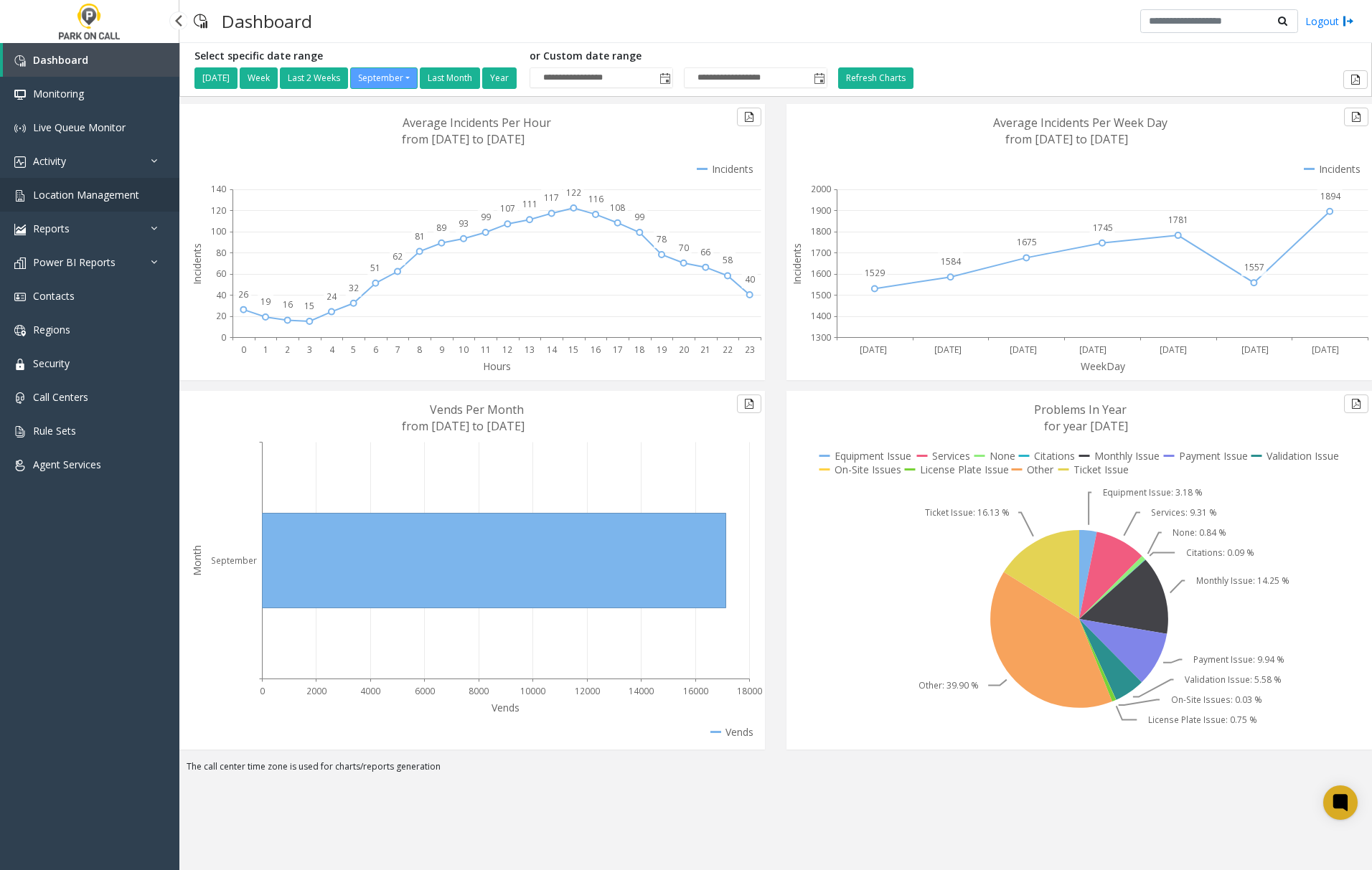
click at [84, 196] on span "Location Management" at bounding box center [86, 195] width 106 height 14
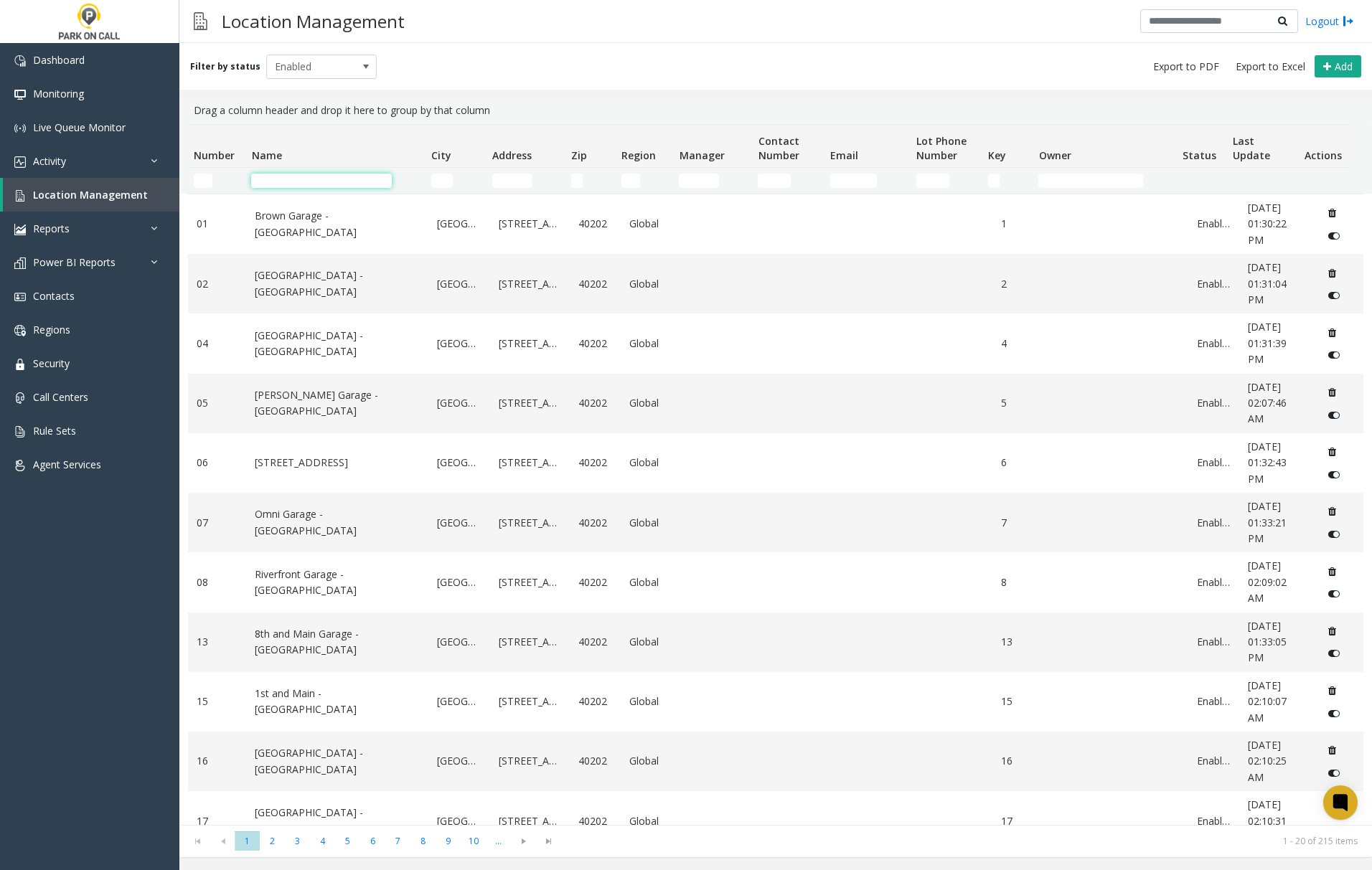
click at [276, 182] on input "Name Filter" at bounding box center [321, 180] width 141 height 14
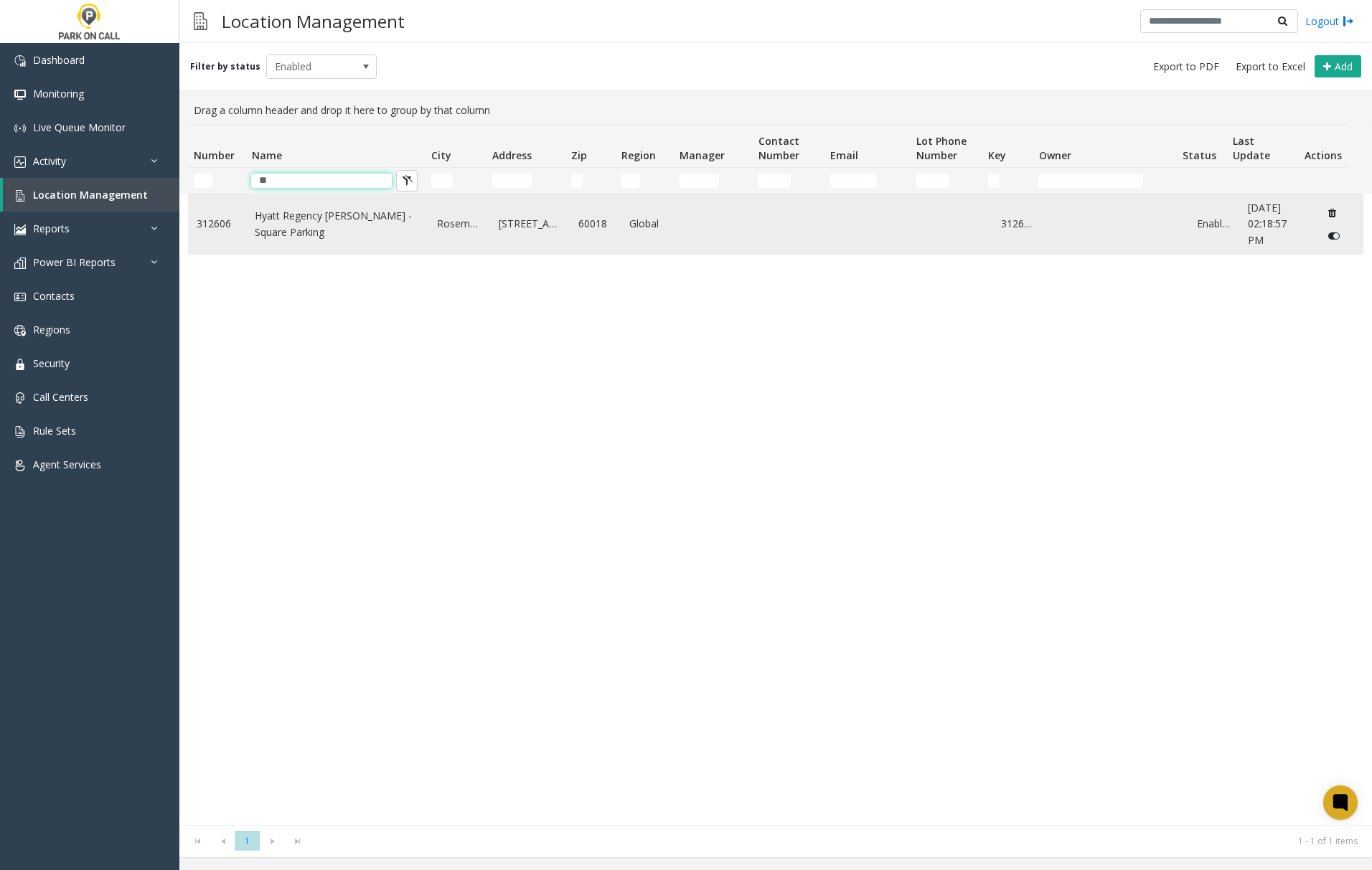
type input "**"
click at [273, 209] on link "Hyatt Regency [PERSON_NAME] - Square Parking" at bounding box center [337, 224] width 165 height 32
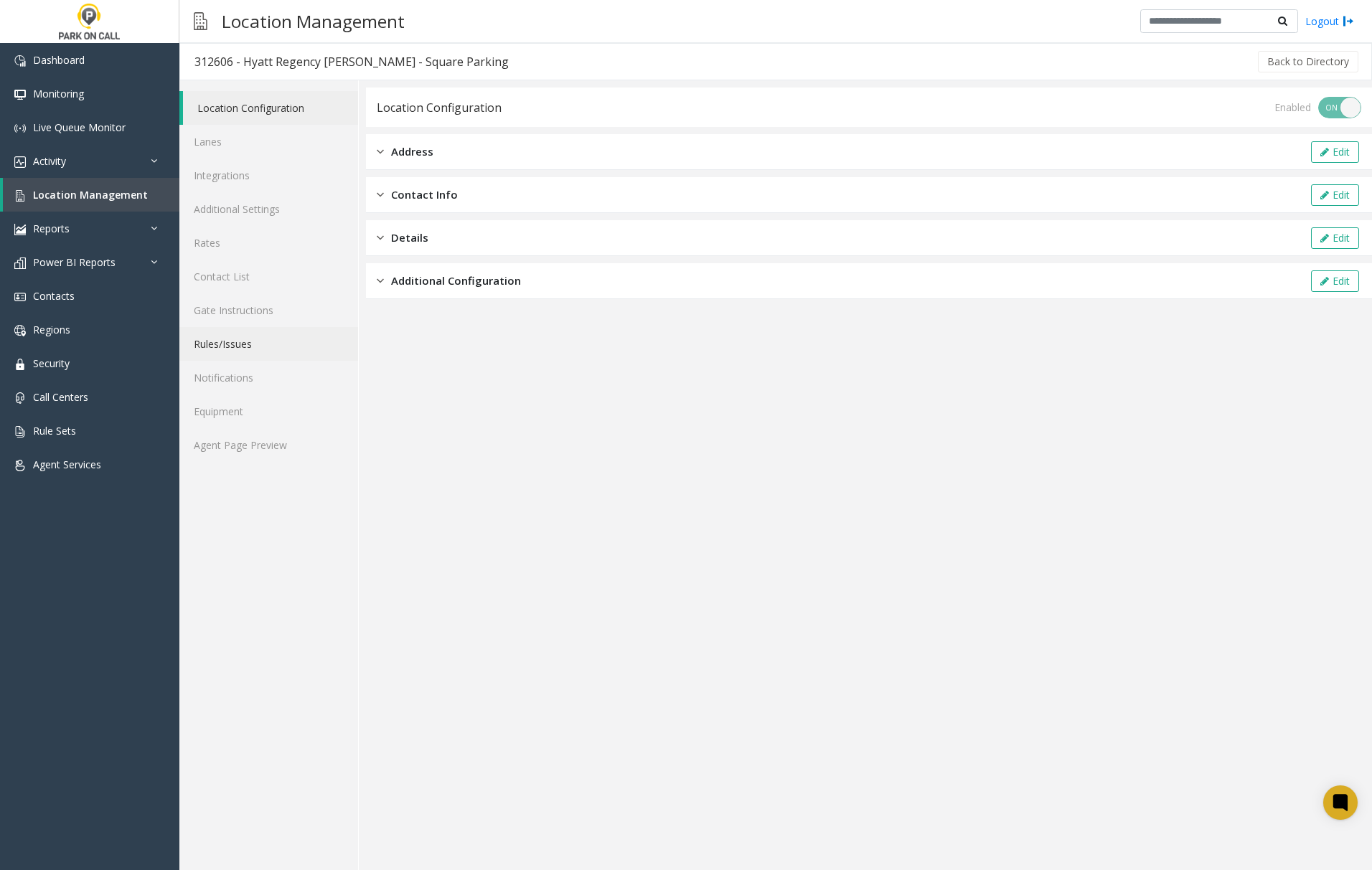
click at [228, 345] on link "Rules/Issues" at bounding box center [268, 344] width 179 height 33
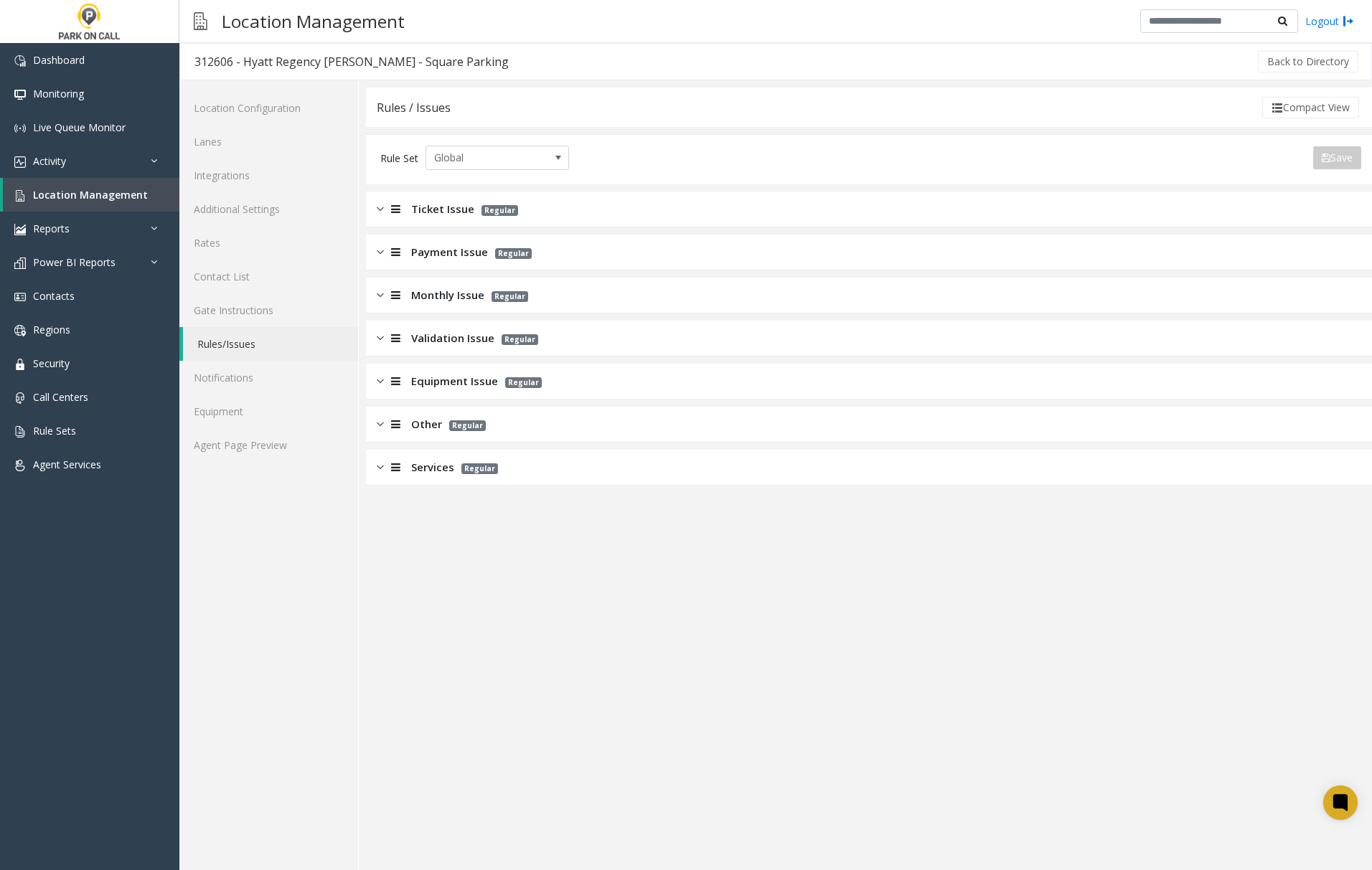
click at [380, 208] on img at bounding box center [380, 209] width 7 height 17
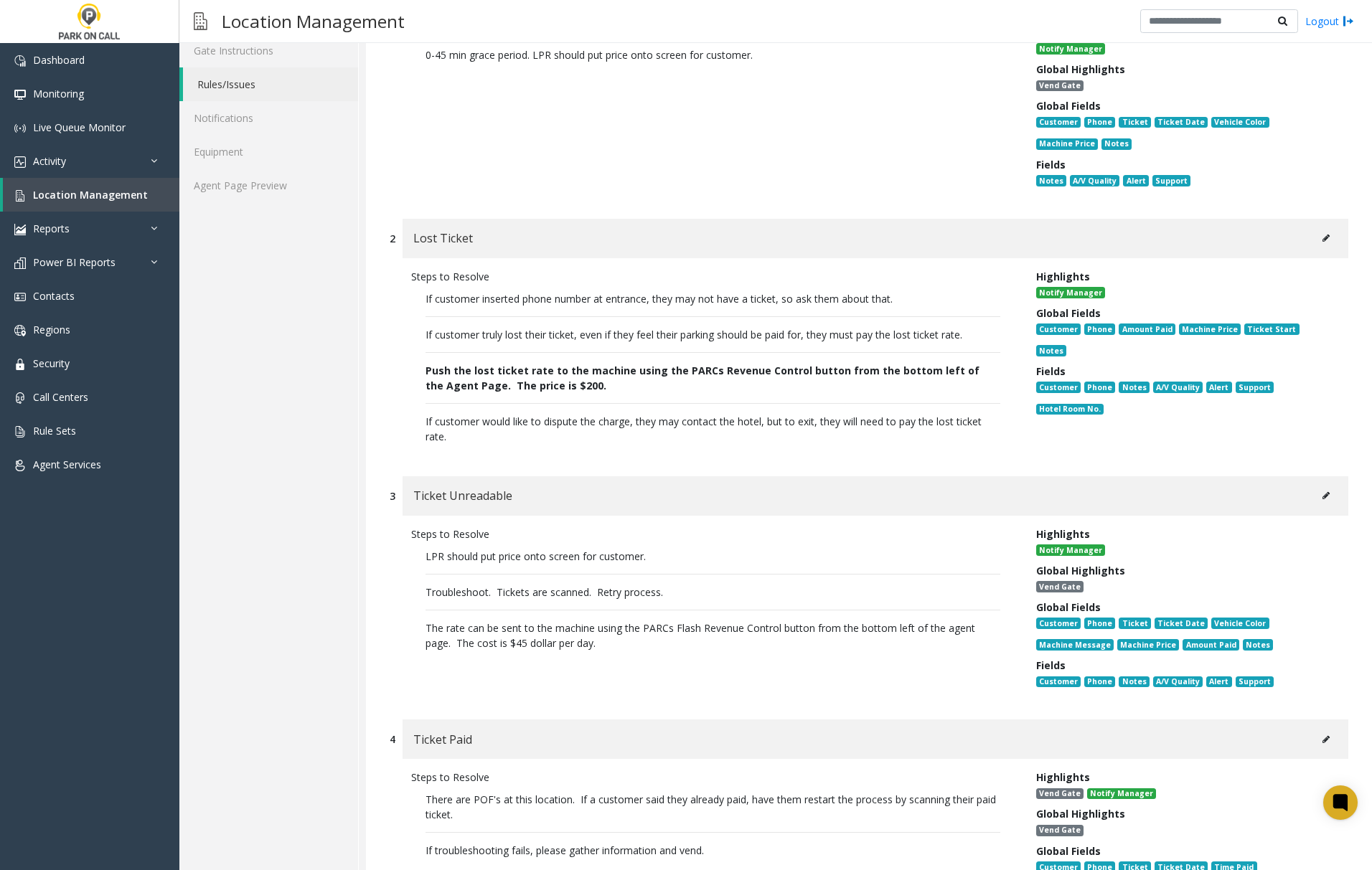
scroll to position [287, 0]
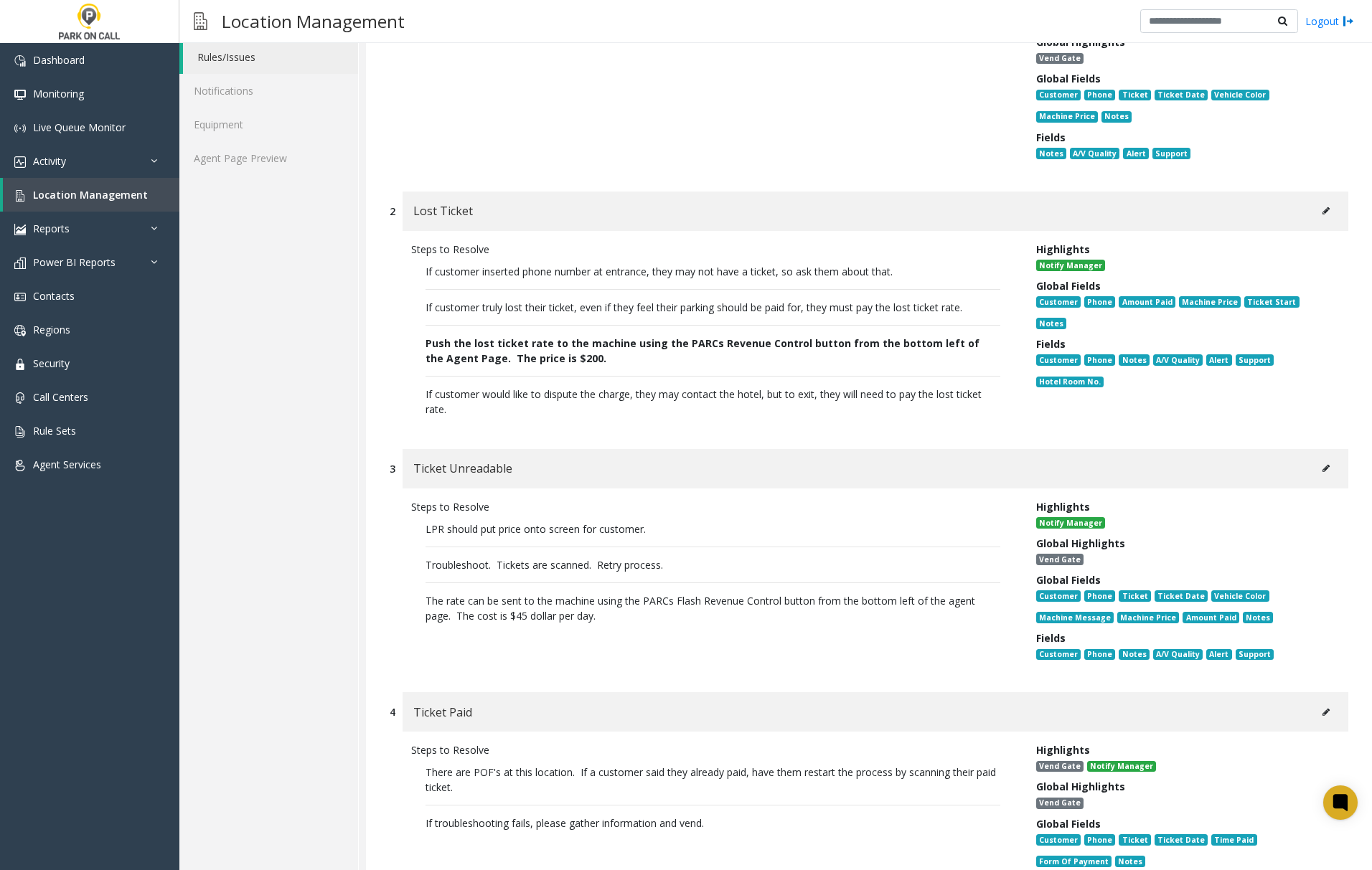
click at [1323, 212] on icon at bounding box center [1326, 211] width 7 height 8
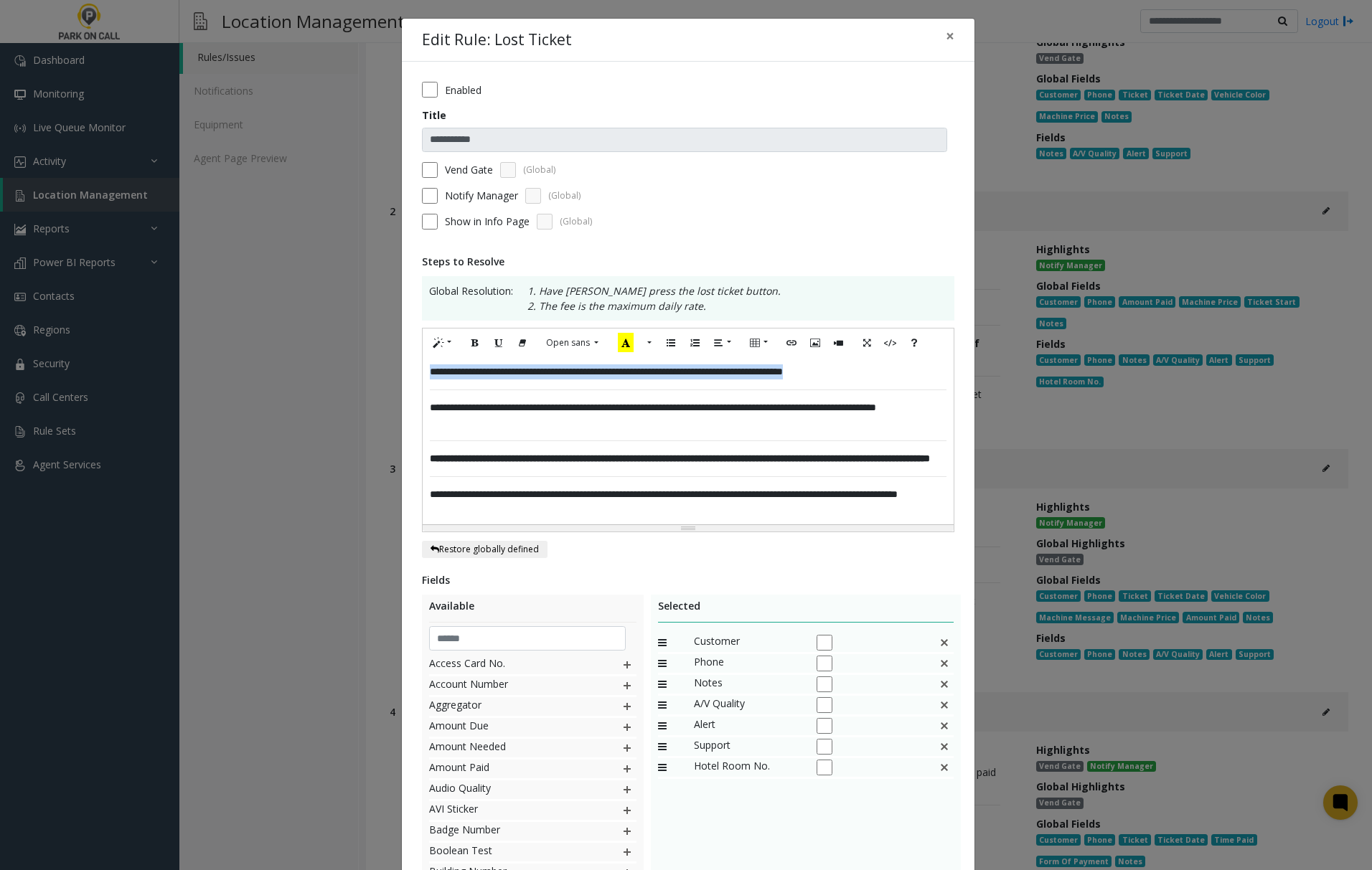
drag, startPoint x: 905, startPoint y: 374, endPoint x: 420, endPoint y: 373, distance: 485.0
click at [423, 373] on div "**********" at bounding box center [688, 441] width 531 height 167
click at [430, 379] on p at bounding box center [688, 372] width 516 height 15
click at [423, 400] on div "**********" at bounding box center [688, 441] width 531 height 167
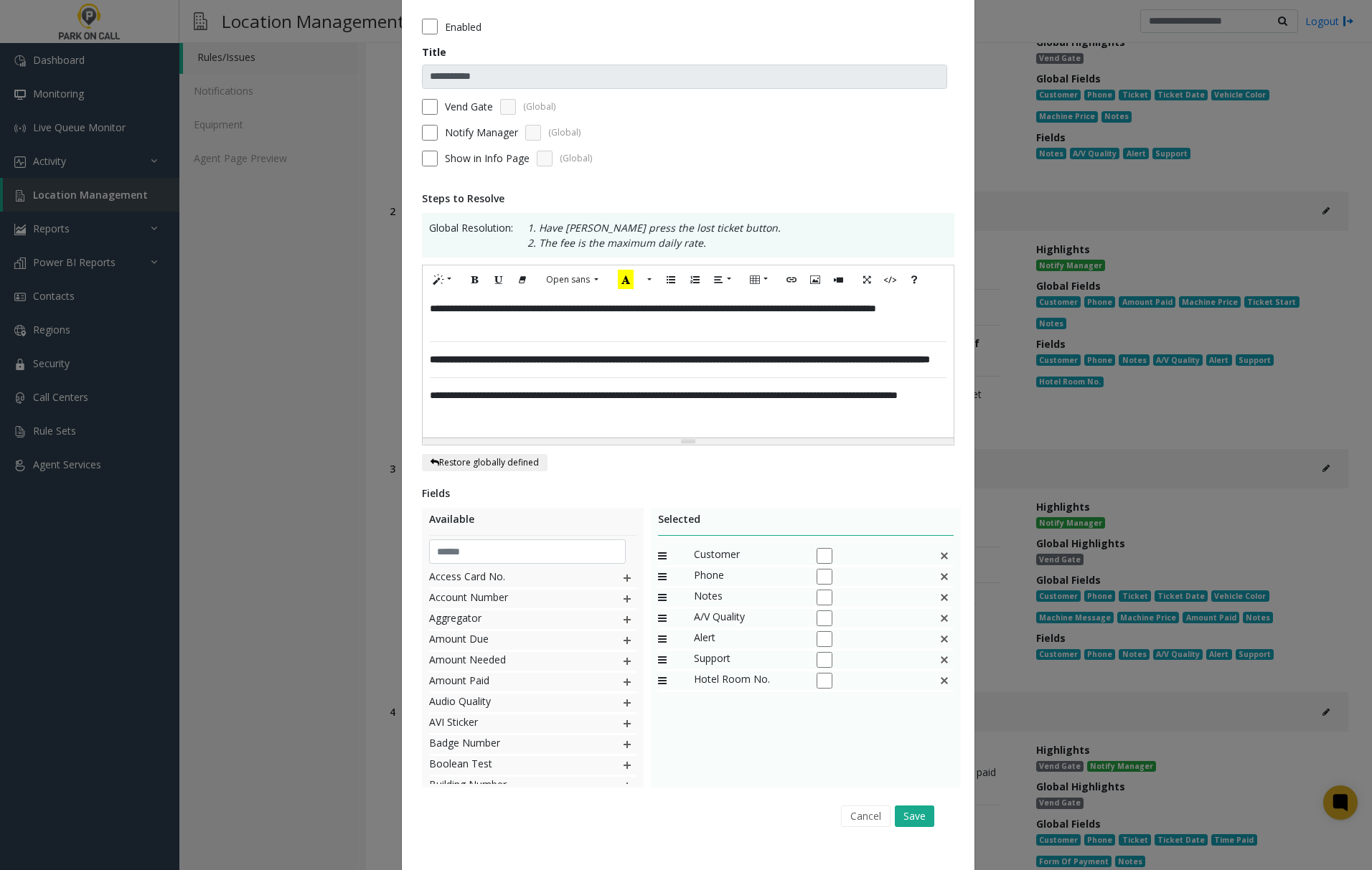
scroll to position [93, 0]
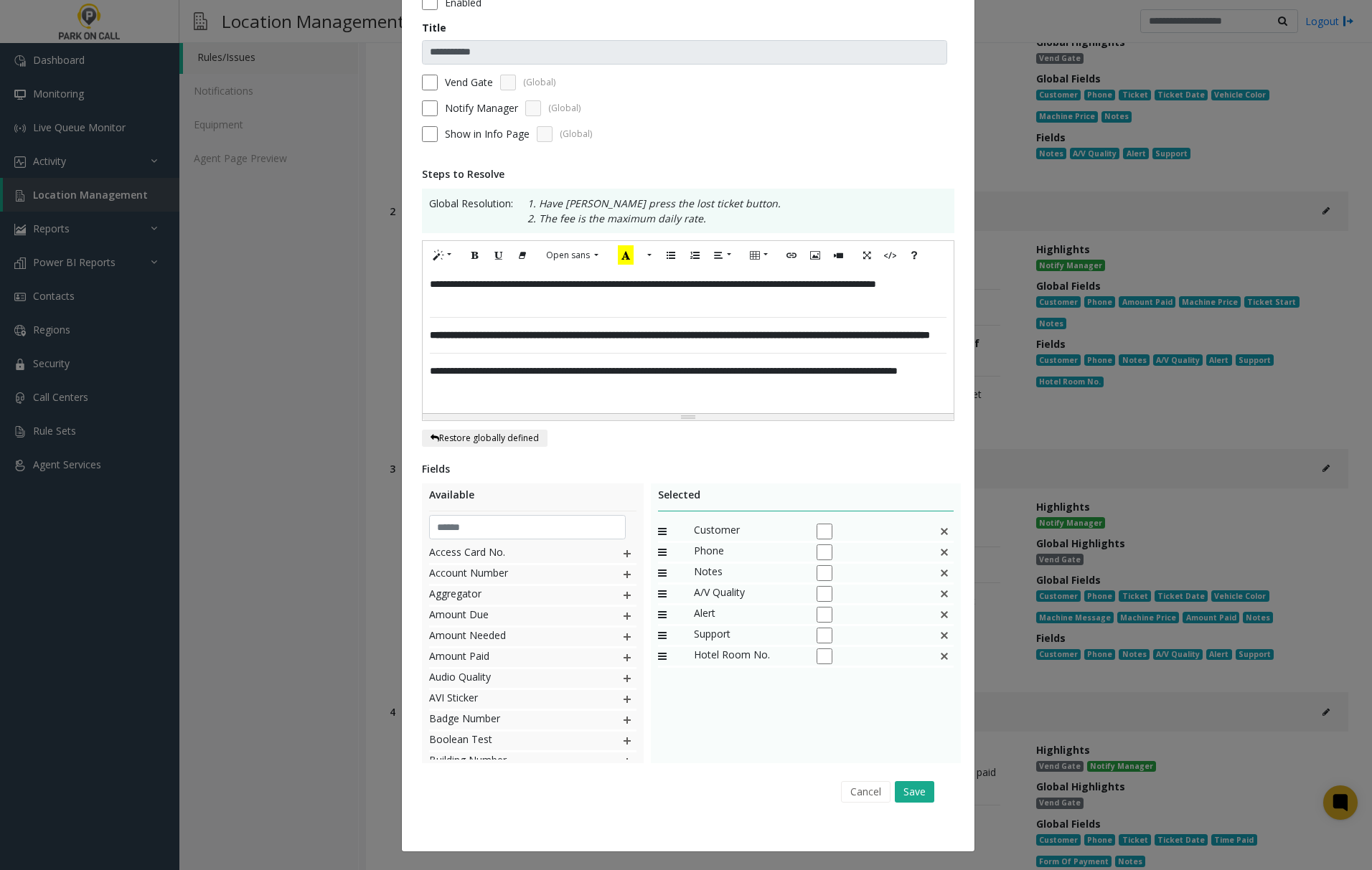
click at [938, 656] on img at bounding box center [944, 656] width 11 height 19
click at [913, 790] on button "Save" at bounding box center [914, 792] width 40 height 21
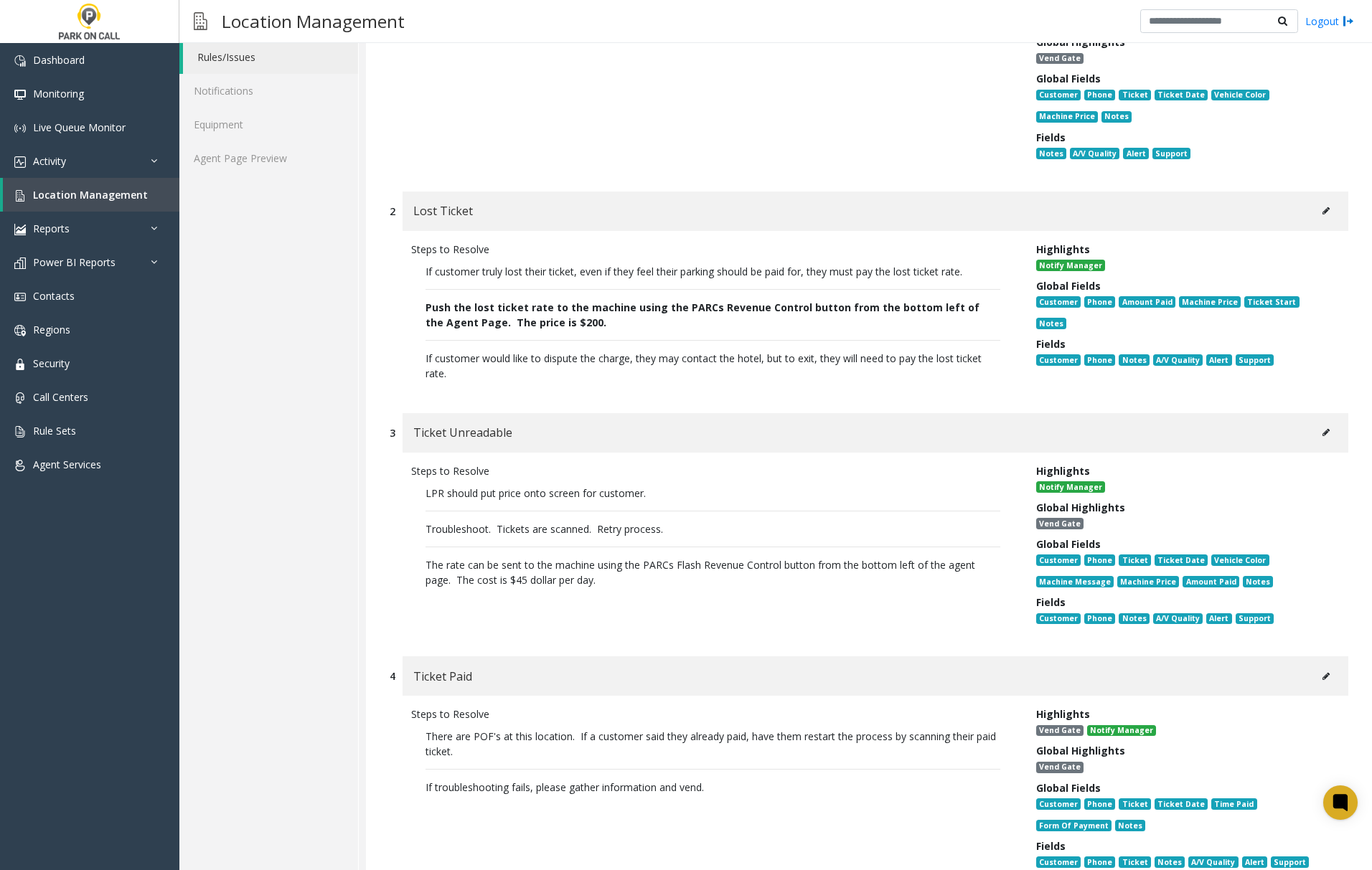
click at [1323, 430] on icon at bounding box center [1326, 432] width 7 height 8
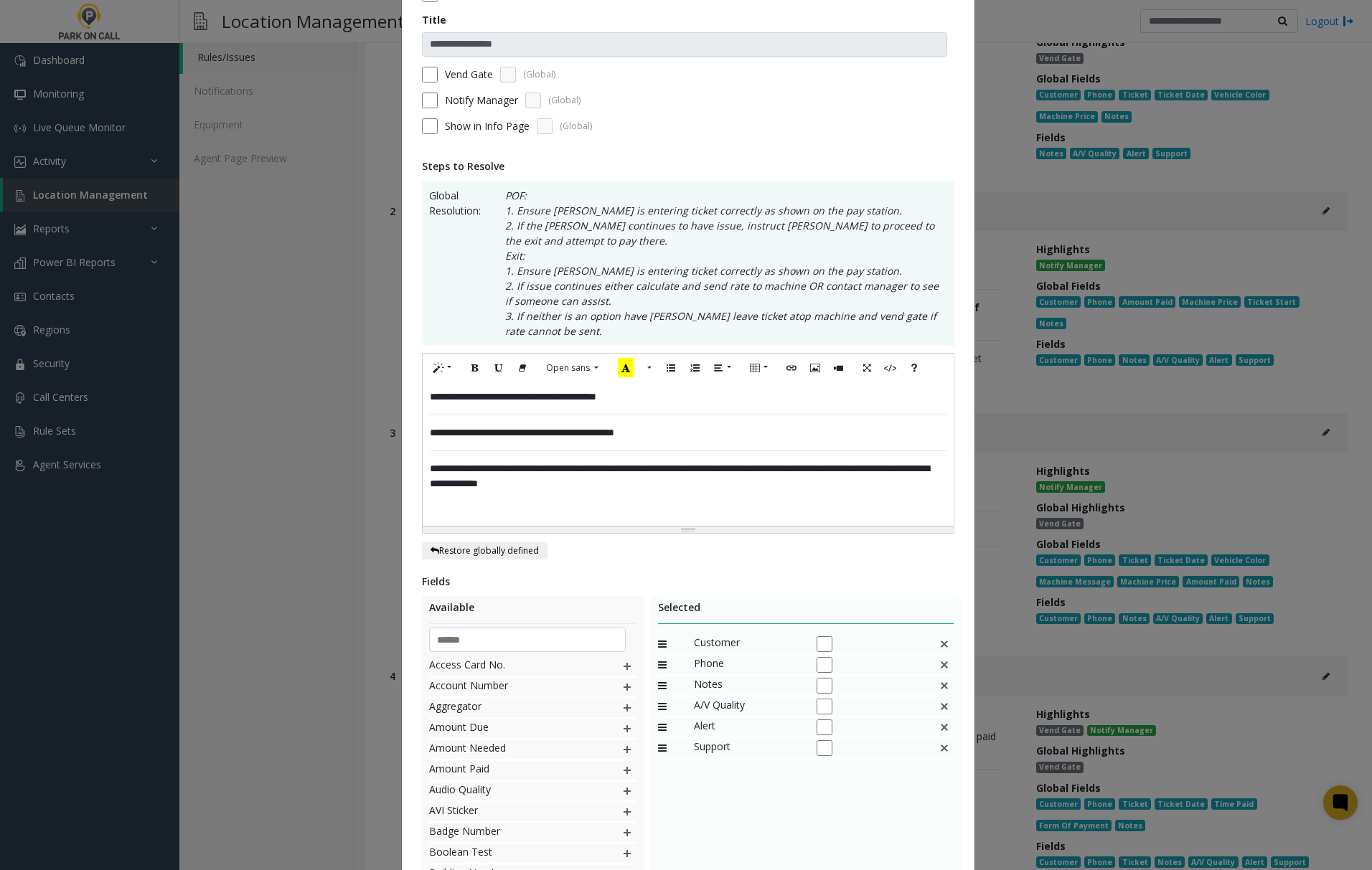
scroll to position [191, 0]
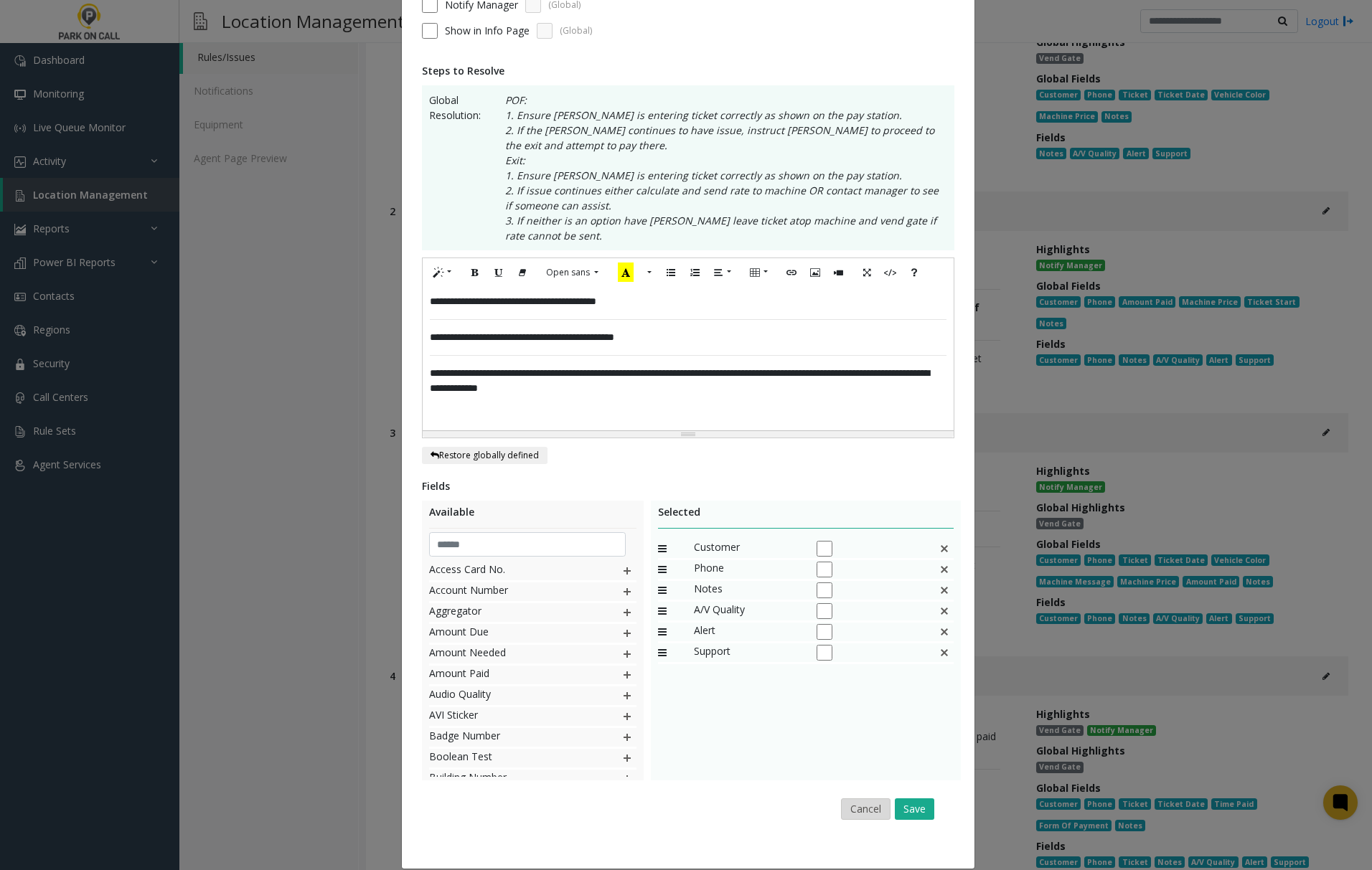
click at [865, 808] on button "Cancel" at bounding box center [865, 809] width 49 height 21
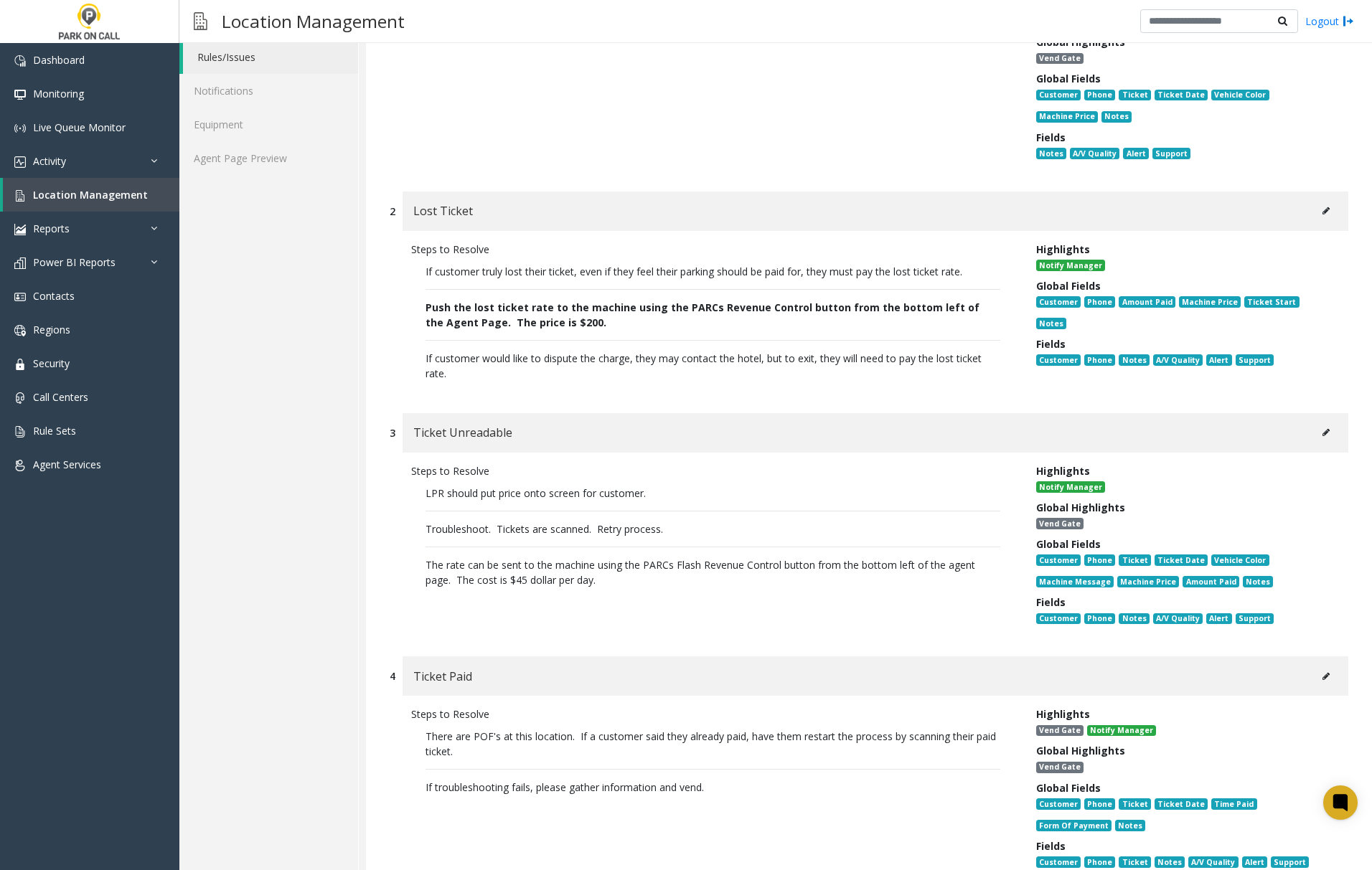
click at [1323, 432] on icon at bounding box center [1326, 432] width 7 height 8
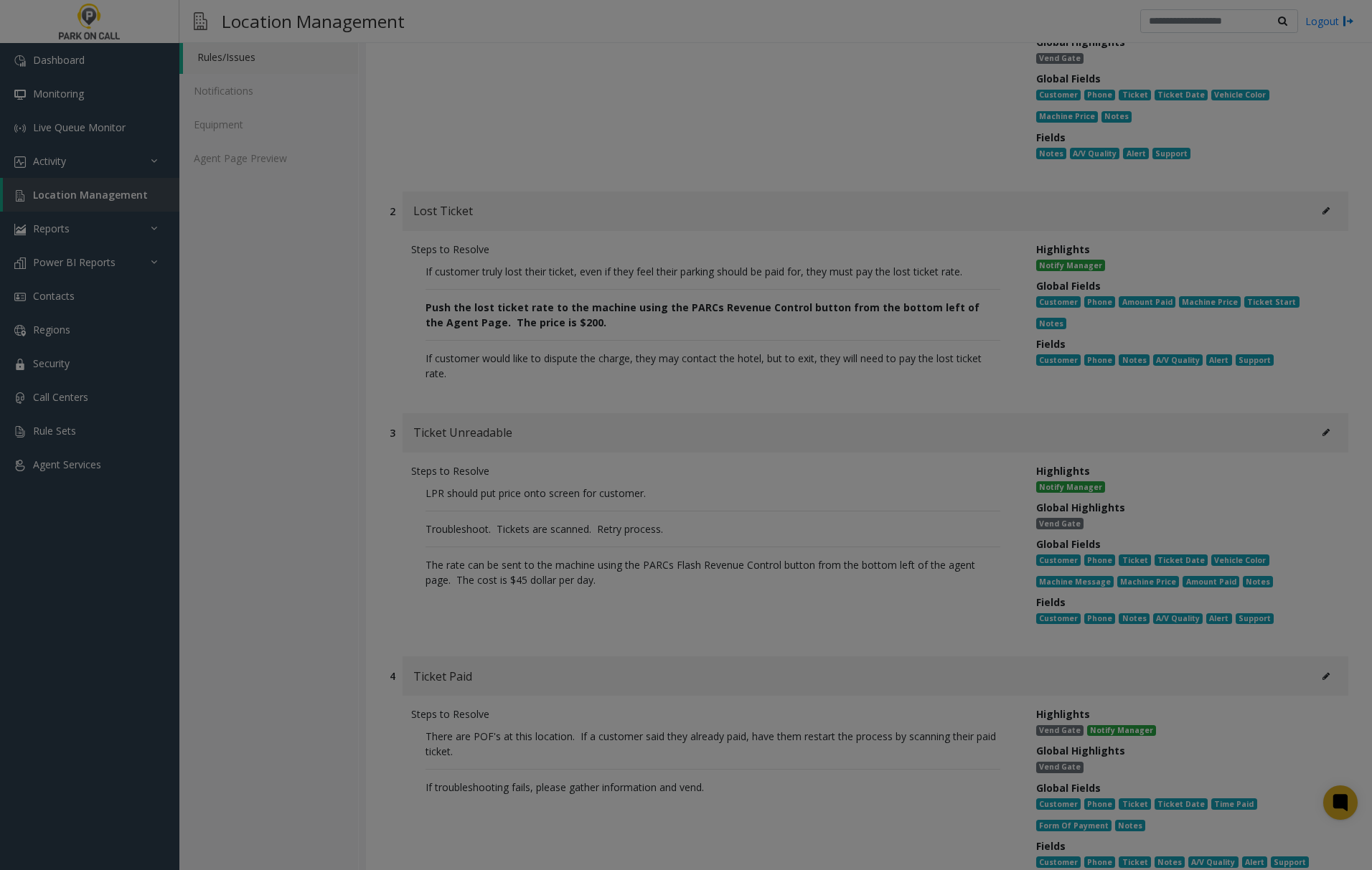
scroll to position [0, 0]
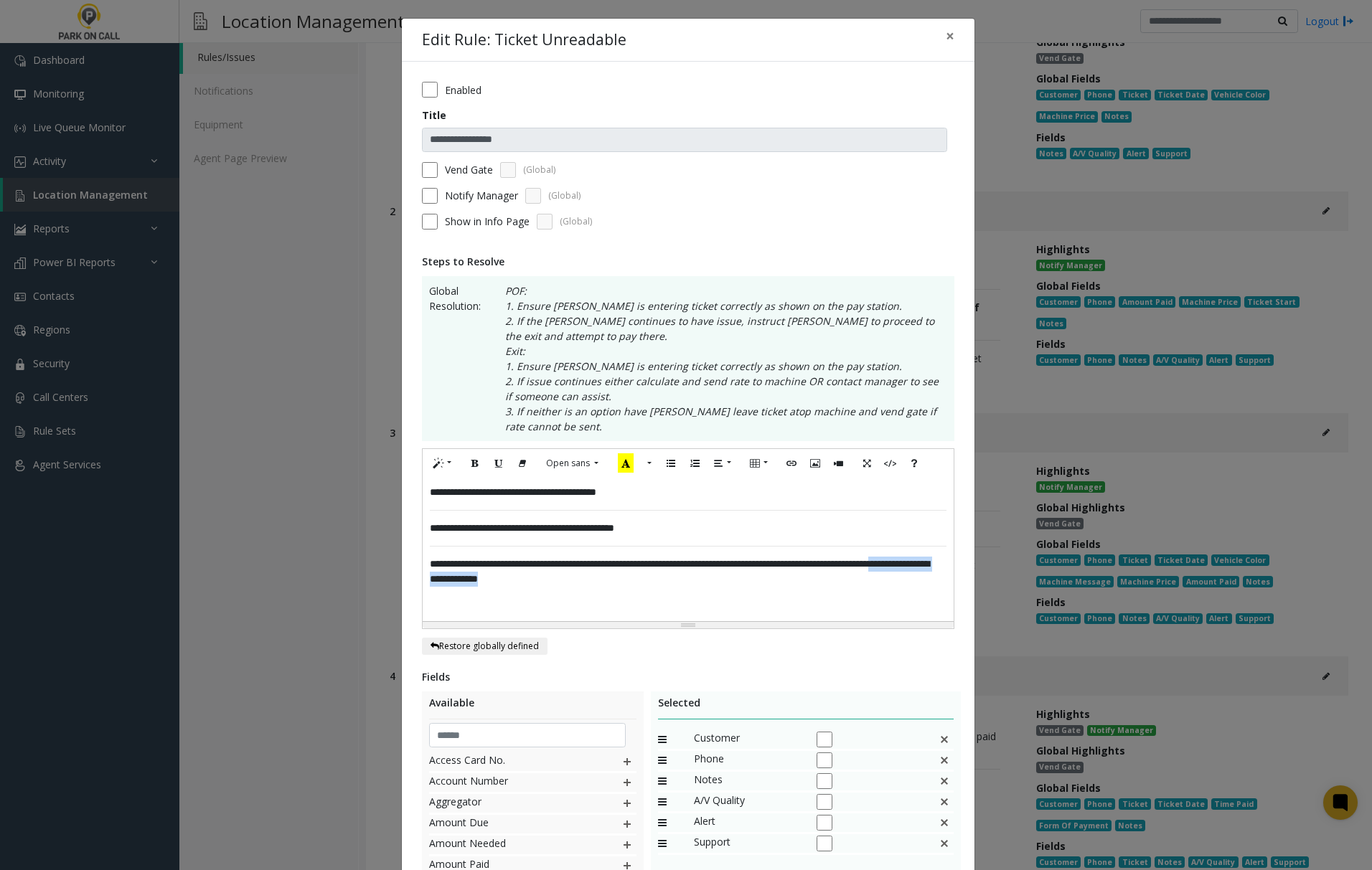
drag, startPoint x: 643, startPoint y: 586, endPoint x: 500, endPoint y: 589, distance: 143.0
click at [500, 589] on div "**********" at bounding box center [688, 549] width 531 height 144
click at [618, 468] on icon "Recent Color" at bounding box center [625, 462] width 16 height 19
click at [707, 595] on div "**********" at bounding box center [688, 549] width 531 height 144
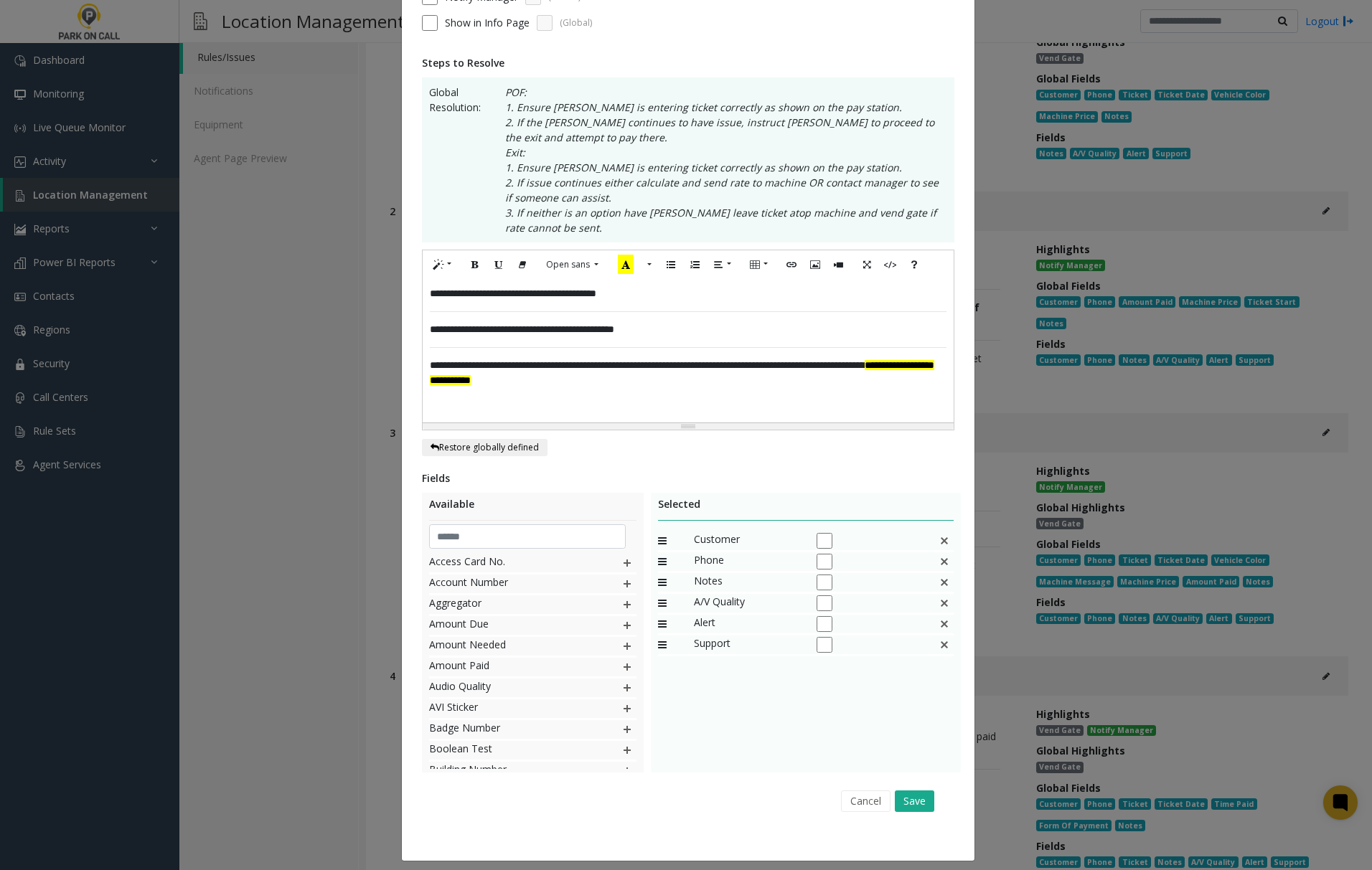
scroll to position [209, 0]
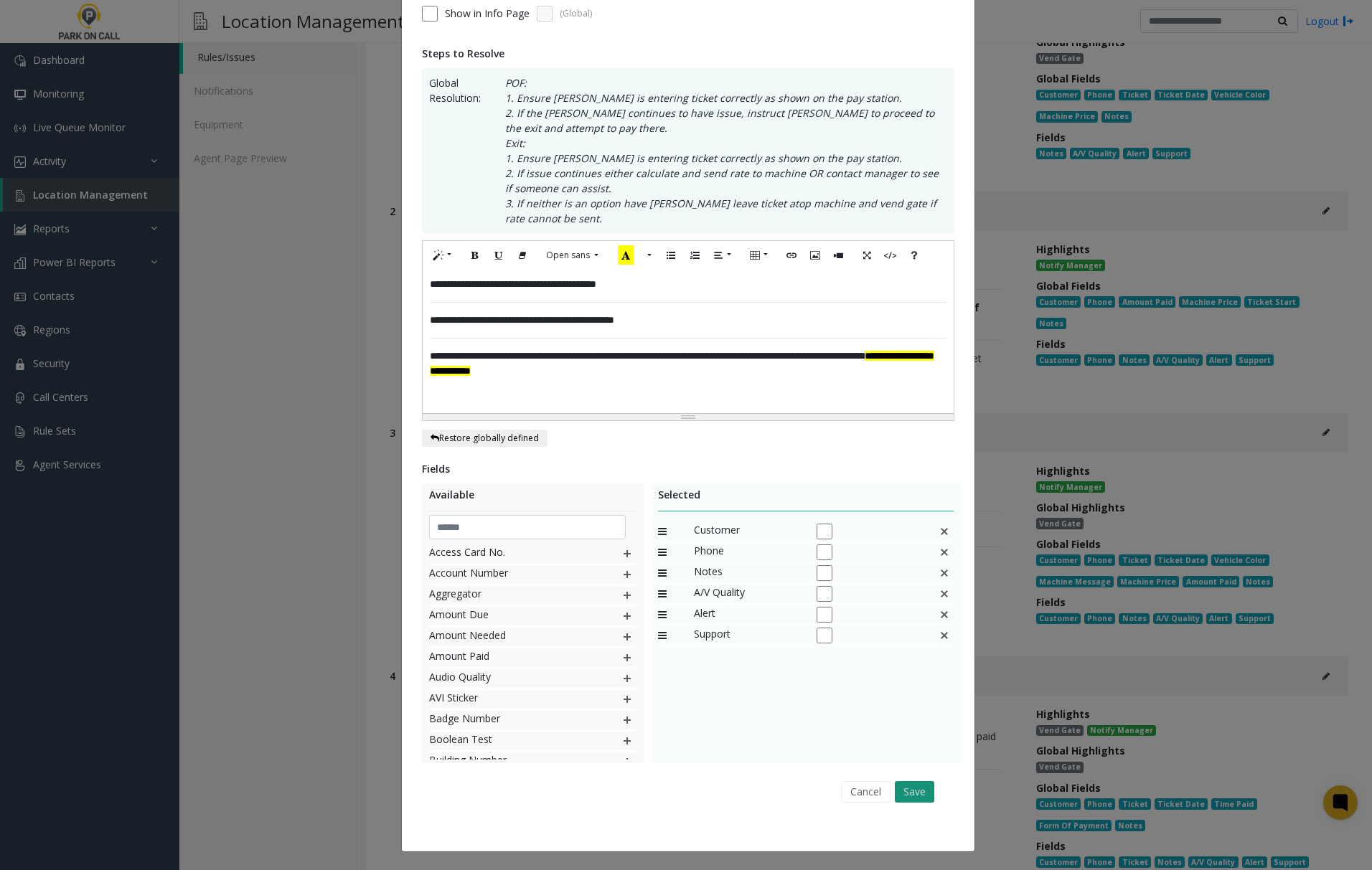
click at [911, 789] on button "Save" at bounding box center [914, 792] width 40 height 21
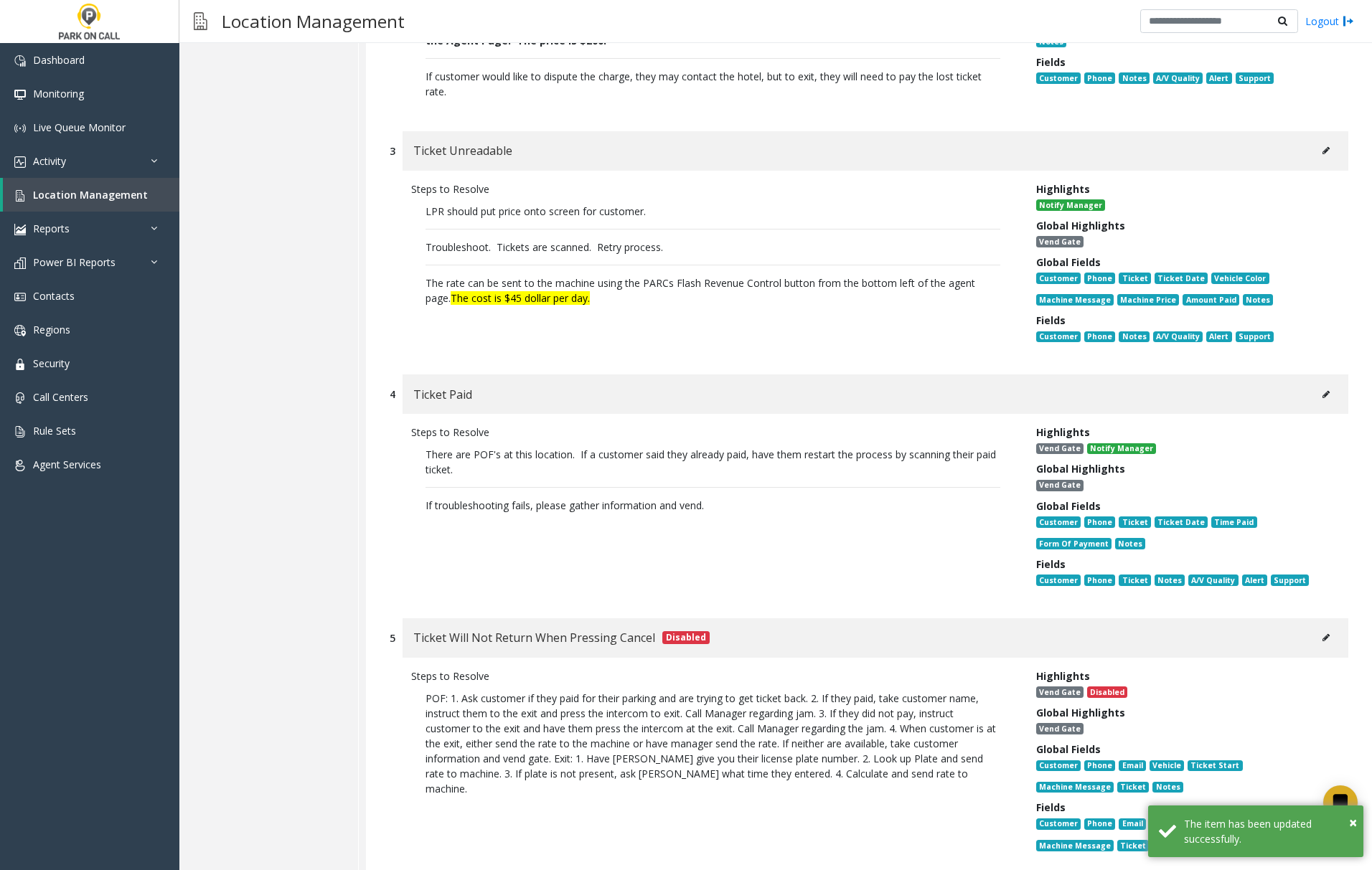
scroll to position [574, 0]
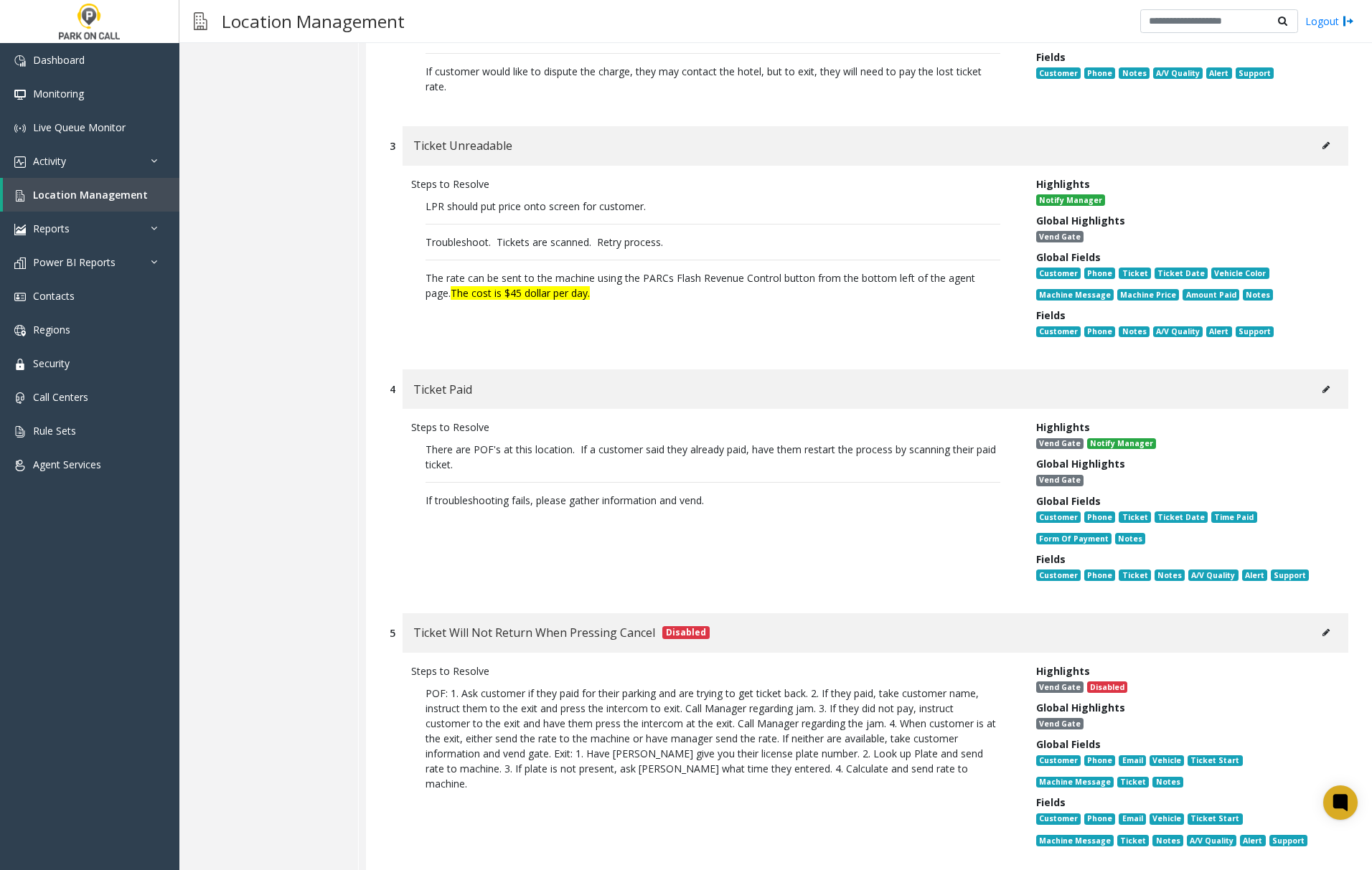
click at [1323, 386] on icon at bounding box center [1326, 389] width 7 height 8
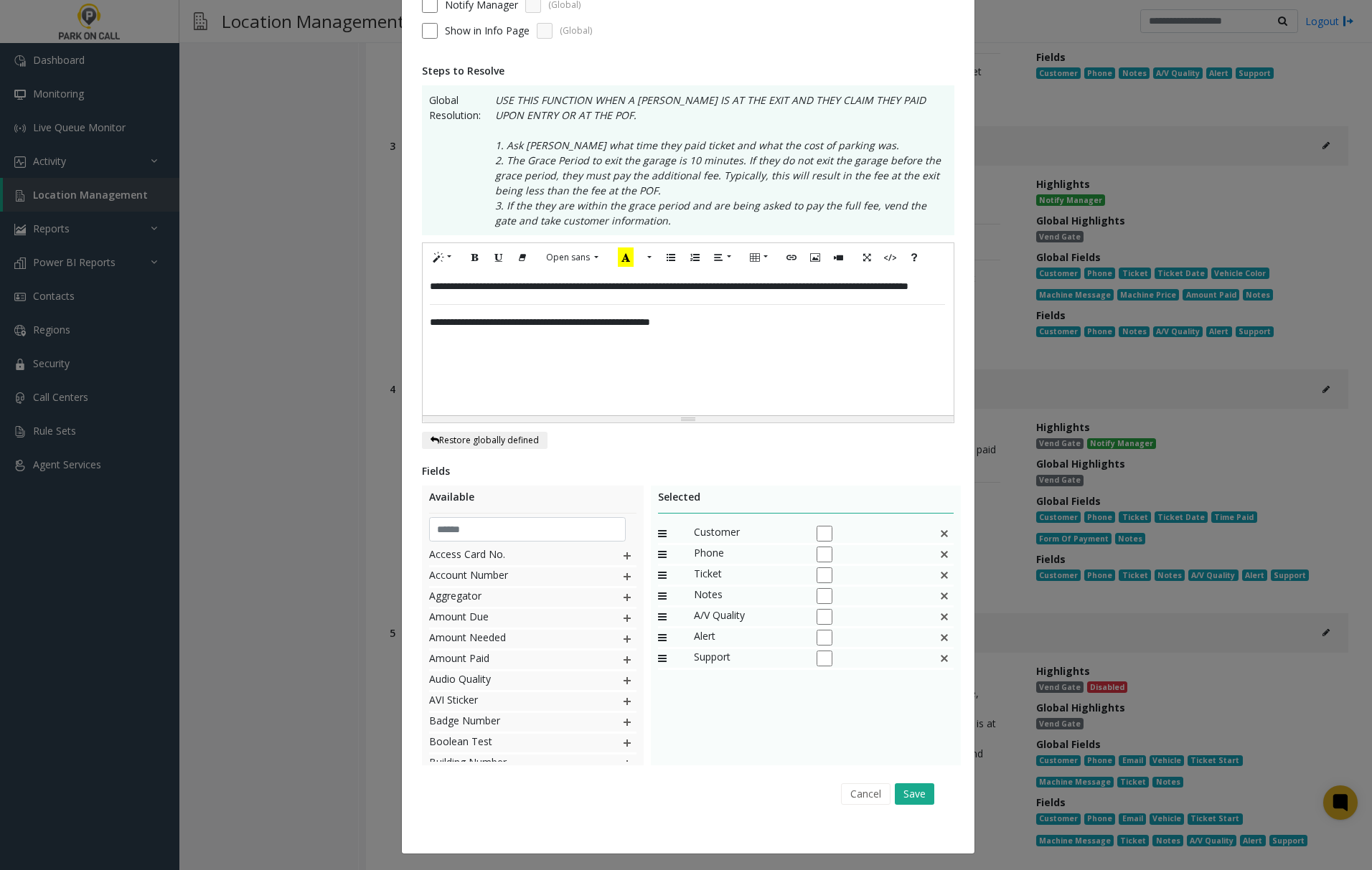
scroll to position [195, 0]
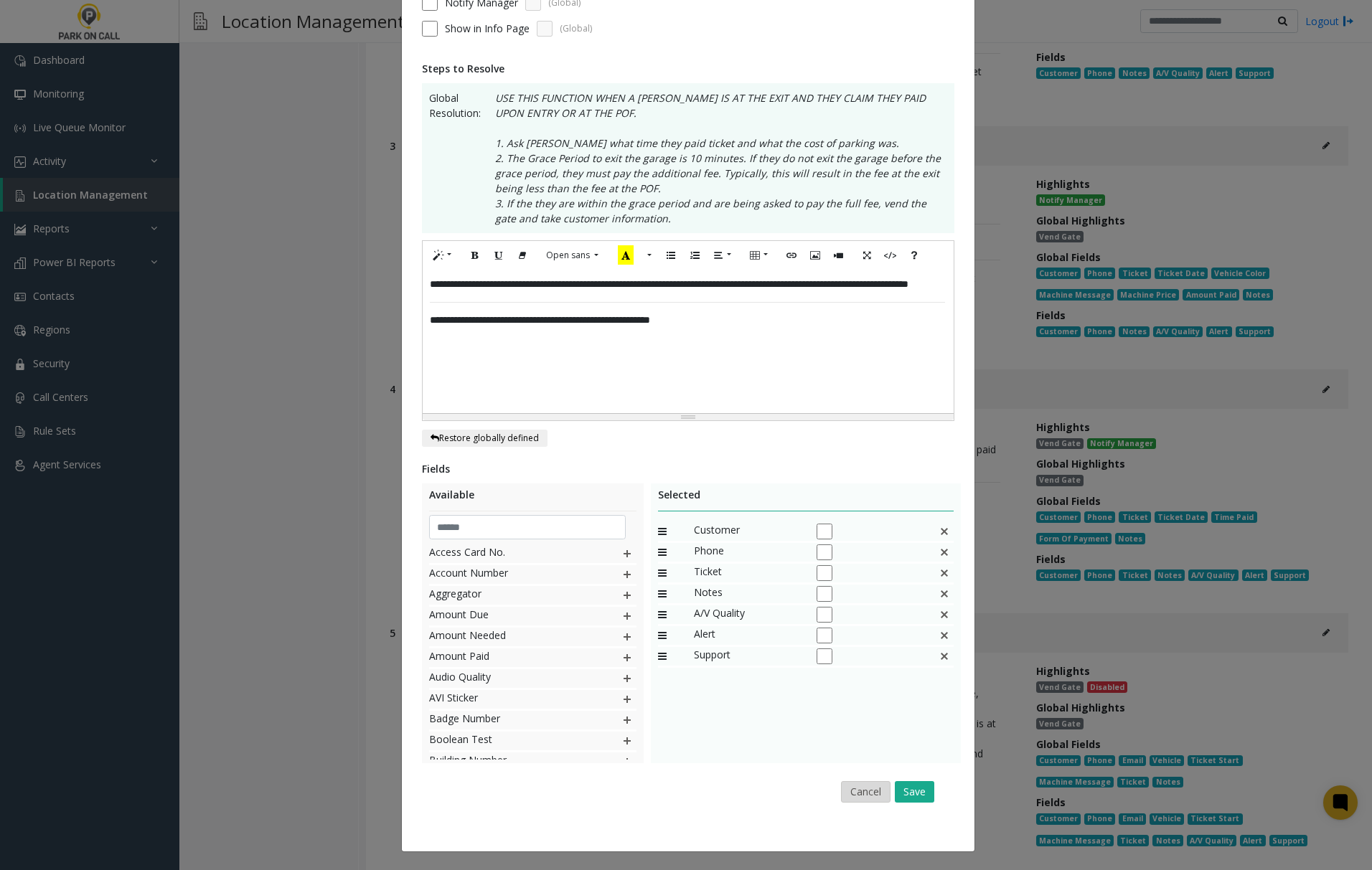
click at [859, 790] on button "Cancel" at bounding box center [865, 792] width 49 height 21
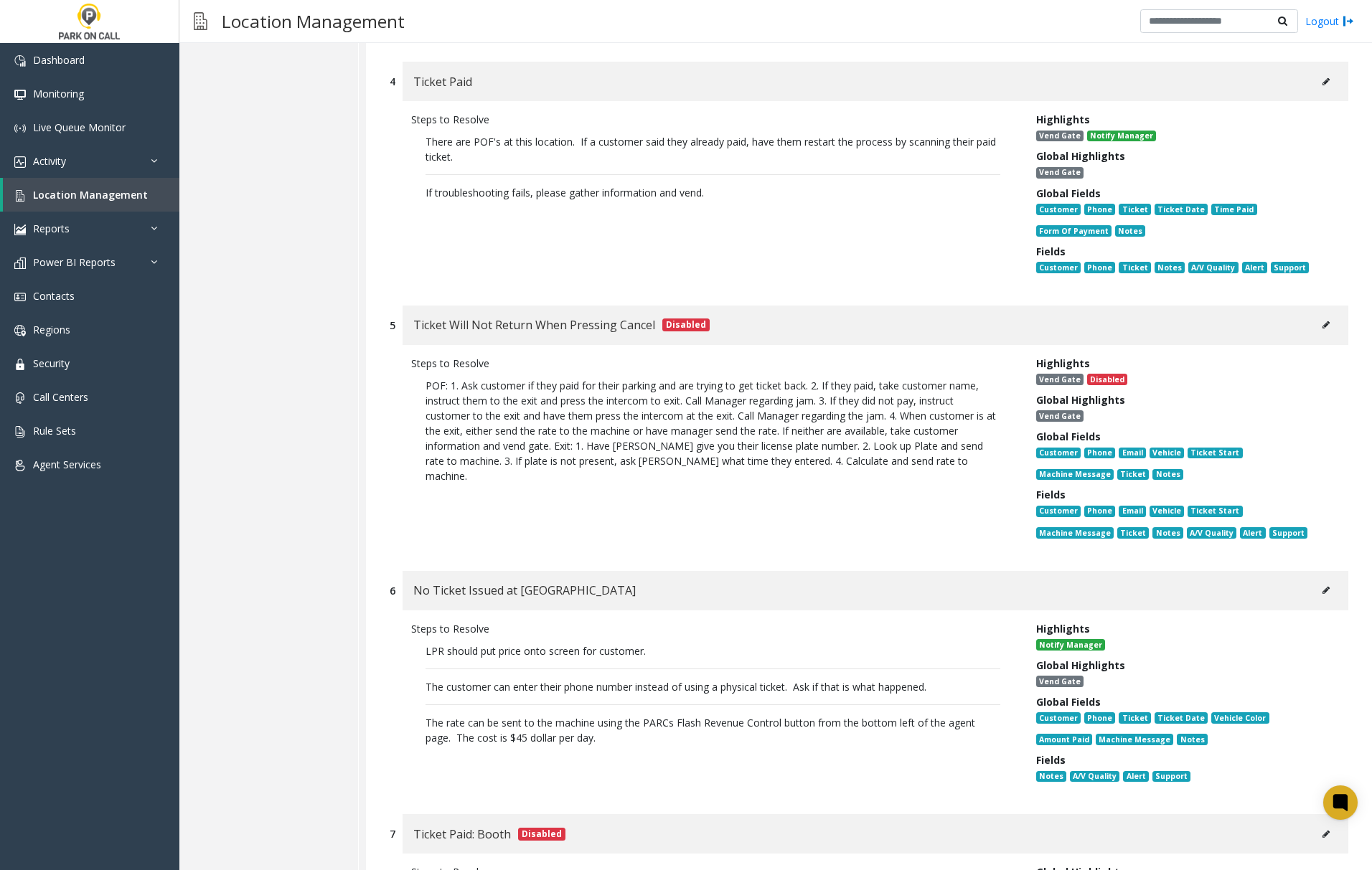
scroll to position [957, 0]
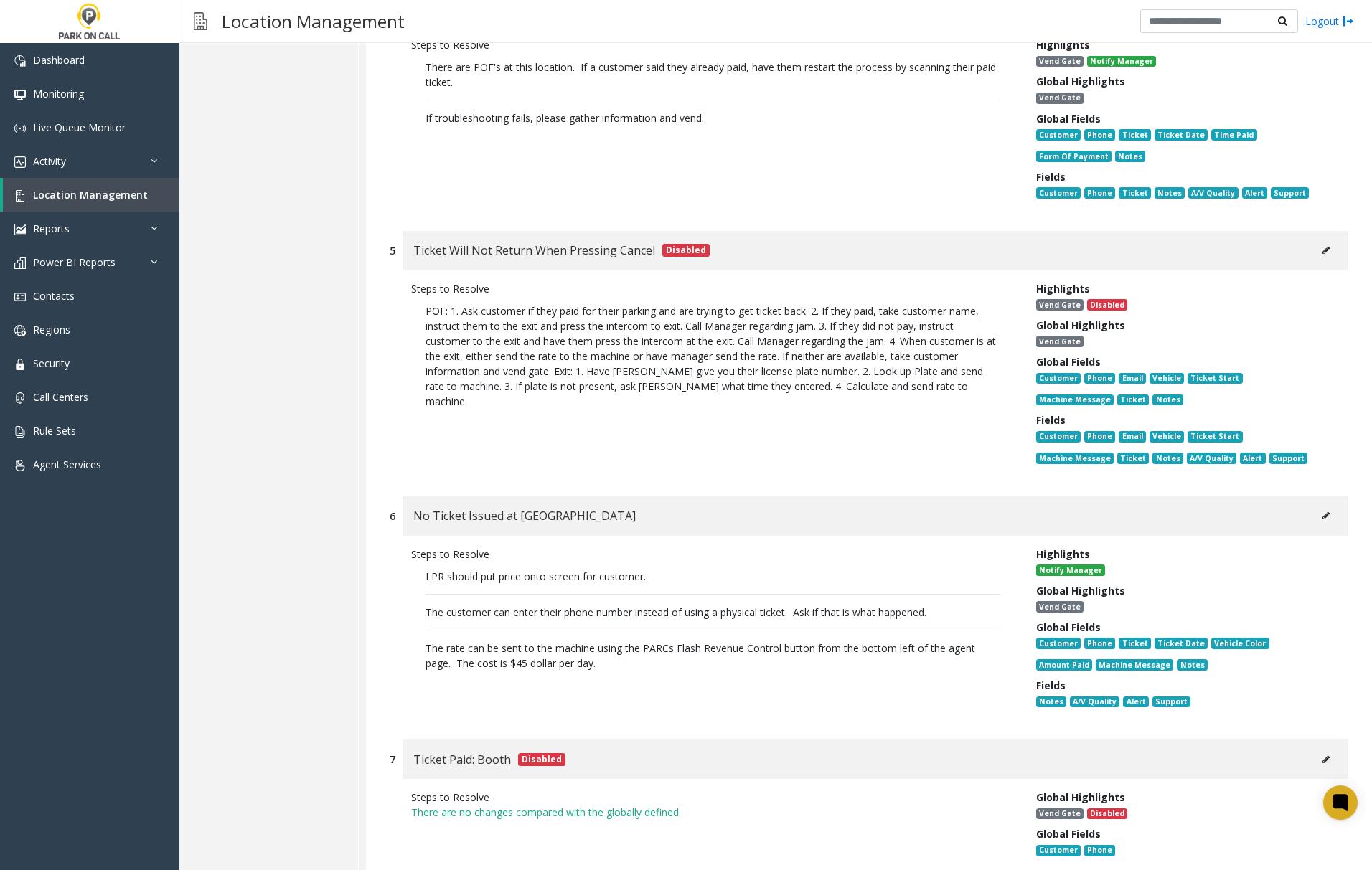
click at [1323, 512] on icon at bounding box center [1326, 516] width 7 height 8
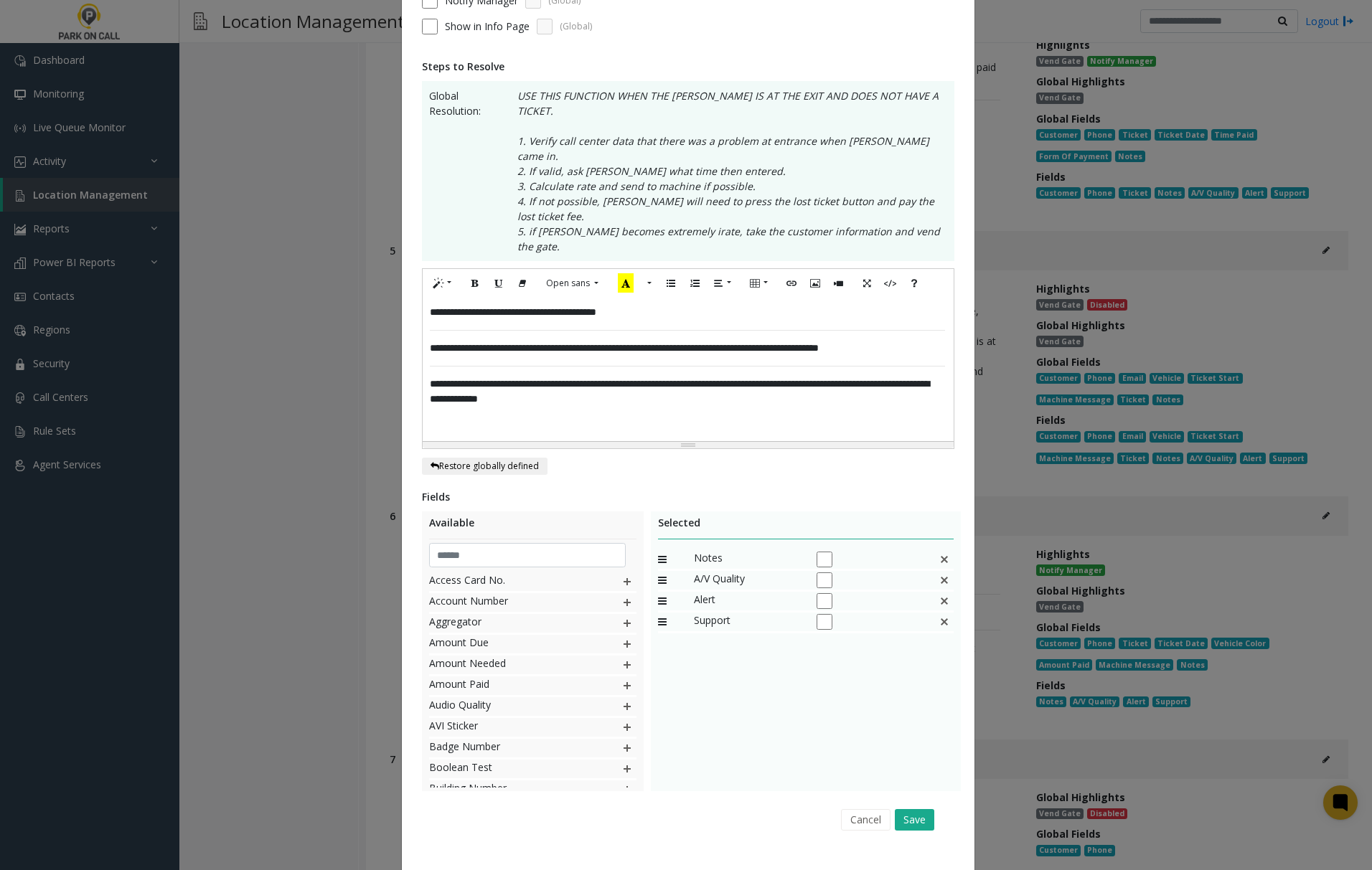
scroll to position [0, 0]
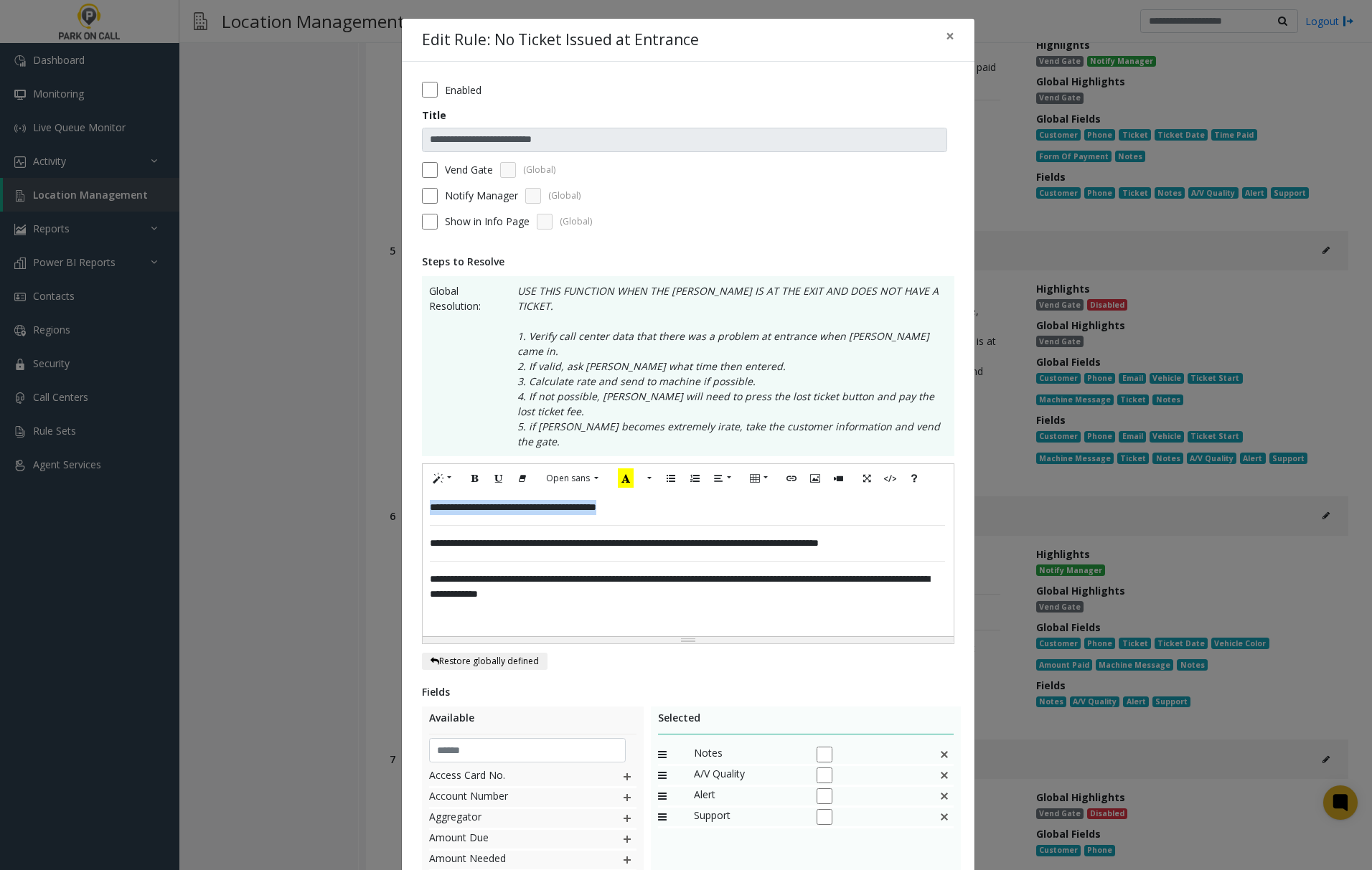
drag, startPoint x: 655, startPoint y: 466, endPoint x: 446, endPoint y: 457, distance: 209.2
click at [423, 493] on div "**********" at bounding box center [688, 564] width 530 height 144
click at [618, 468] on icon "Recent Color" at bounding box center [625, 478] width 16 height 19
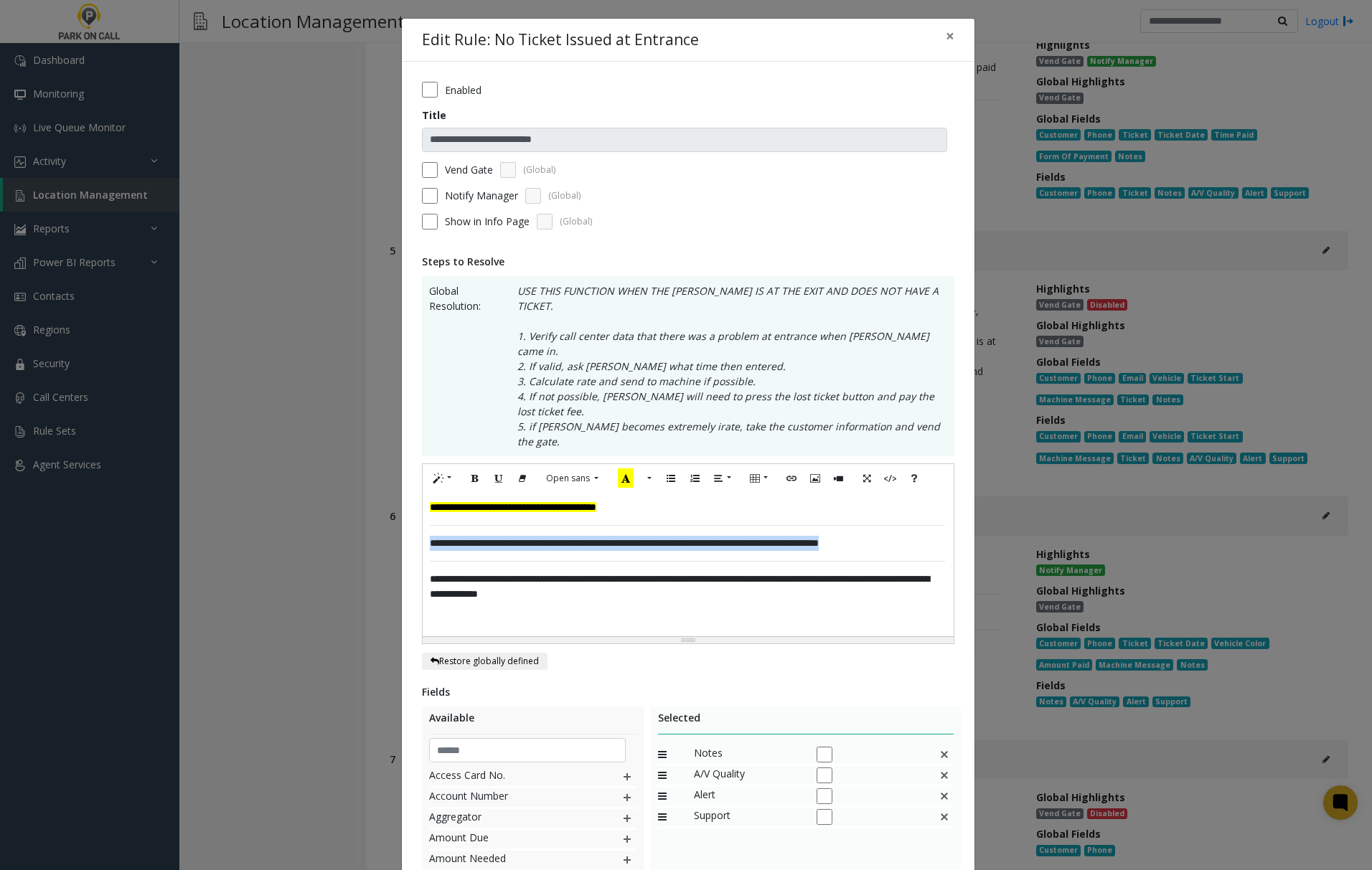
drag, startPoint x: 932, startPoint y: 500, endPoint x: 417, endPoint y: 495, distance: 515.0
click at [423, 495] on div "**********" at bounding box center [688, 564] width 530 height 144
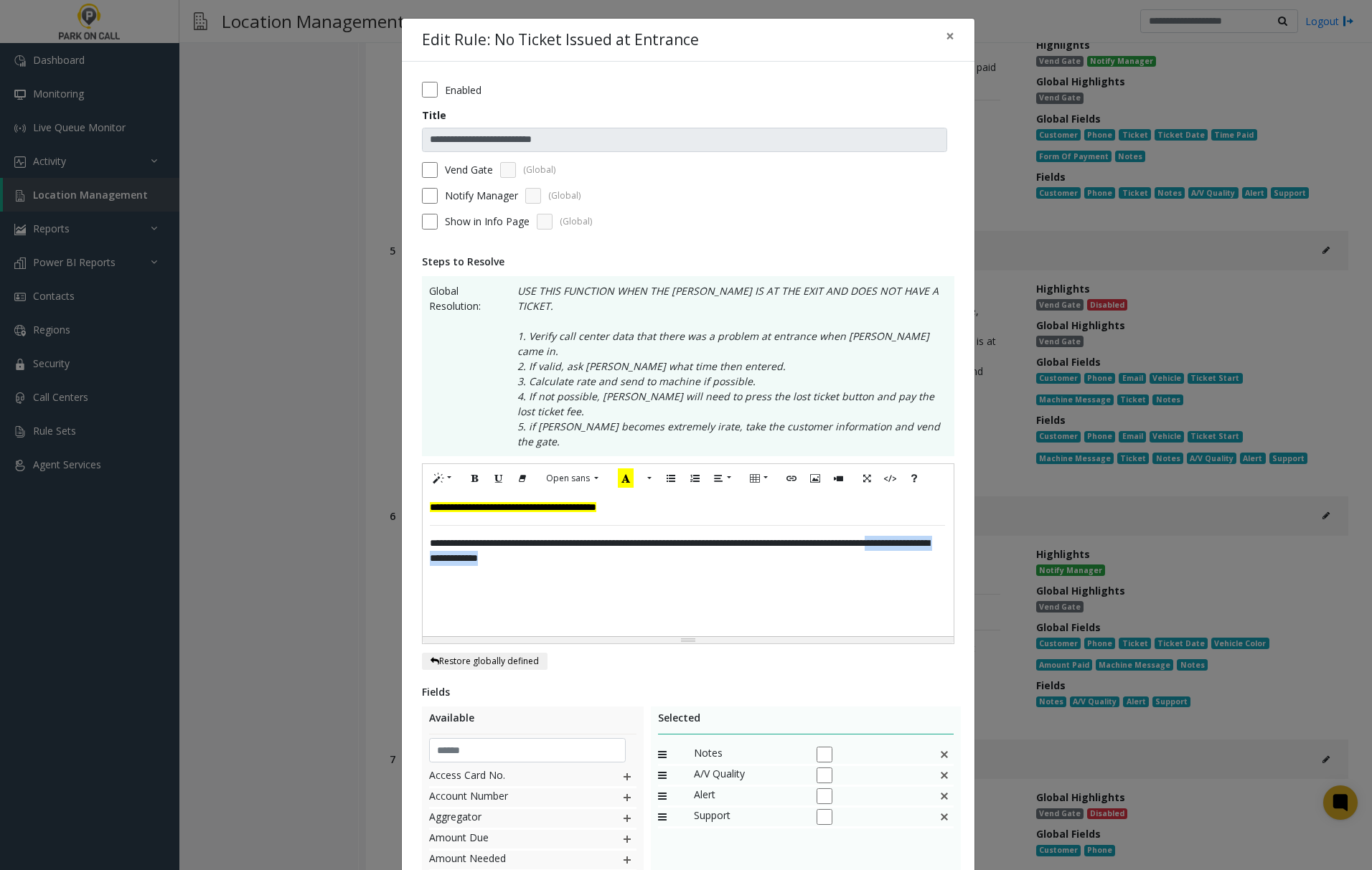
drag, startPoint x: 653, startPoint y: 519, endPoint x: 497, endPoint y: 520, distance: 156.0
click at [497, 536] on p "**********" at bounding box center [688, 551] width 516 height 30
click at [623, 468] on icon "Recent Color" at bounding box center [625, 478] width 16 height 19
click at [752, 579] on div "**********" at bounding box center [688, 564] width 530 height 144
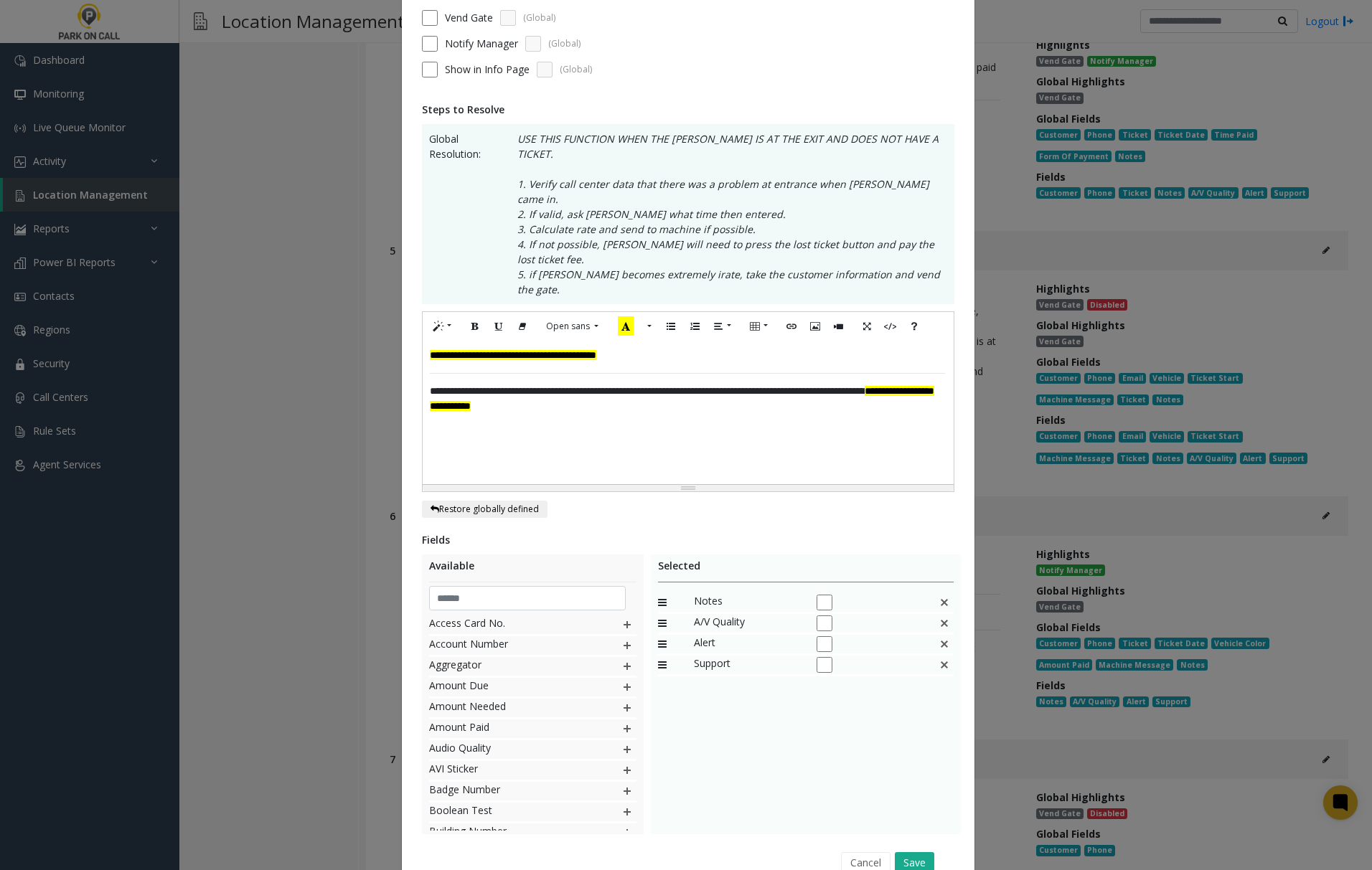
scroll to position [179, 0]
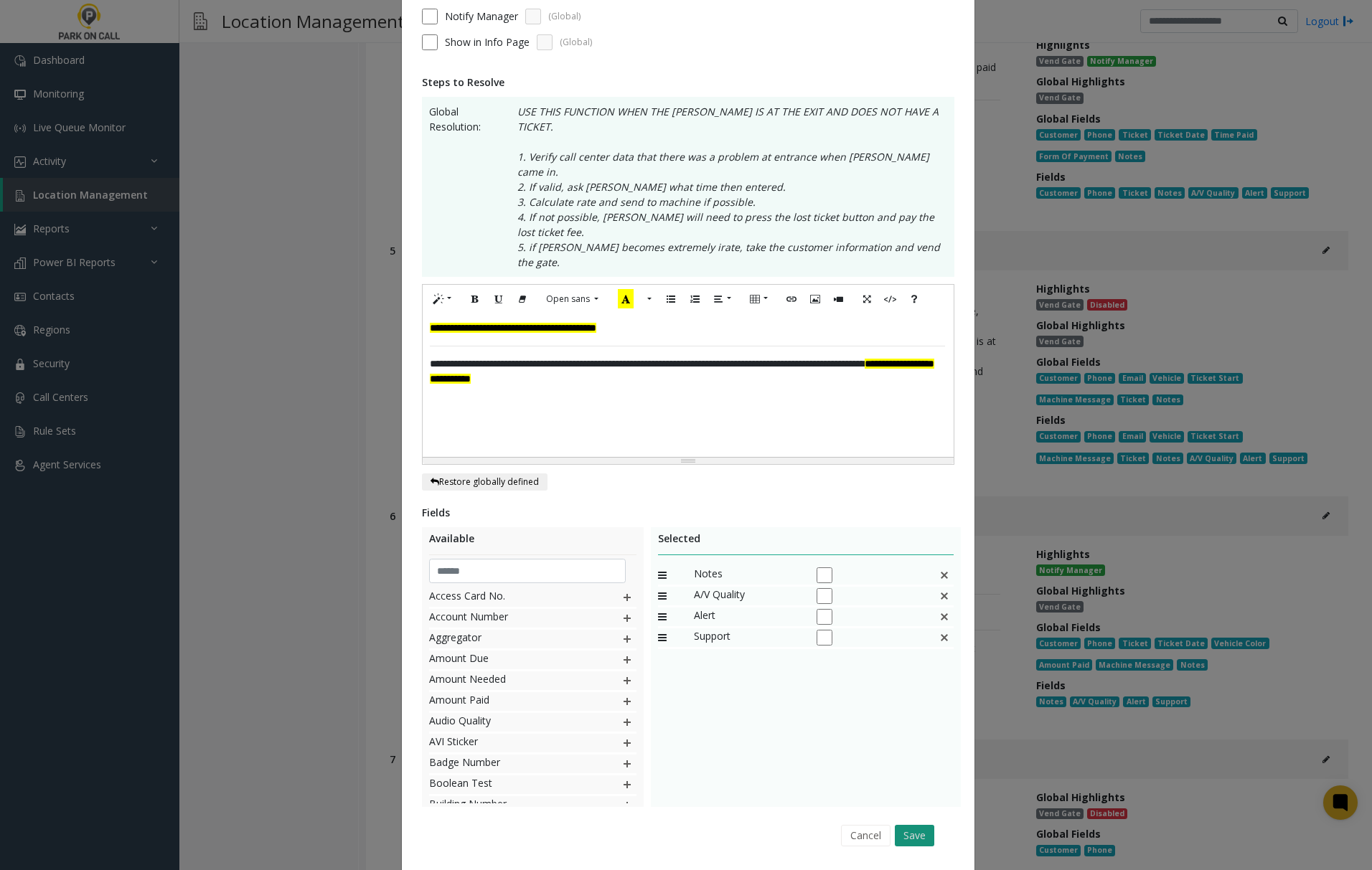
click at [910, 825] on button "Save" at bounding box center [914, 836] width 40 height 21
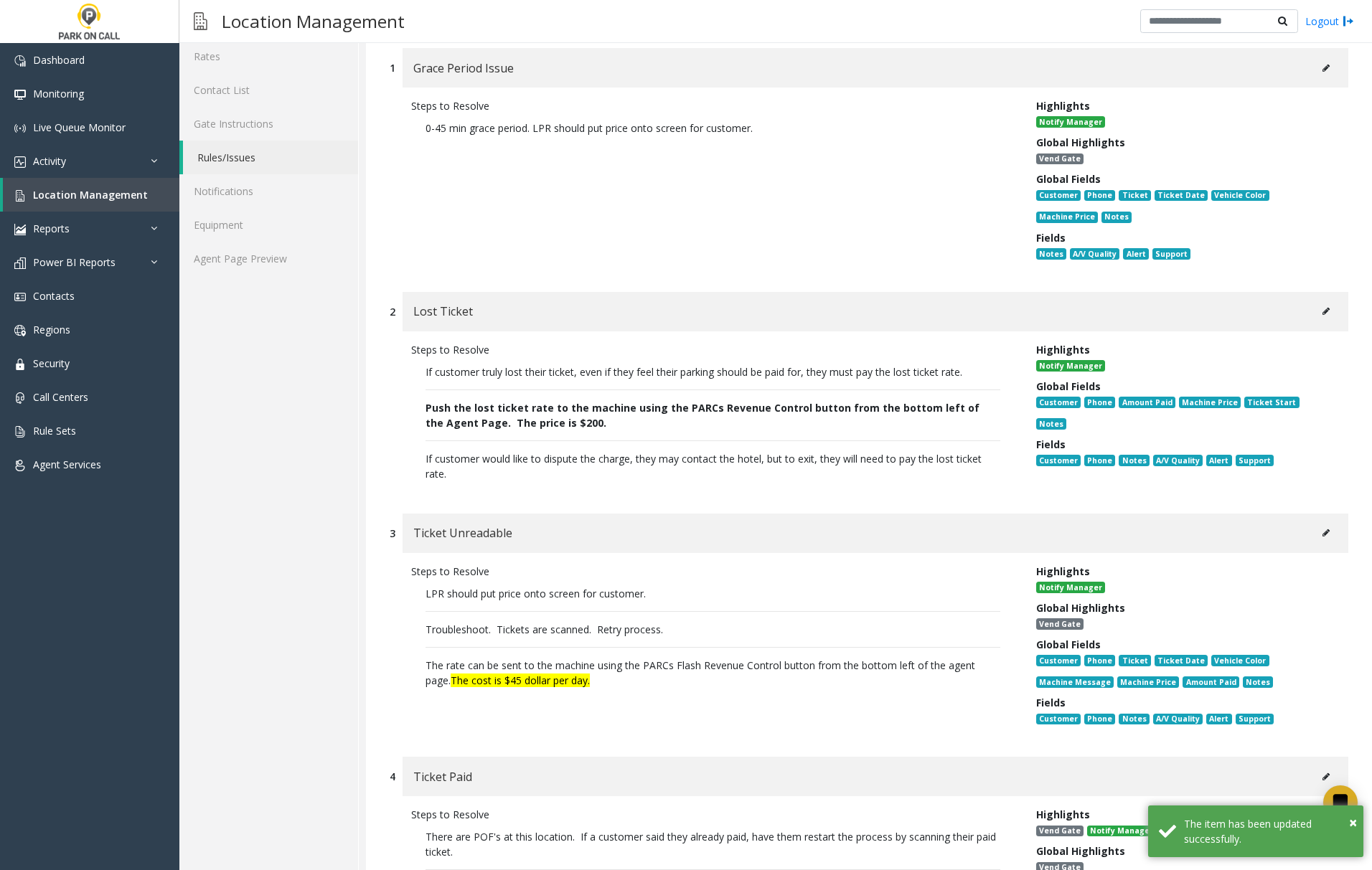
scroll to position [95, 0]
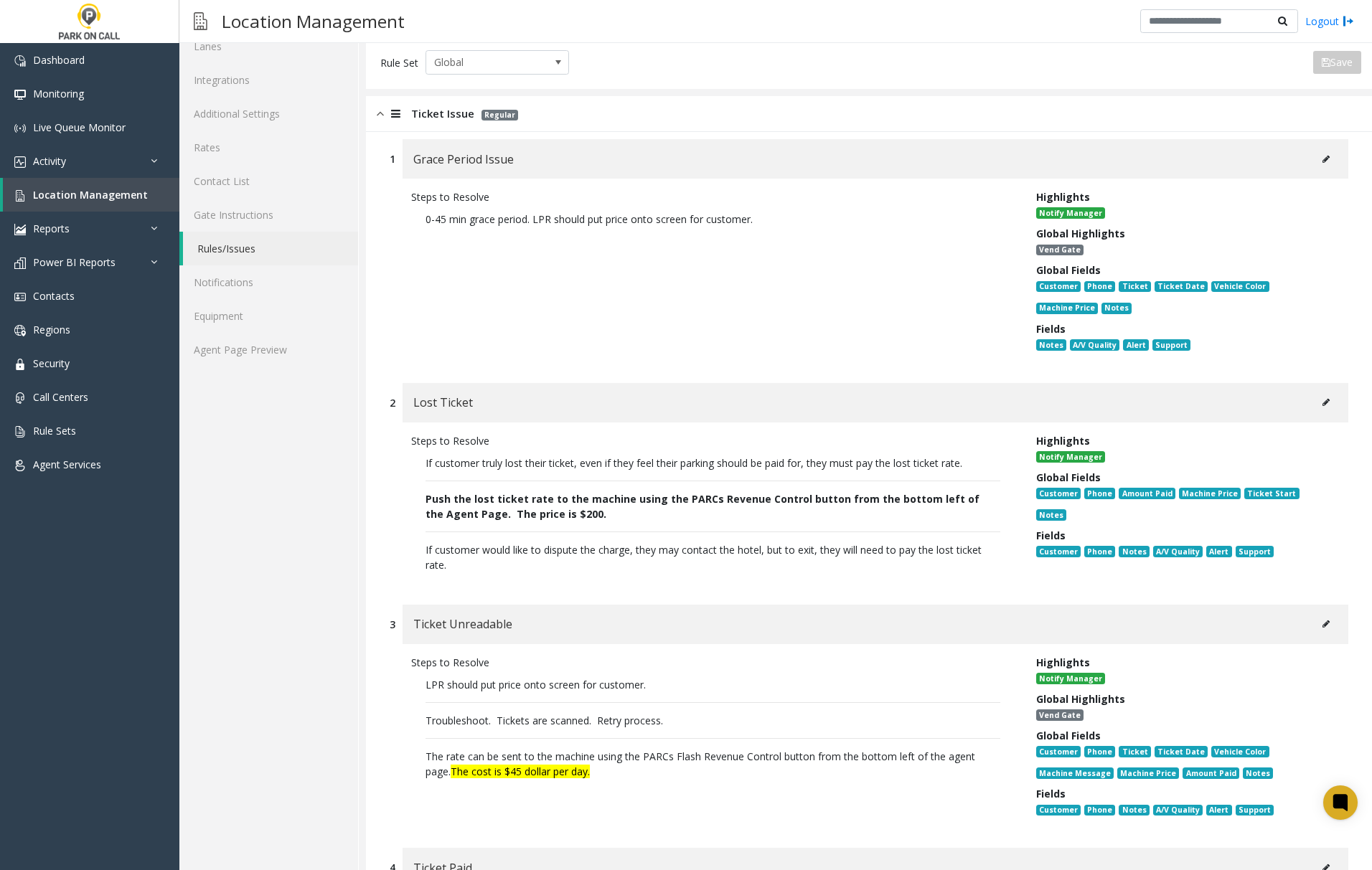
click at [379, 116] on img at bounding box center [380, 114] width 7 height 17
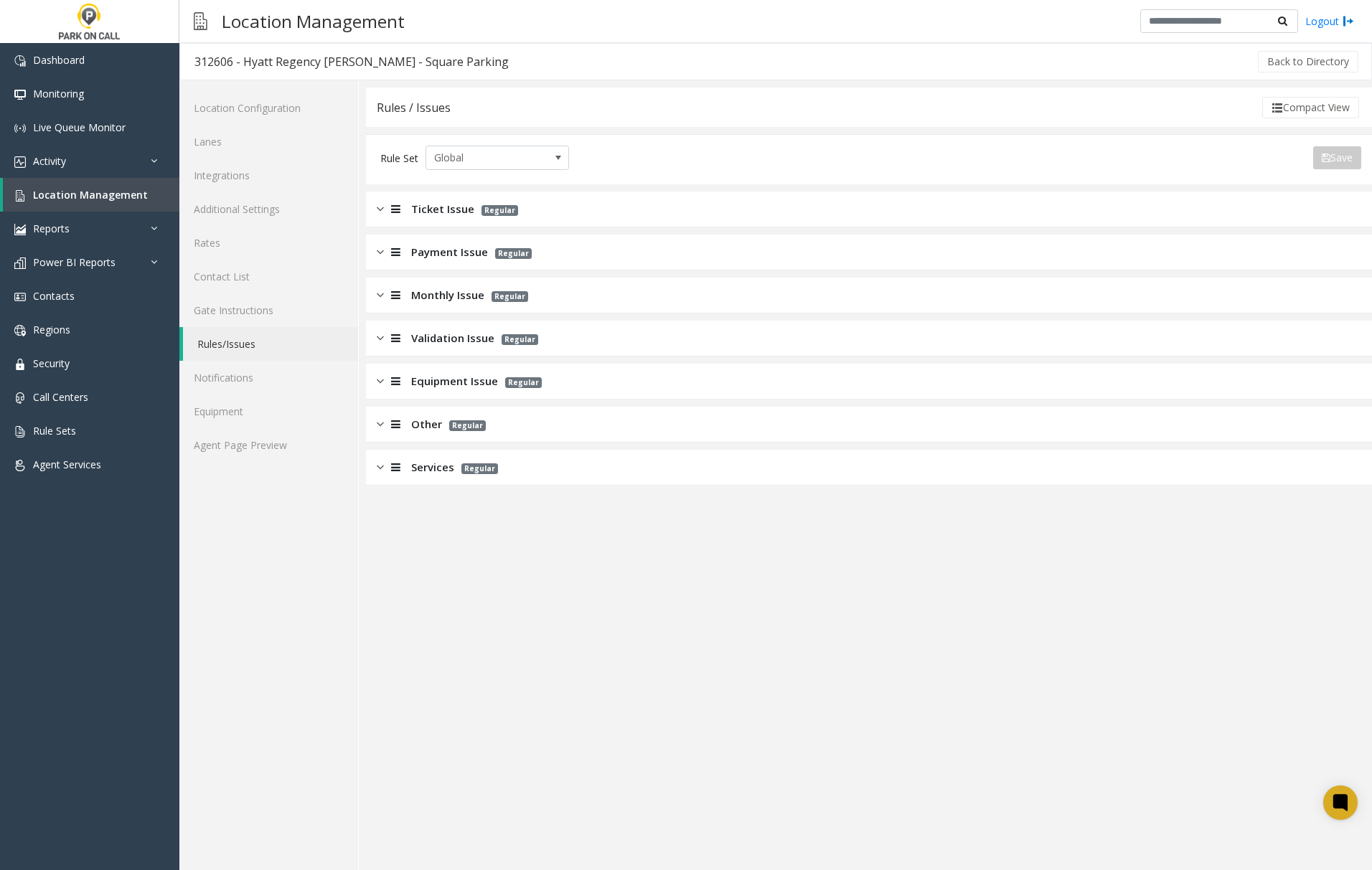
click at [382, 250] on img at bounding box center [380, 252] width 7 height 17
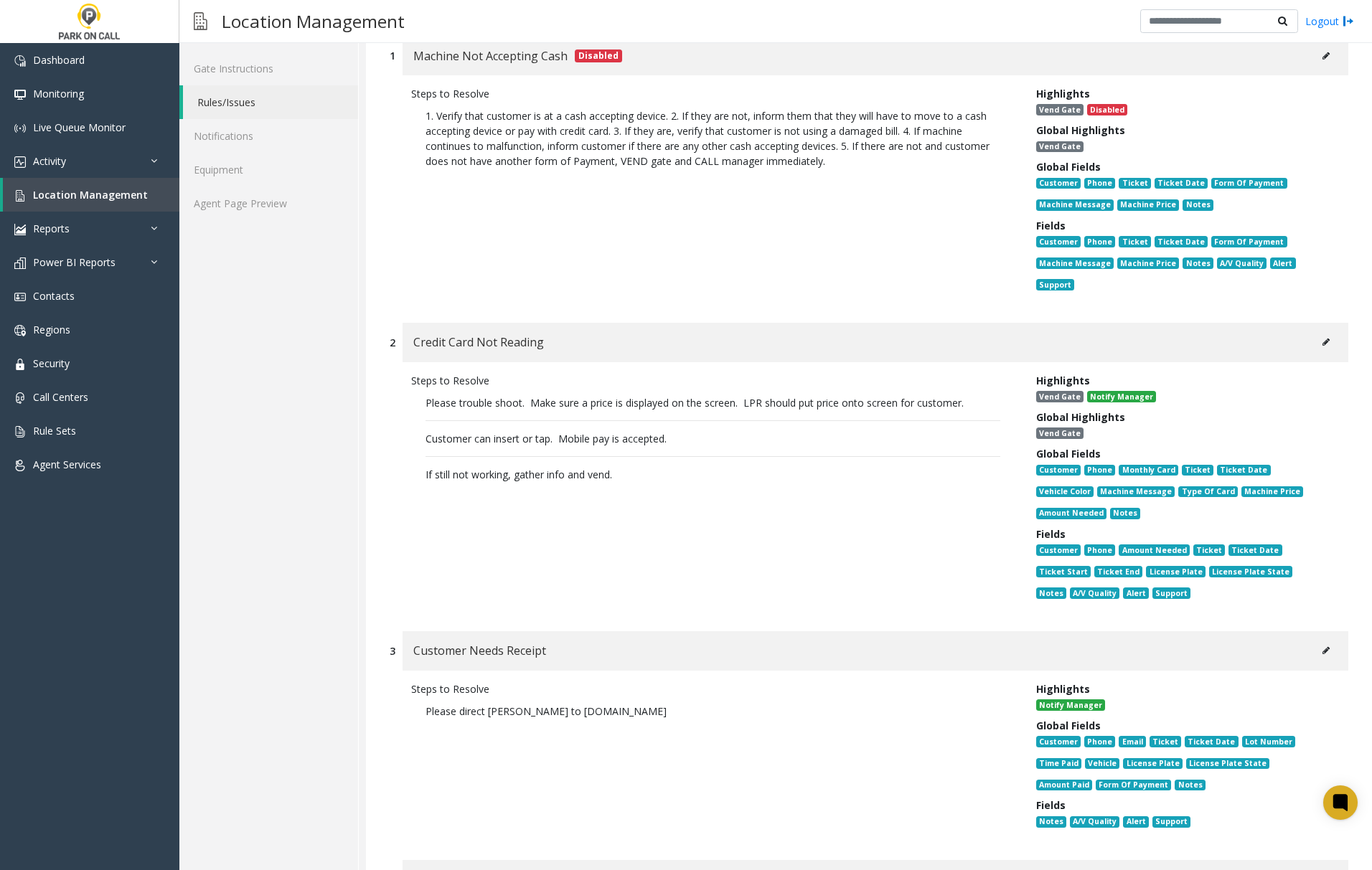
scroll to position [287, 0]
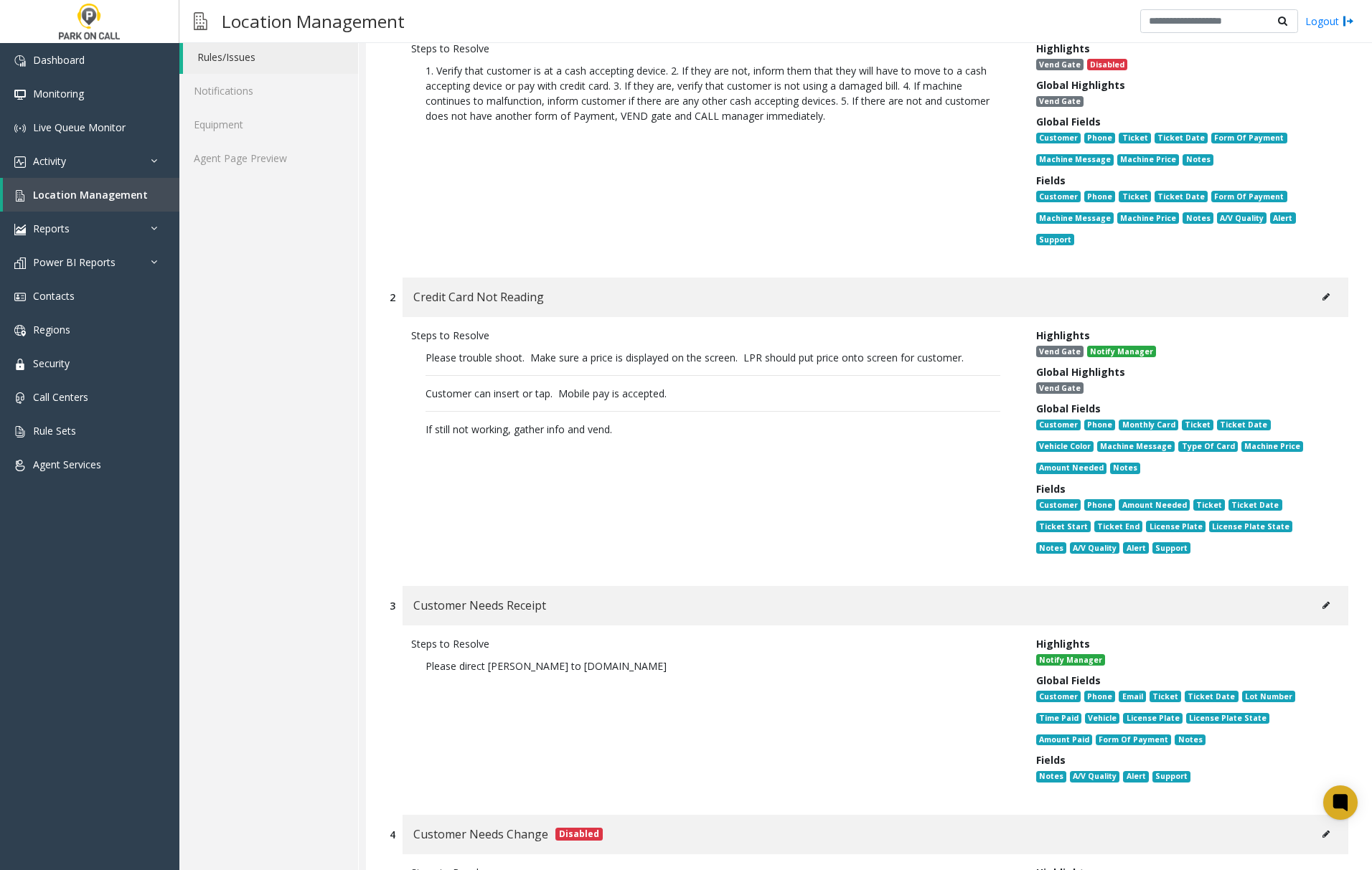
click at [1323, 297] on icon at bounding box center [1326, 297] width 7 height 8
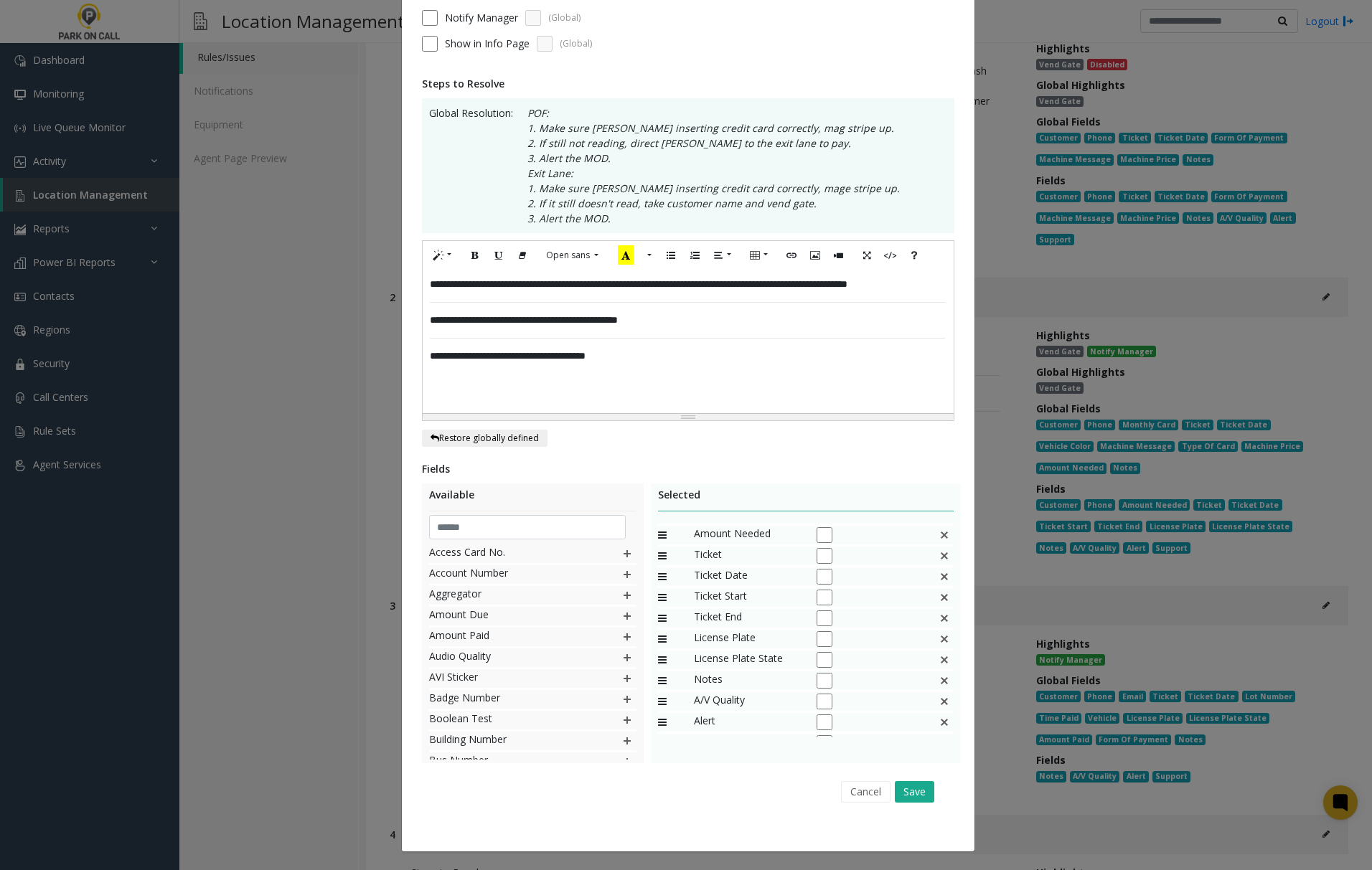
scroll to position [56, 0]
click at [899, 789] on button "Save" at bounding box center [914, 792] width 40 height 21
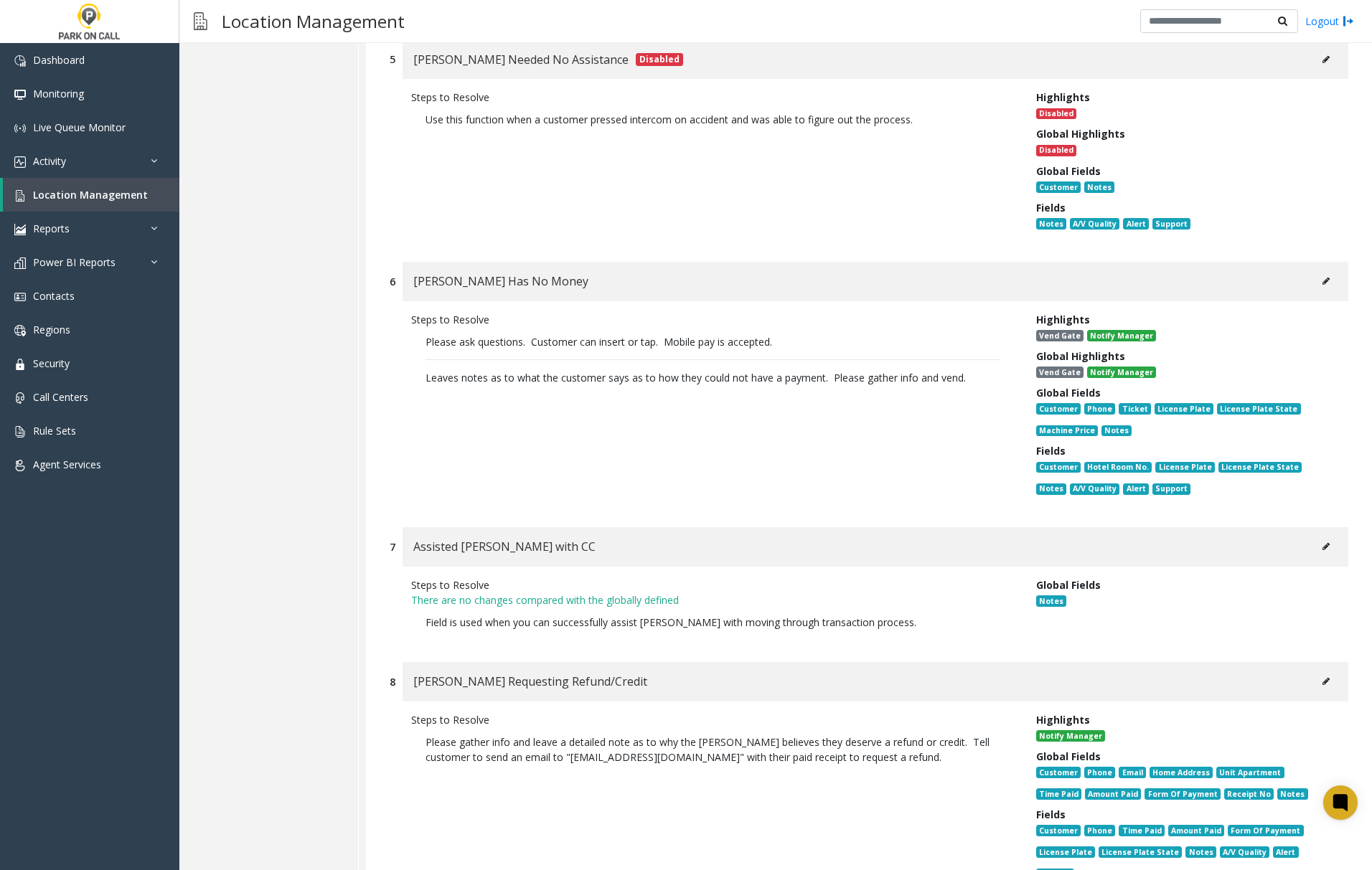
scroll to position [1338, 0]
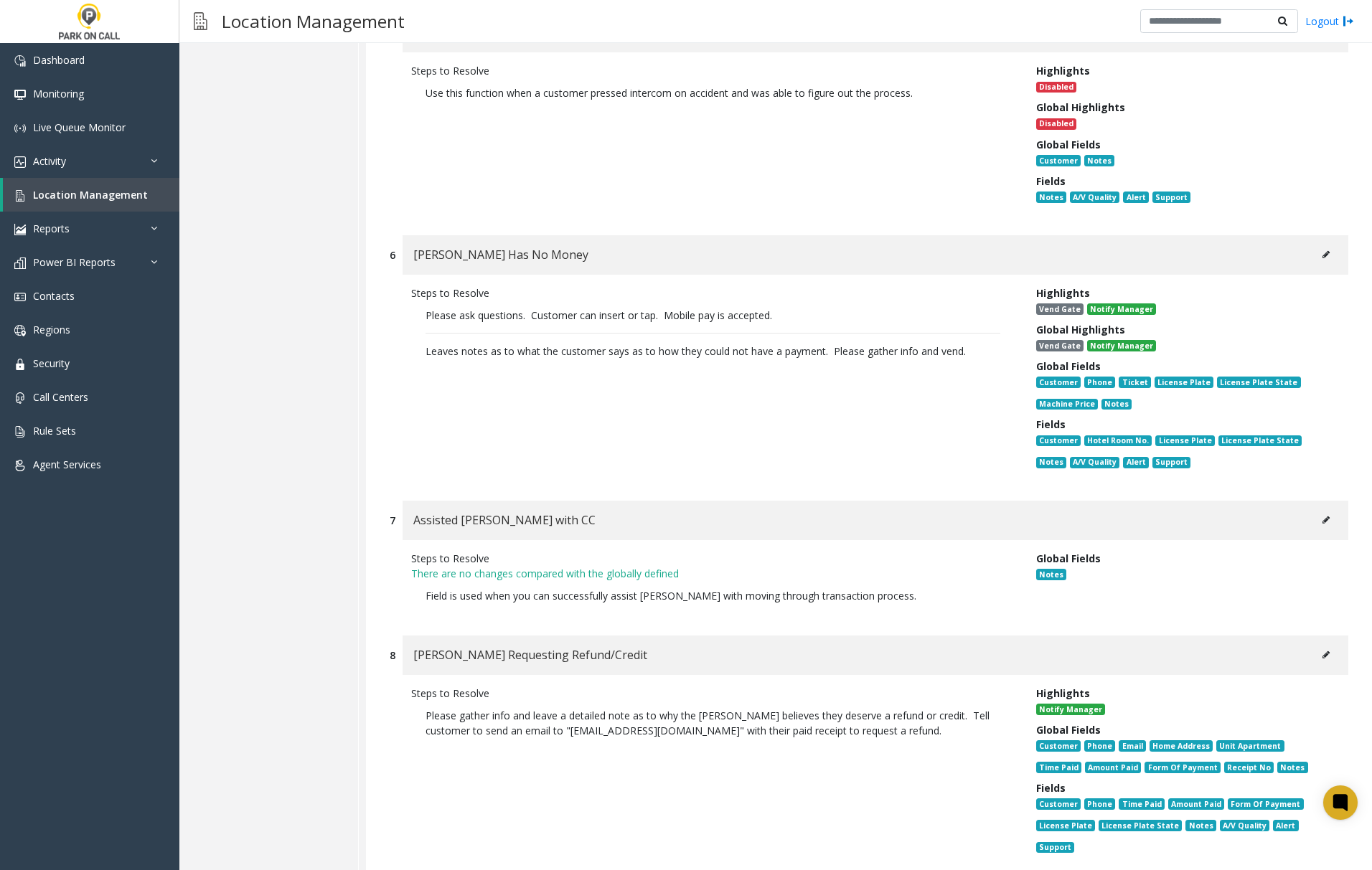
click at [1323, 250] on icon at bounding box center [1326, 254] width 7 height 8
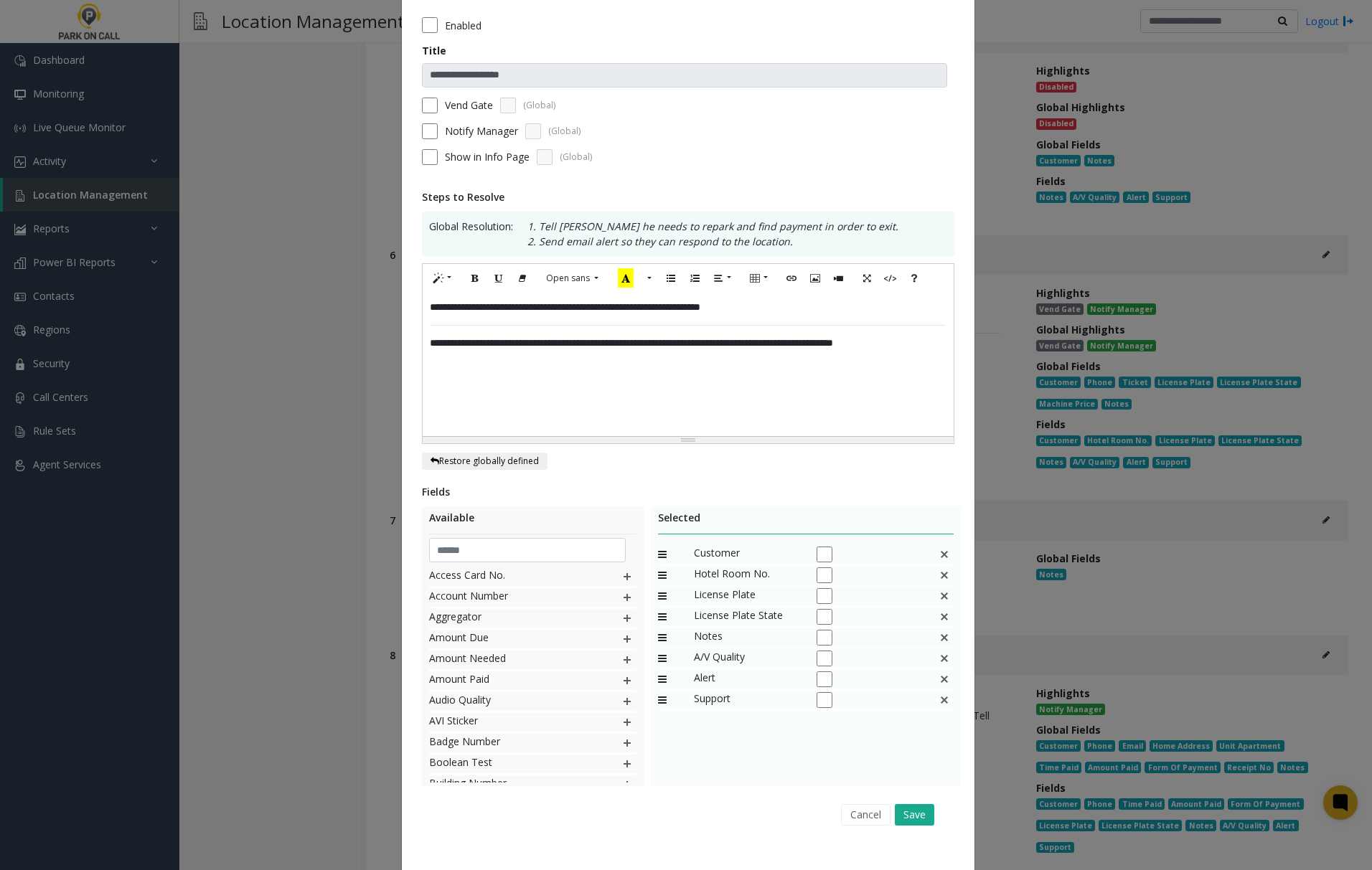
scroll to position [89, 0]
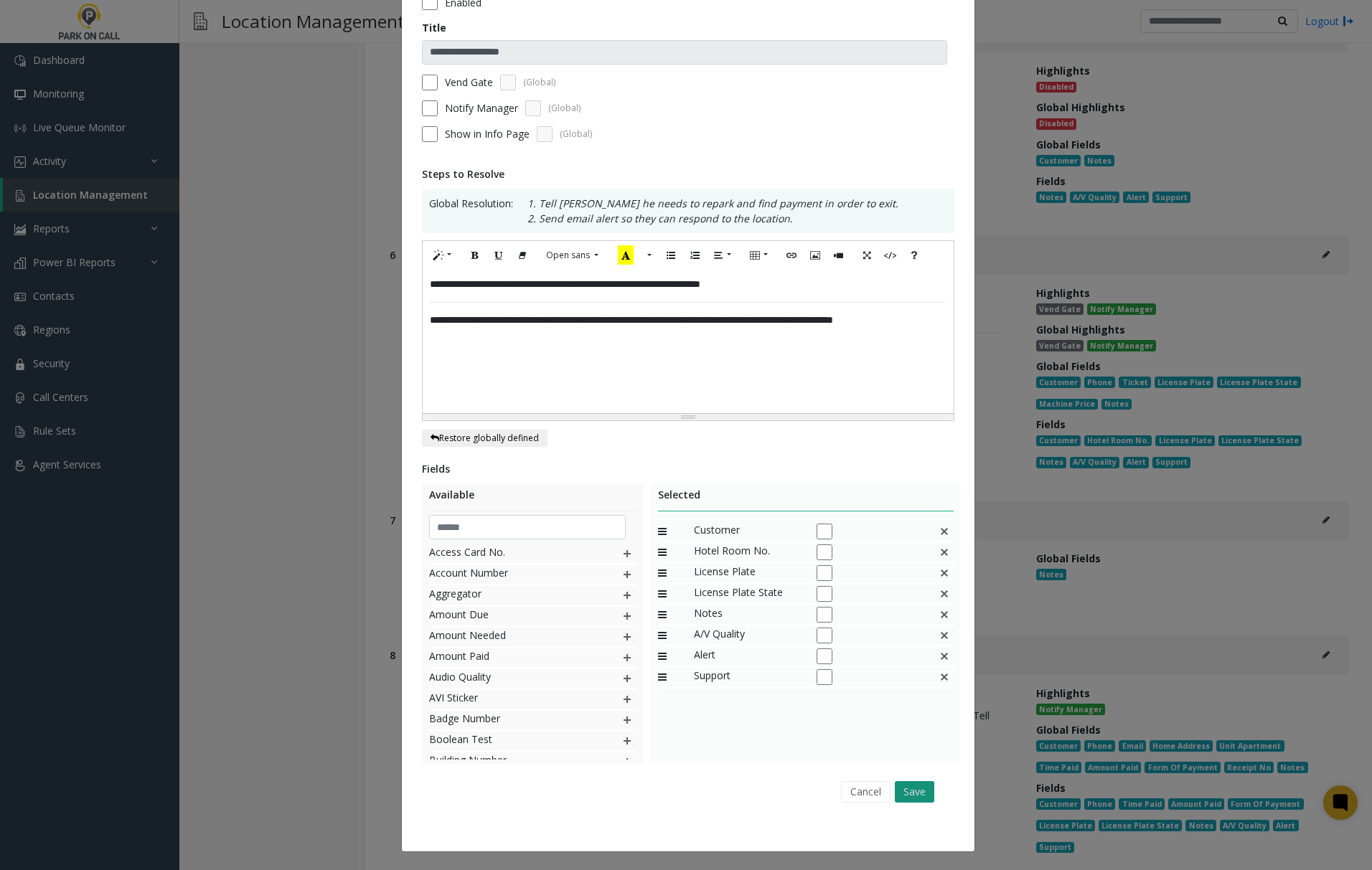
click at [904, 788] on button "Save" at bounding box center [914, 792] width 40 height 21
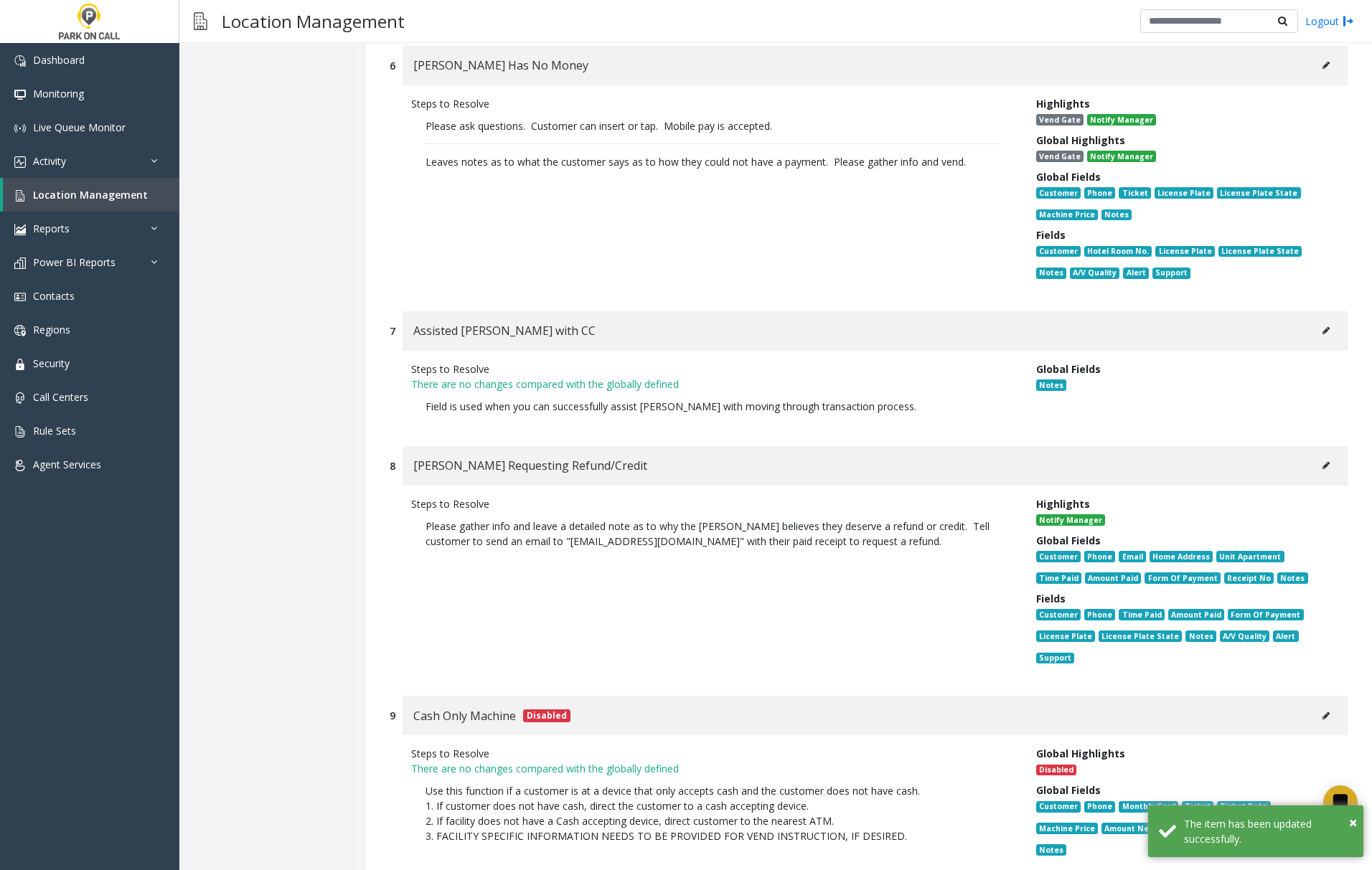
scroll to position [1530, 0]
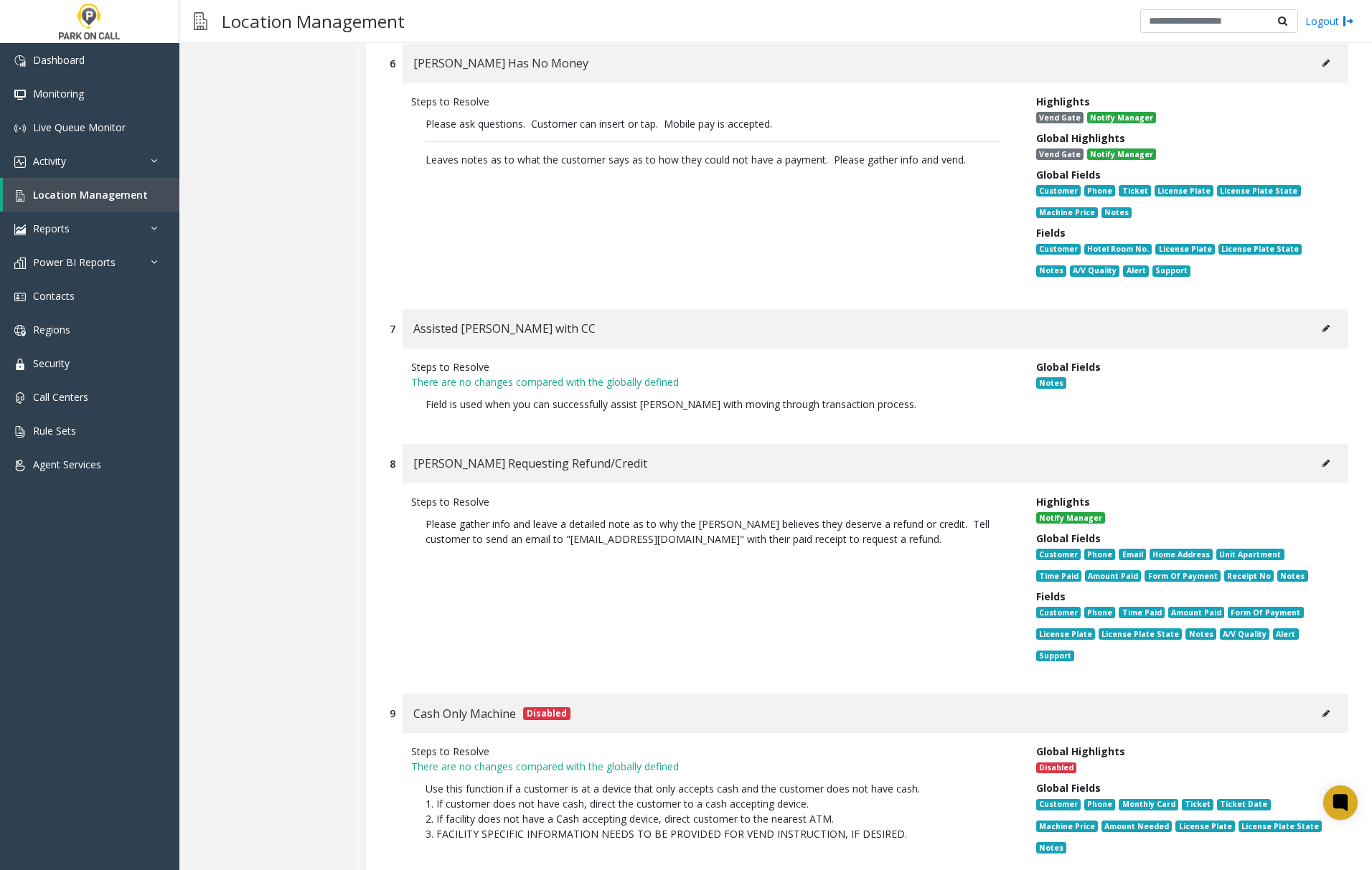
click at [1315, 452] on button at bounding box center [1326, 463] width 23 height 21
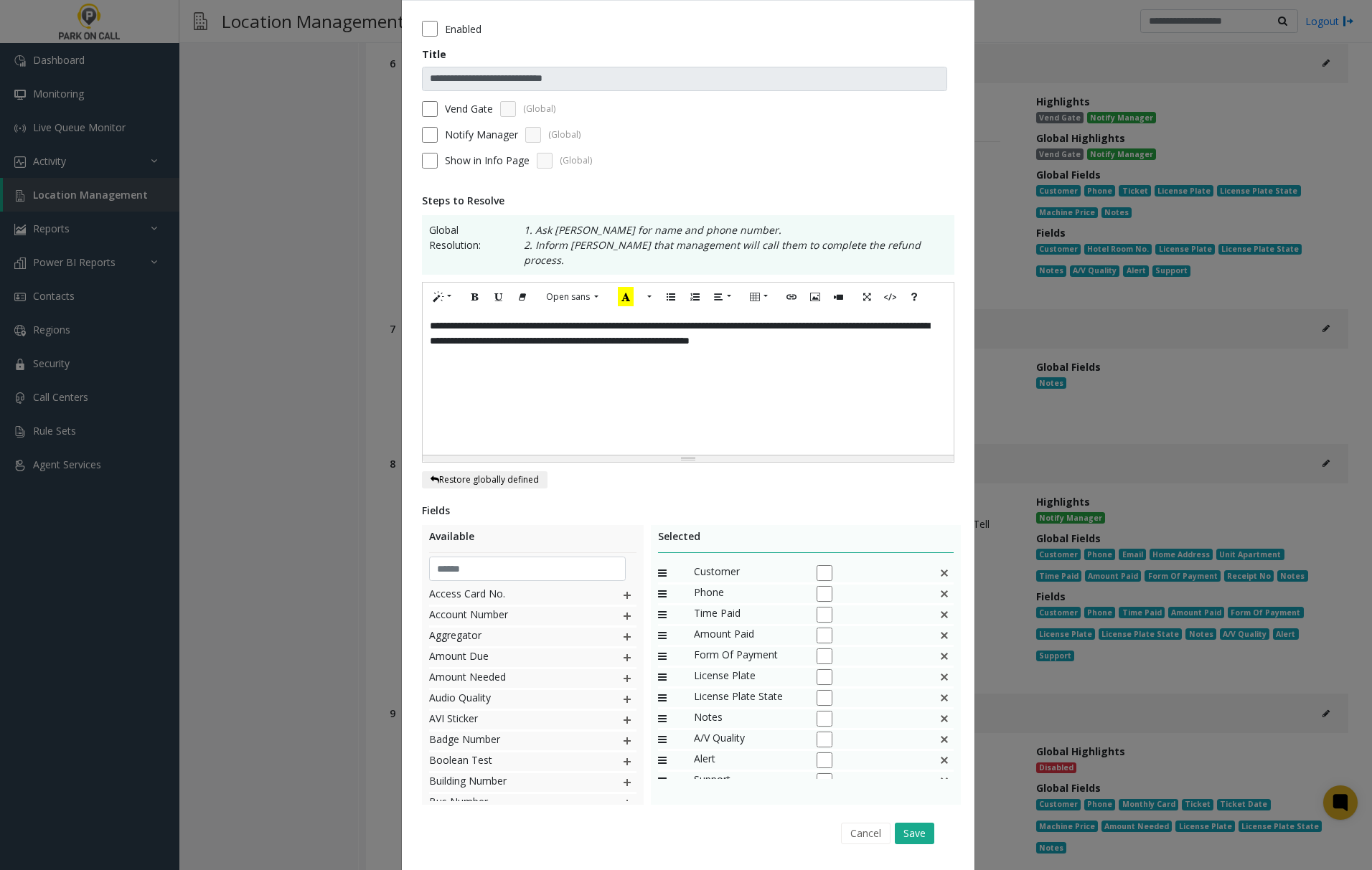
scroll to position [89, 0]
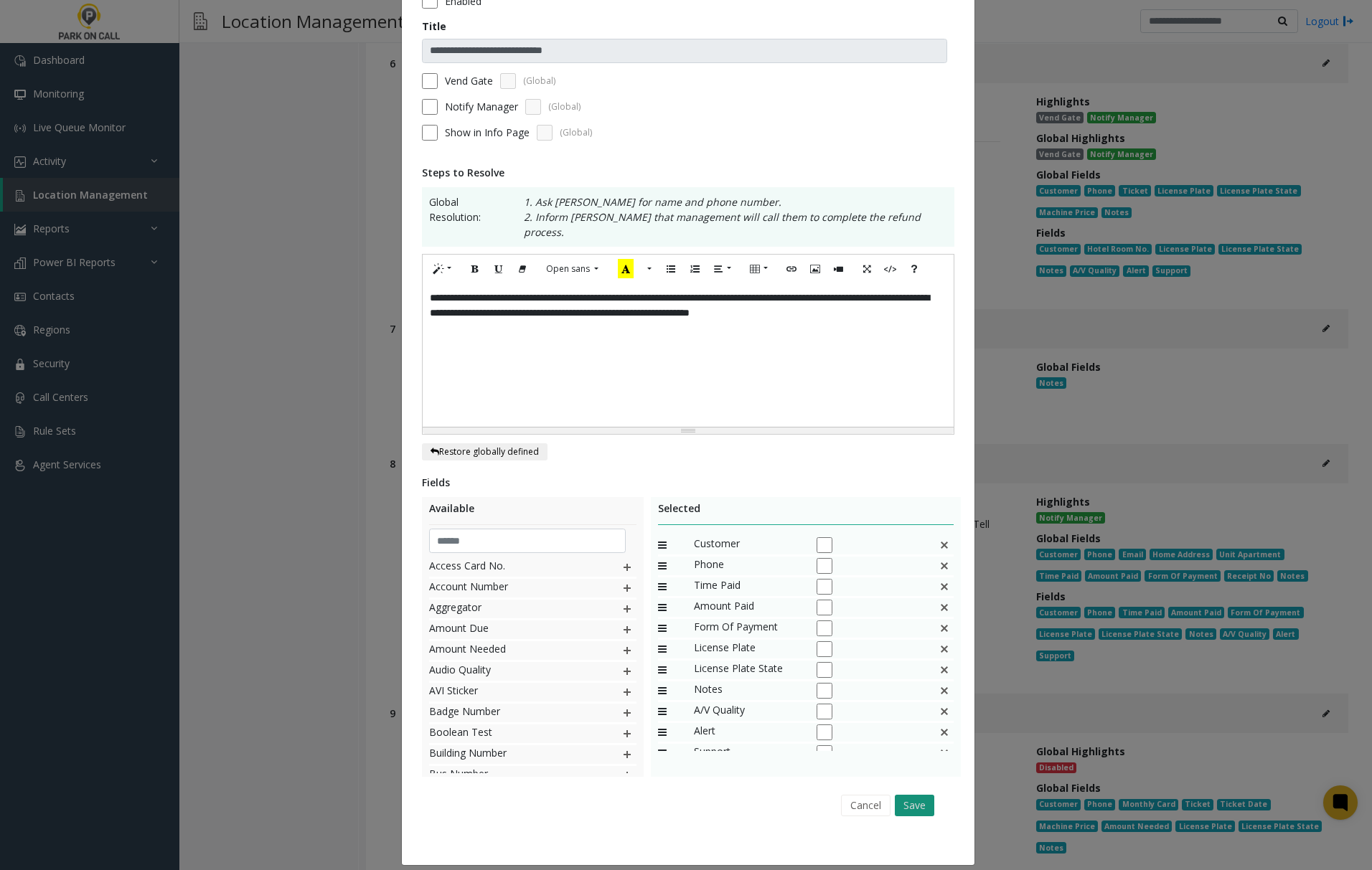
click at [900, 795] on button "Save" at bounding box center [914, 805] width 40 height 21
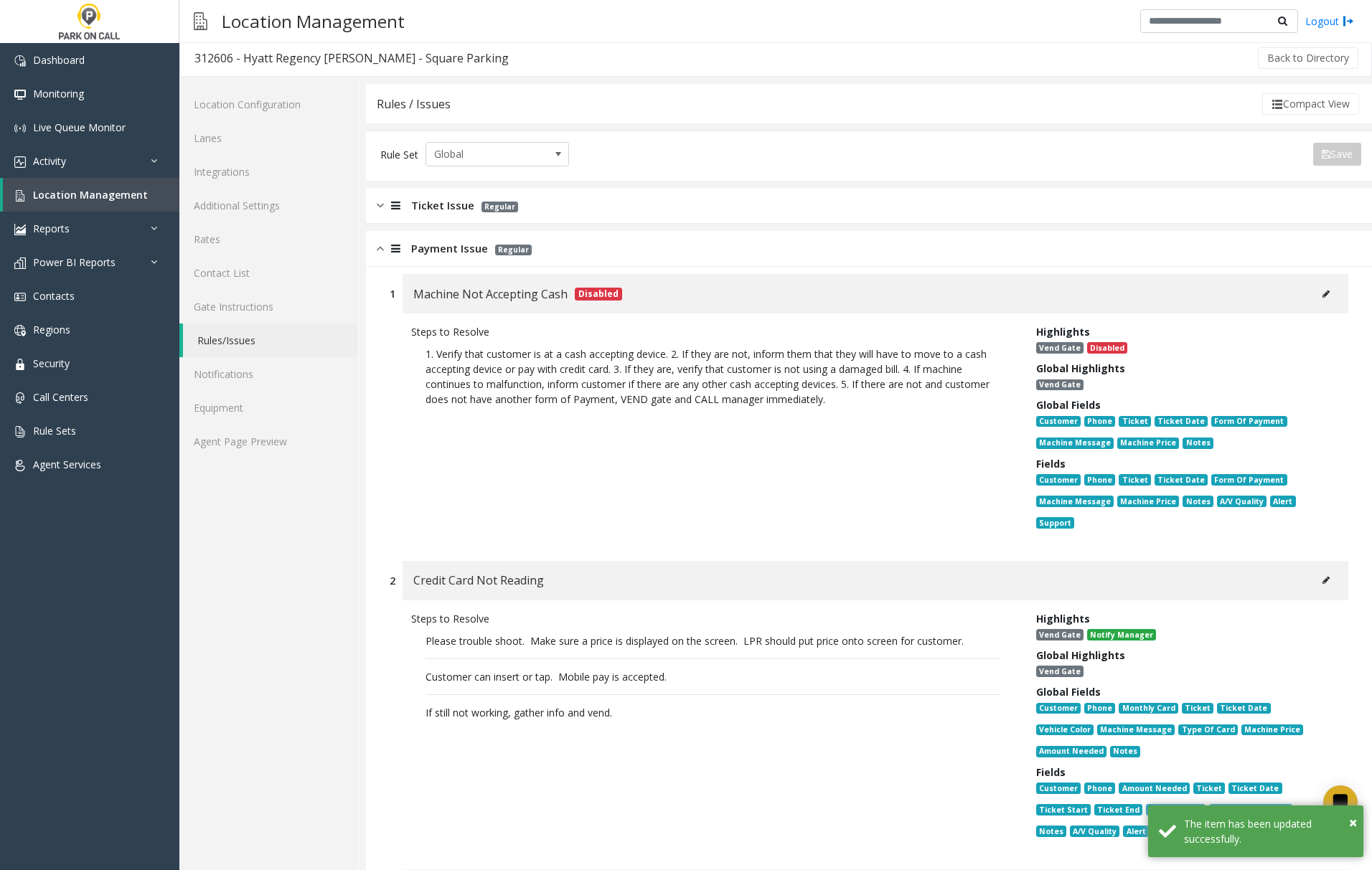
scroll to position [0, 0]
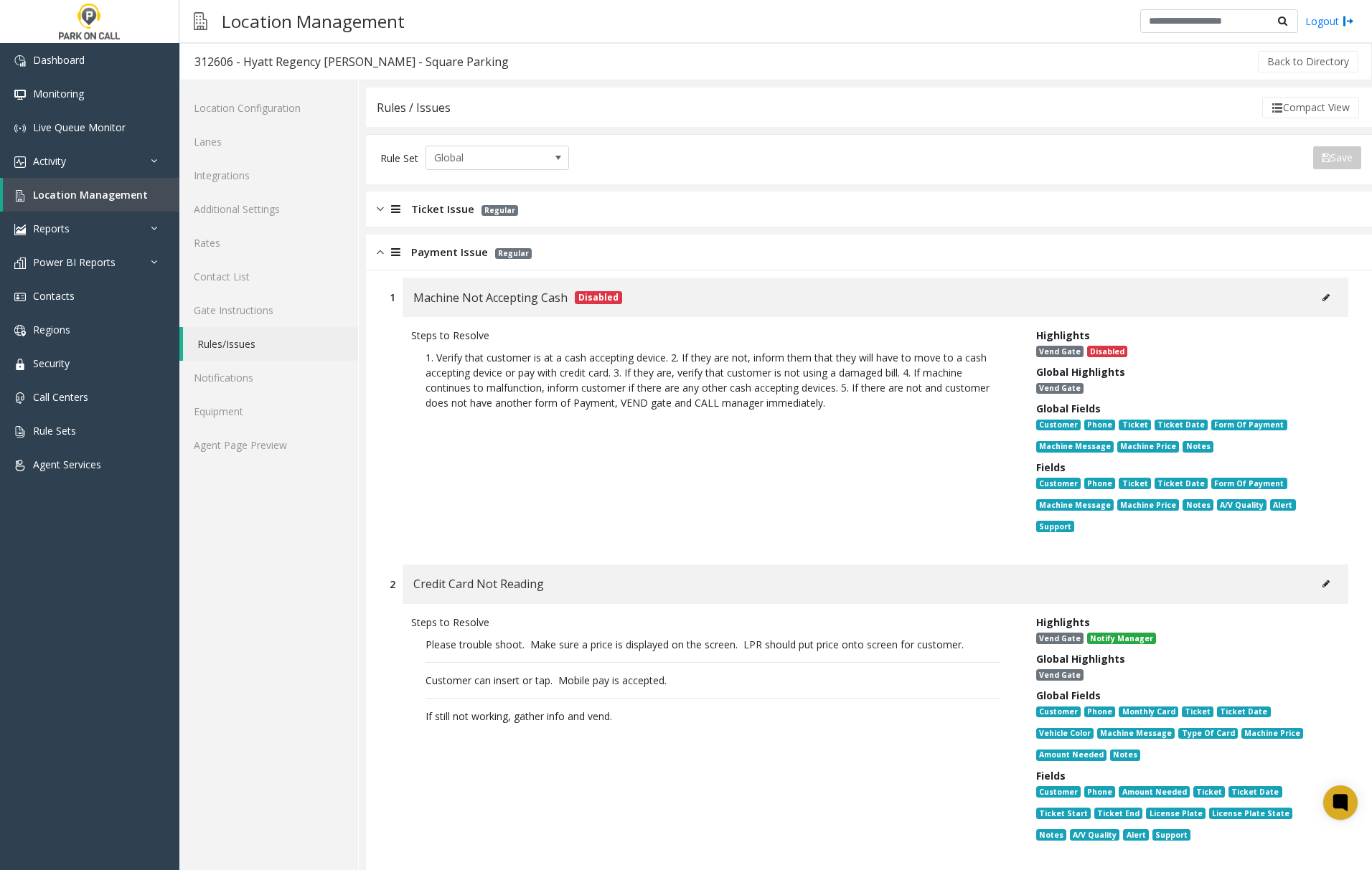
click at [377, 252] on img at bounding box center [380, 252] width 7 height 17
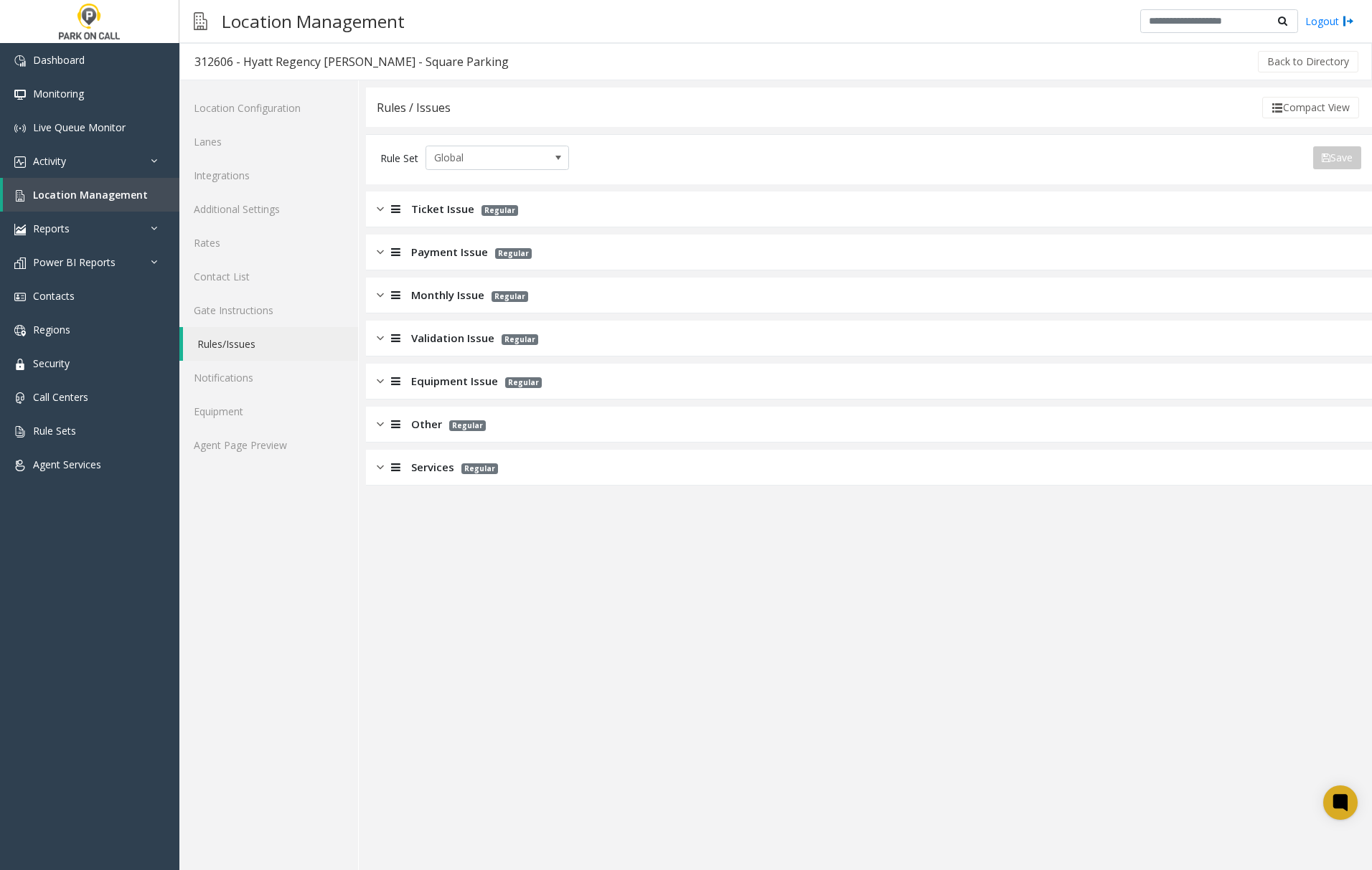
click at [382, 297] on img at bounding box center [380, 295] width 7 height 17
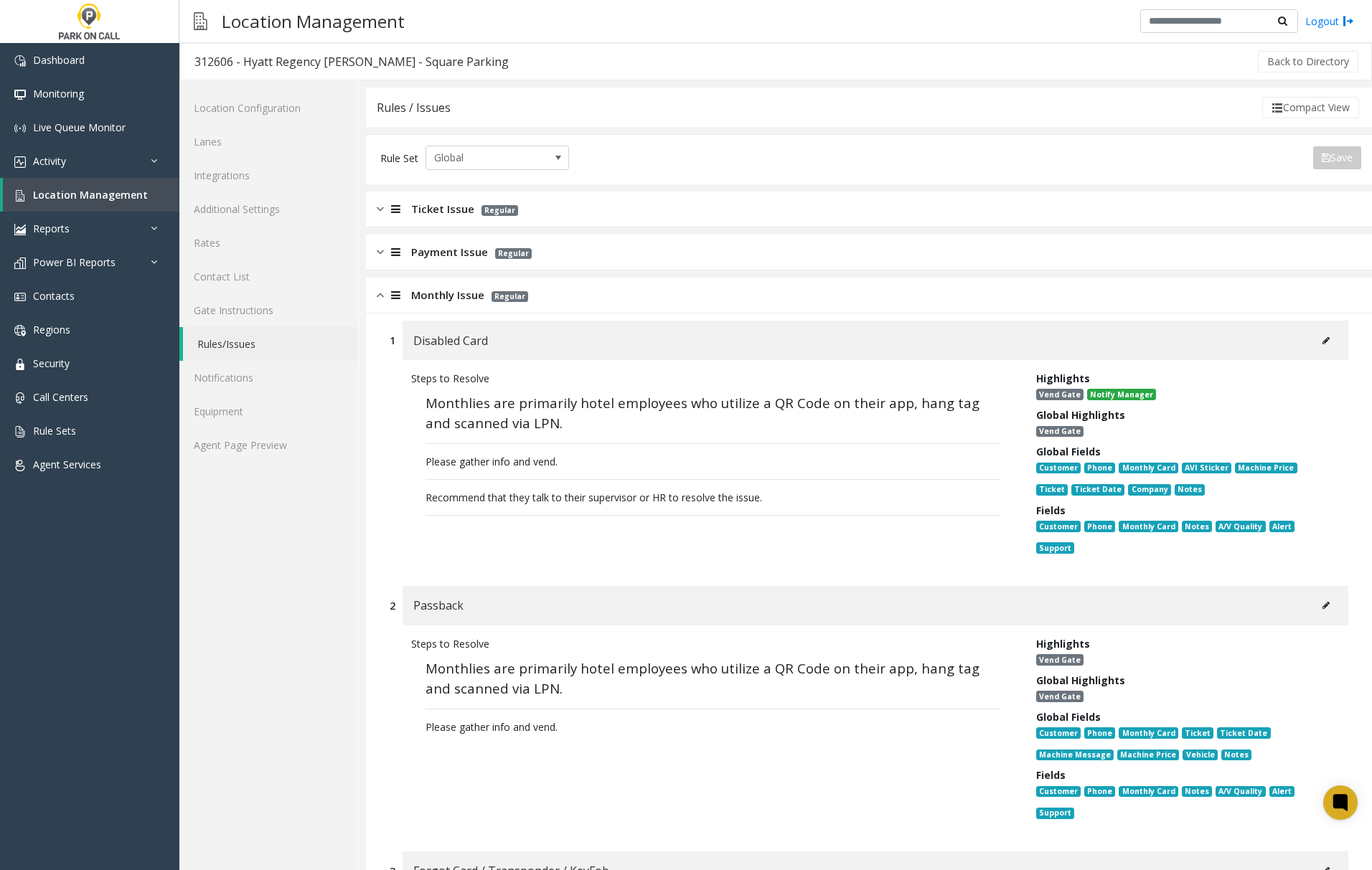
click at [1323, 342] on icon at bounding box center [1326, 340] width 7 height 8
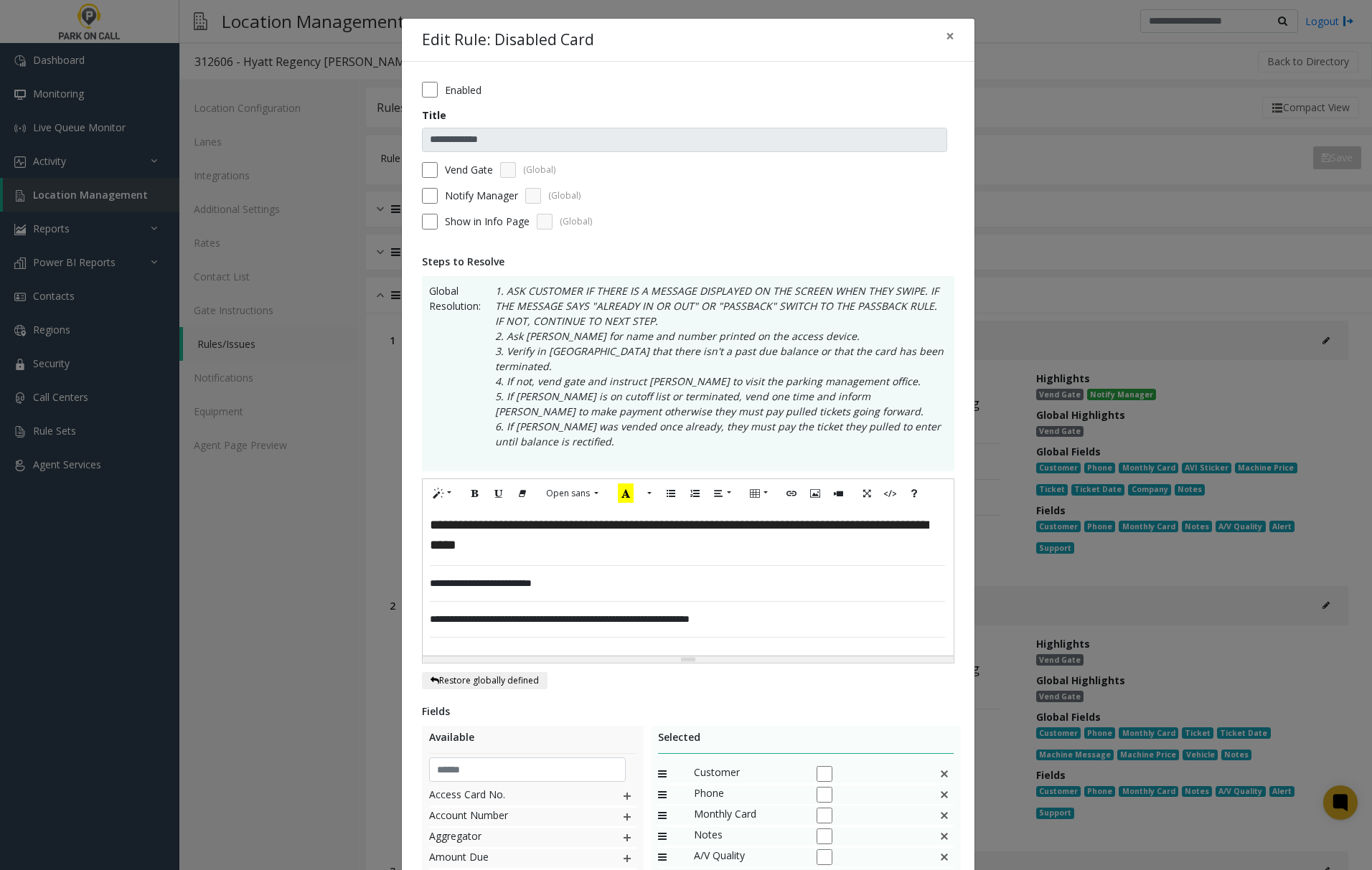
click at [756, 518] on span "**********" at bounding box center [678, 535] width 498 height 33
drag, startPoint x: 443, startPoint y: 531, endPoint x: 862, endPoint y: 516, distance: 419.3
click at [862, 518] on span "**********" at bounding box center [678, 535] width 498 height 33
drag, startPoint x: 724, startPoint y: 538, endPoint x: 518, endPoint y: 538, distance: 206.0
click at [518, 538] on div "**********" at bounding box center [688, 582] width 530 height 148
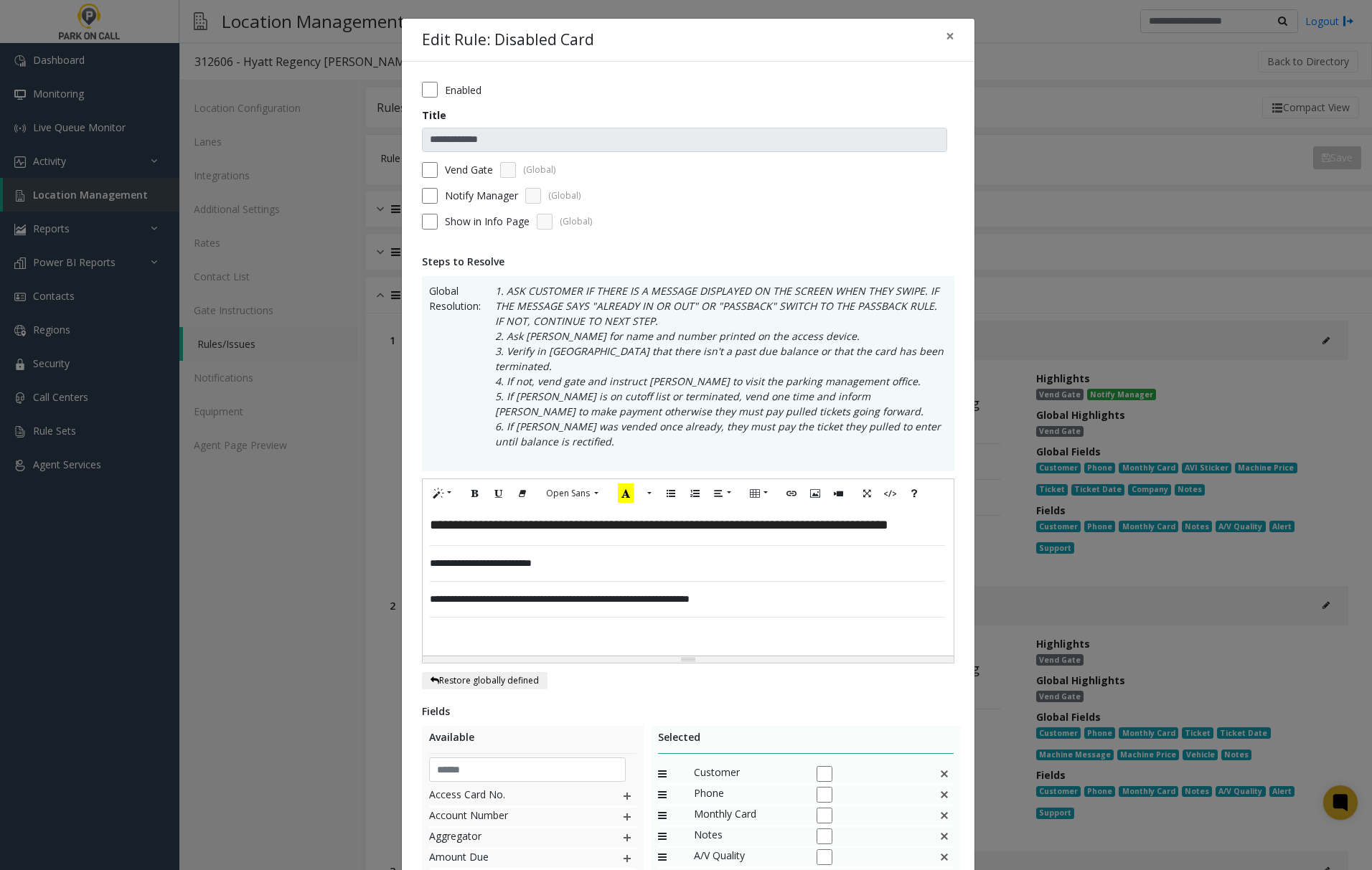
click at [575, 535] on div "**********" at bounding box center [688, 582] width 530 height 148
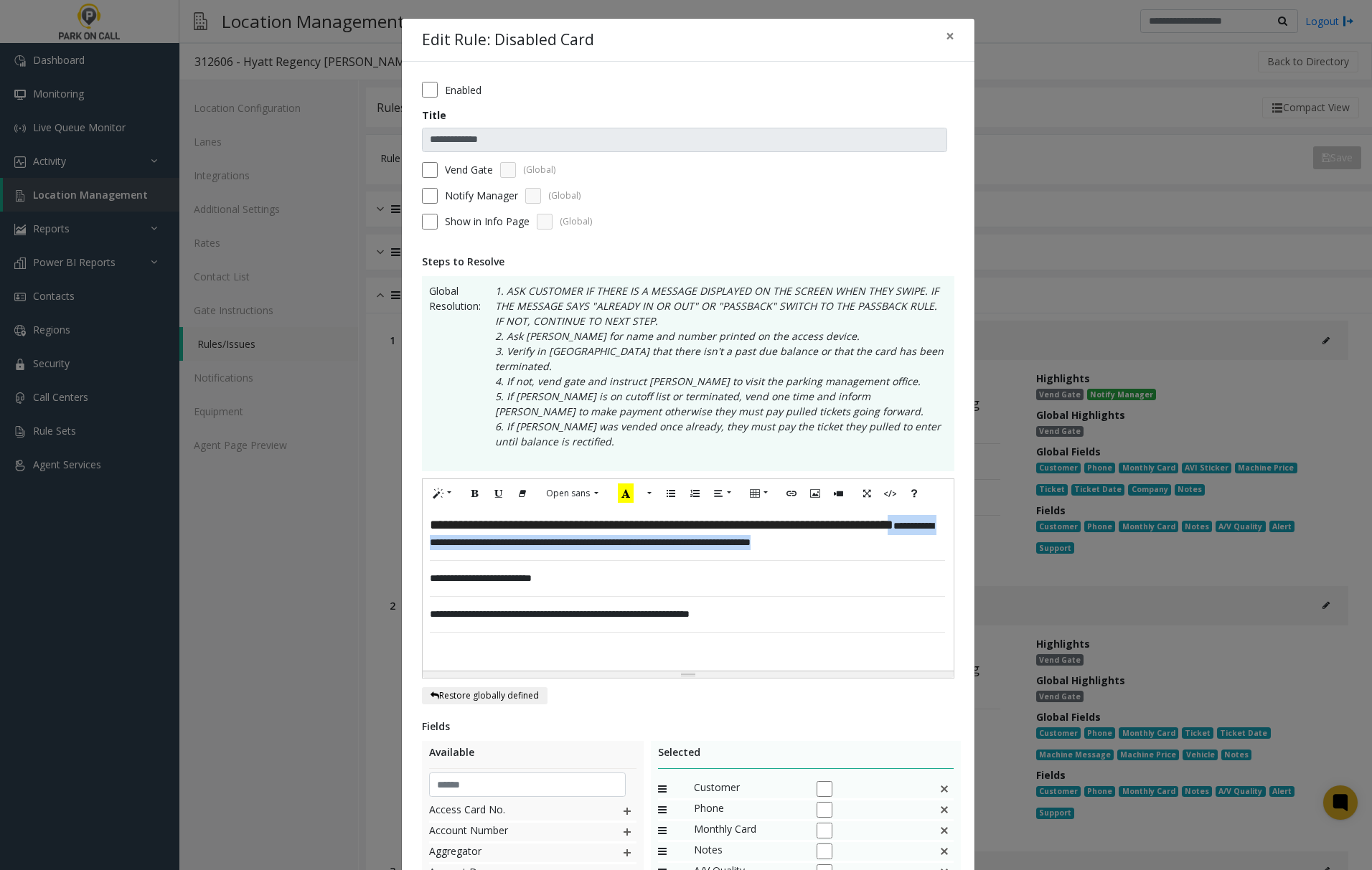
drag, startPoint x: 531, startPoint y: 555, endPoint x: 517, endPoint y: 537, distance: 22.8
click at [517, 537] on div "**********" at bounding box center [688, 589] width 530 height 163
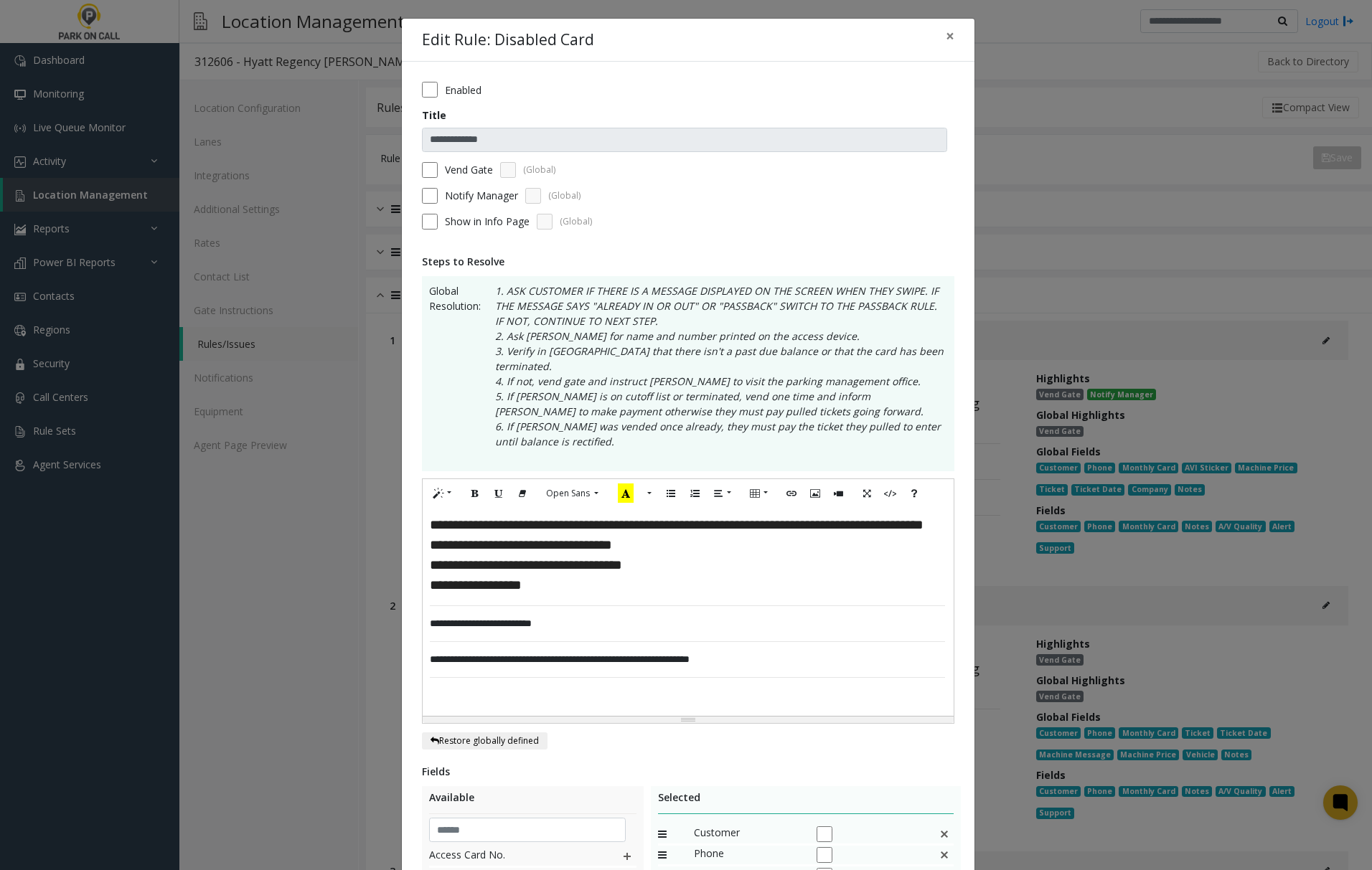
click at [430, 551] on span "**********" at bounding box center [521, 545] width 183 height 14
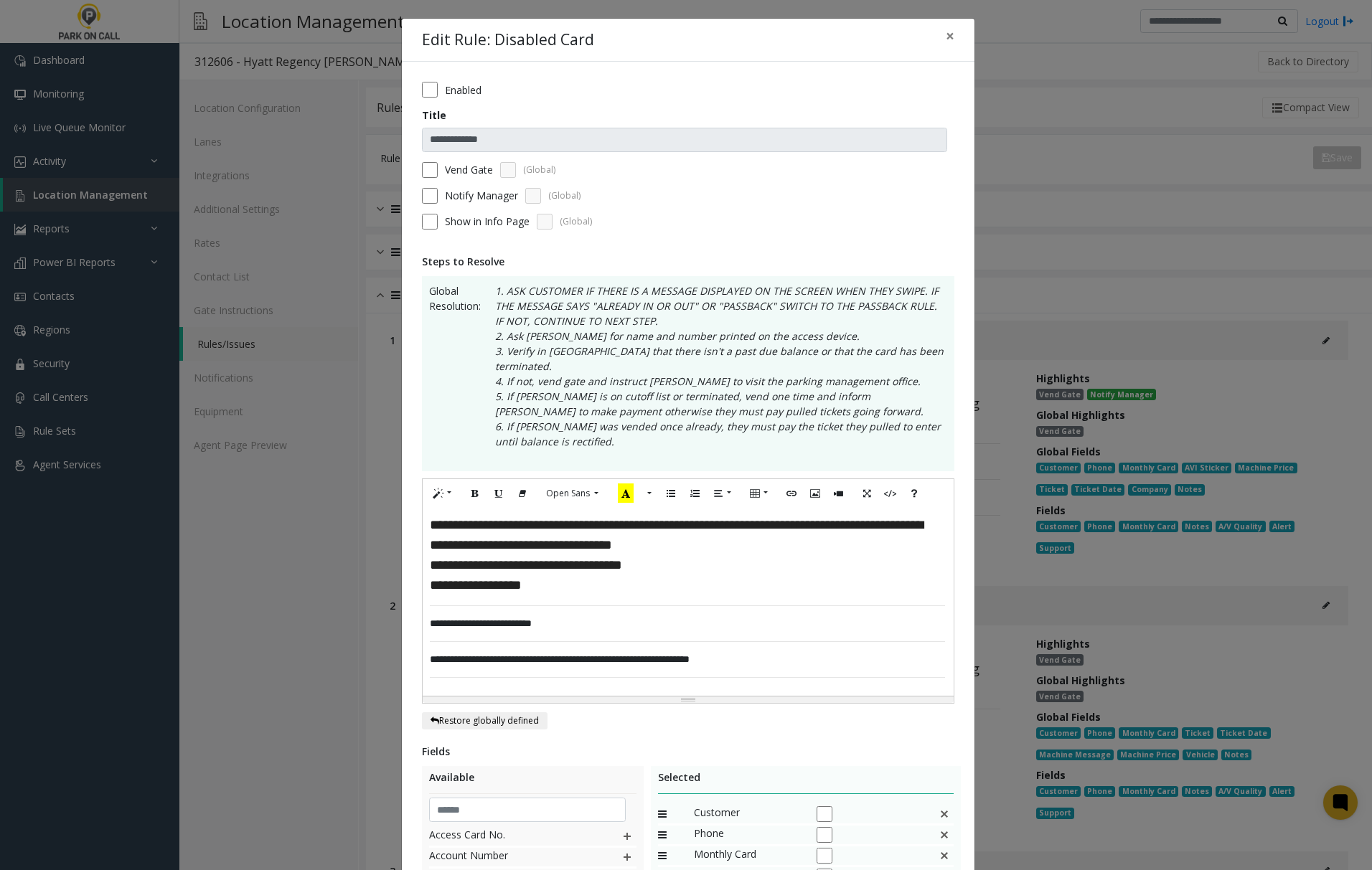
click at [430, 558] on span "**********" at bounding box center [526, 565] width 192 height 14
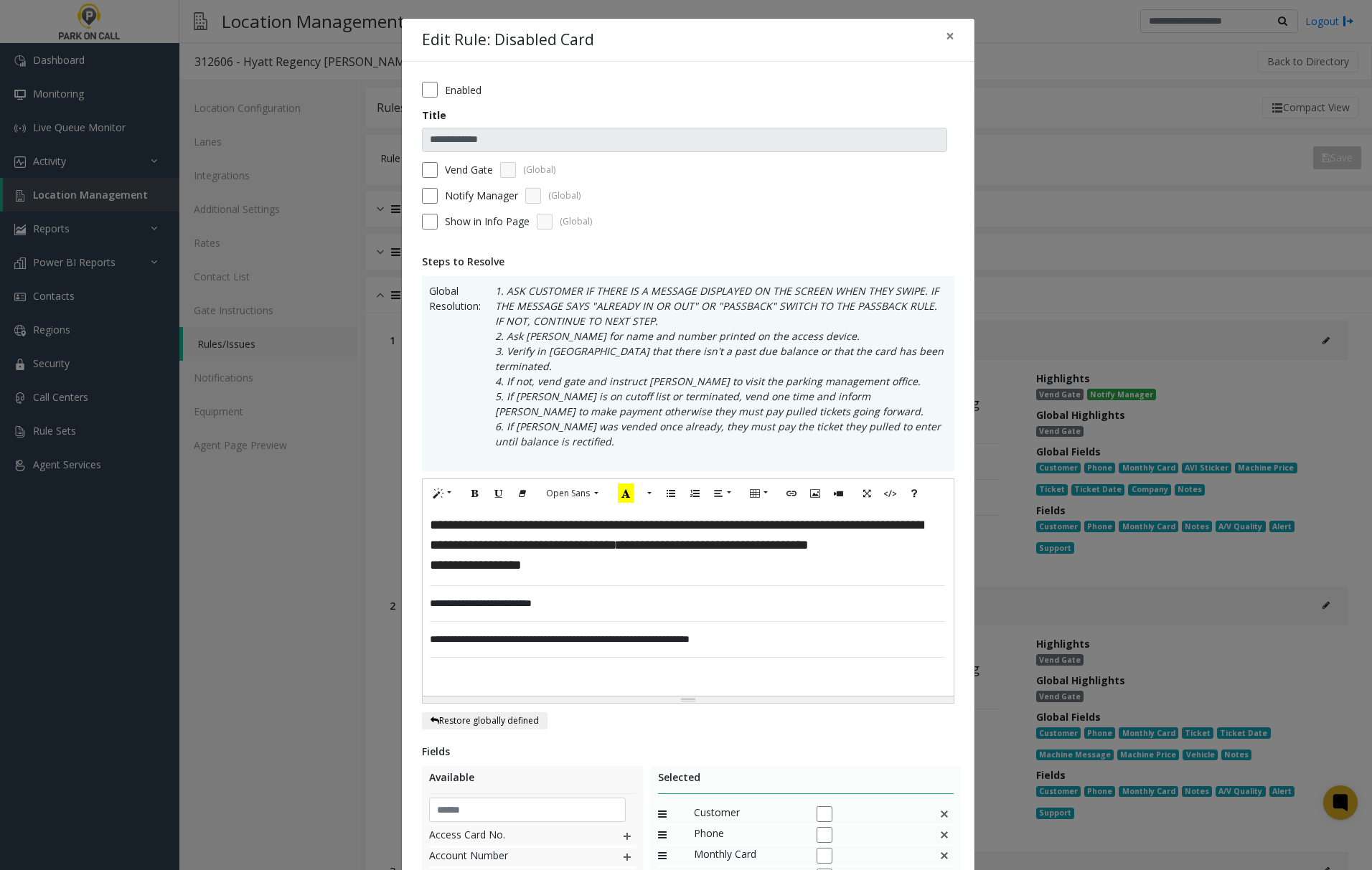
click at [430, 572] on span "**********" at bounding box center [475, 565] width 92 height 14
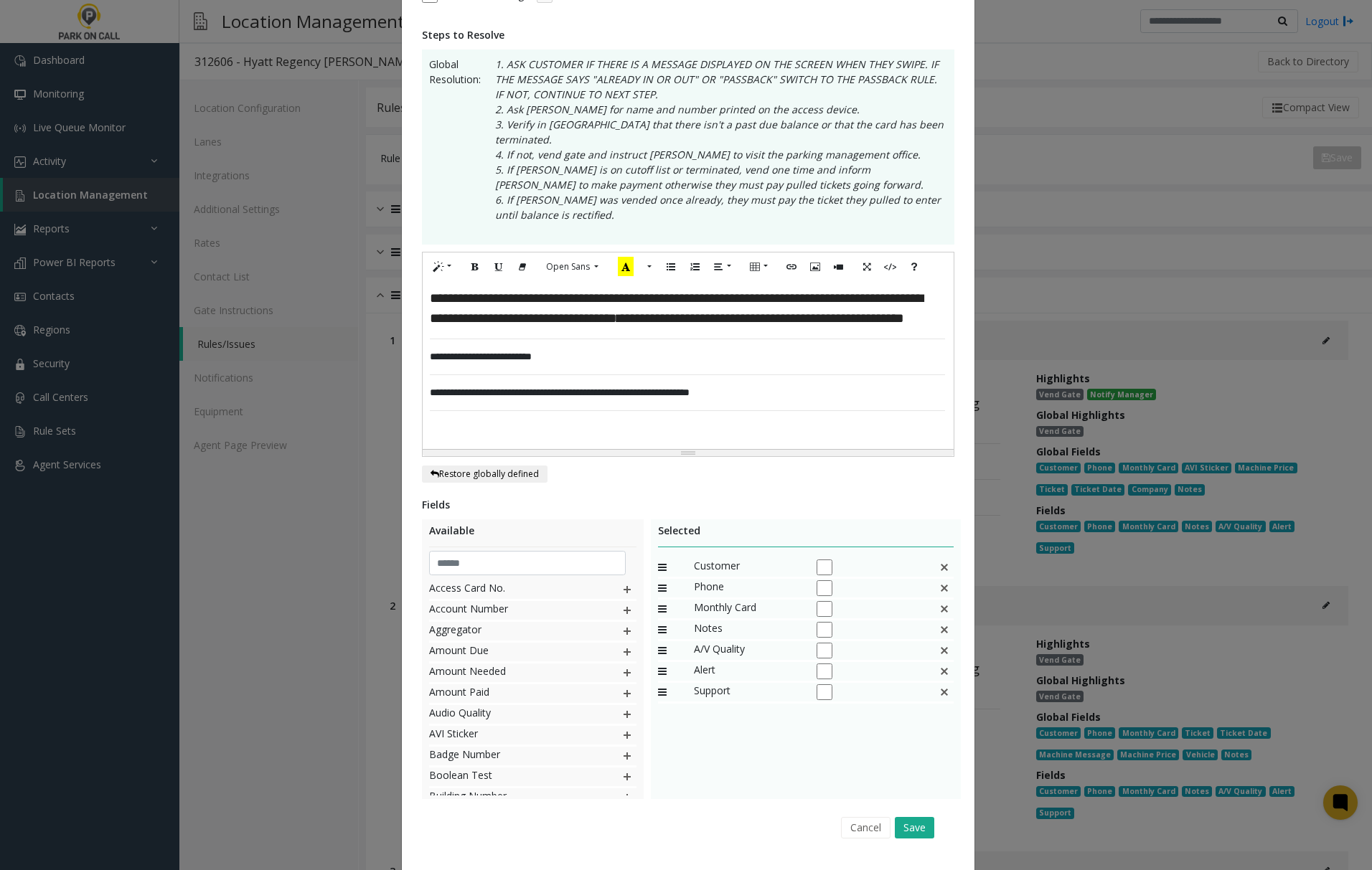
scroll to position [249, 0]
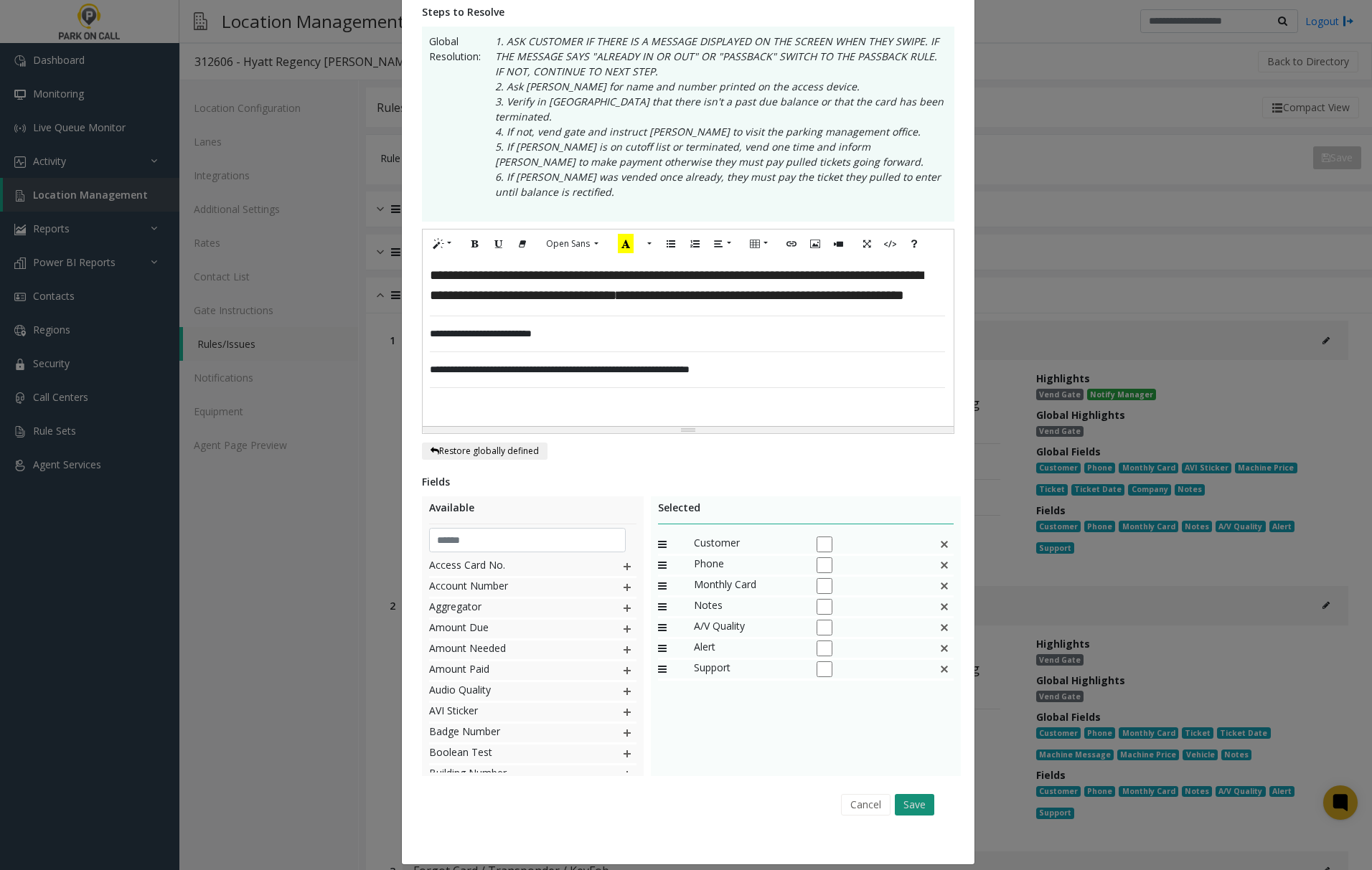
click at [911, 794] on button "Save" at bounding box center [914, 805] width 40 height 21
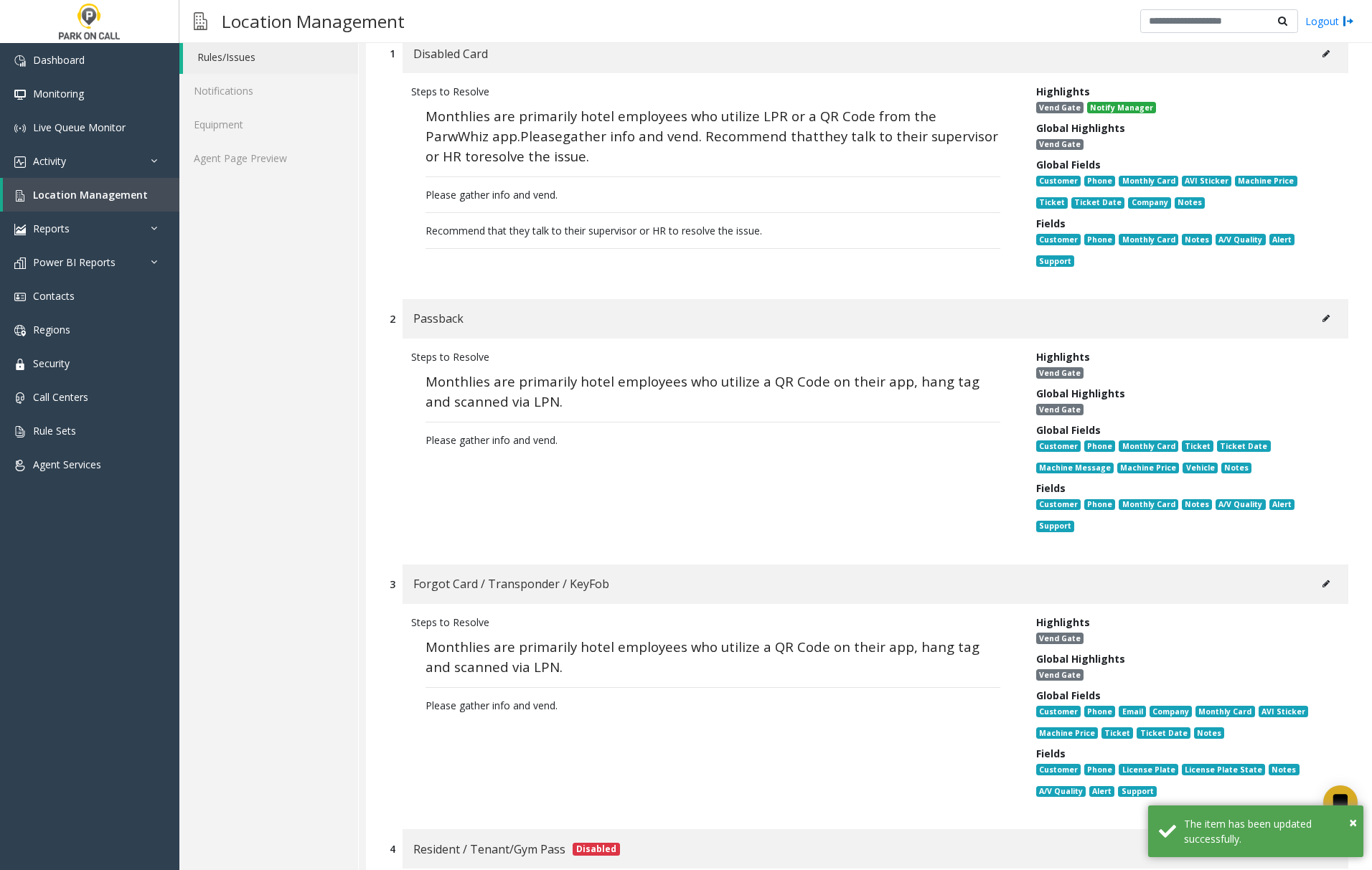
scroll to position [478, 0]
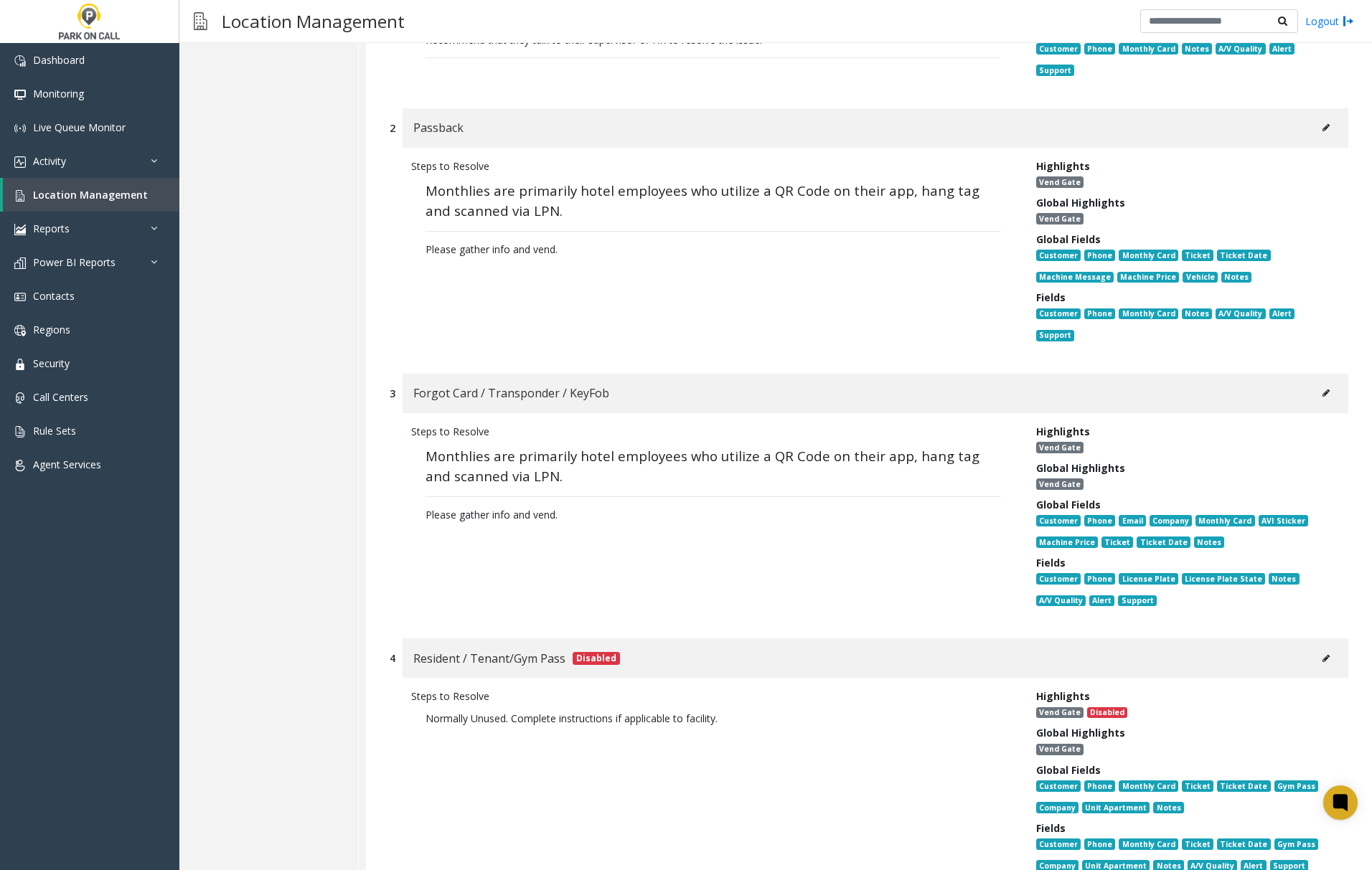
click at [1323, 127] on icon at bounding box center [1326, 127] width 7 height 8
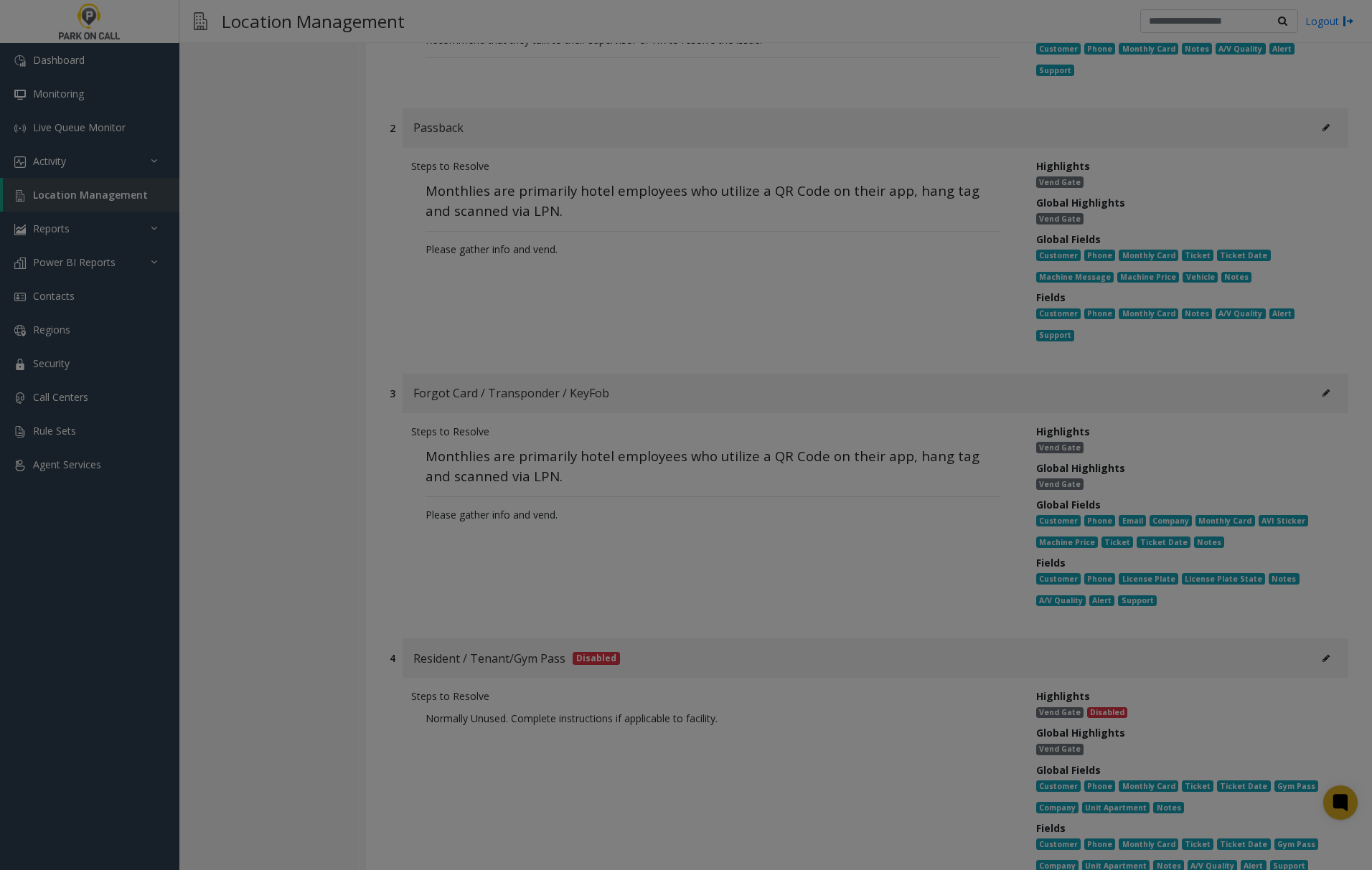
scroll to position [0, 0]
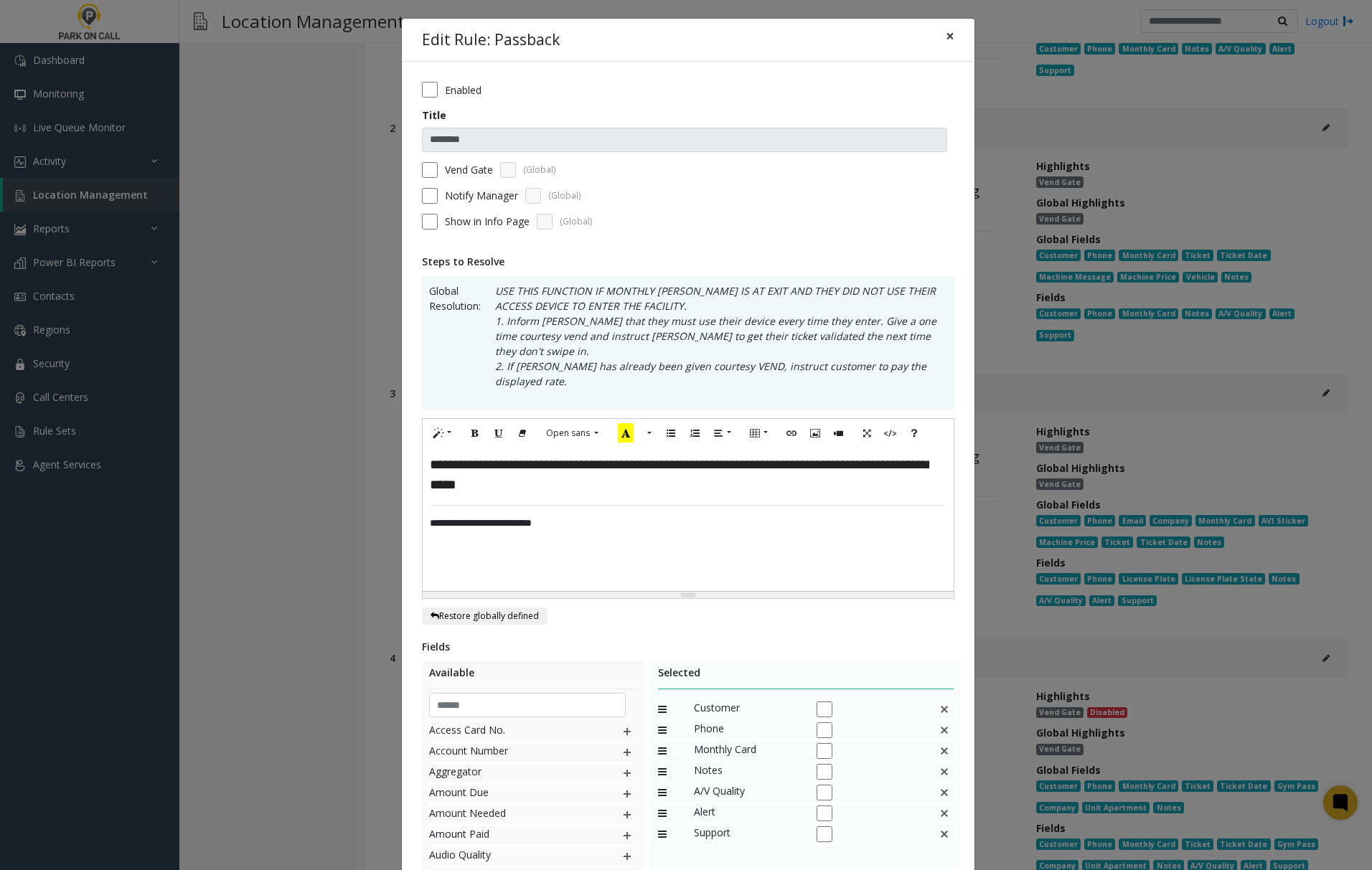
click at [945, 37] on span "×" at bounding box center [949, 36] width 8 height 20
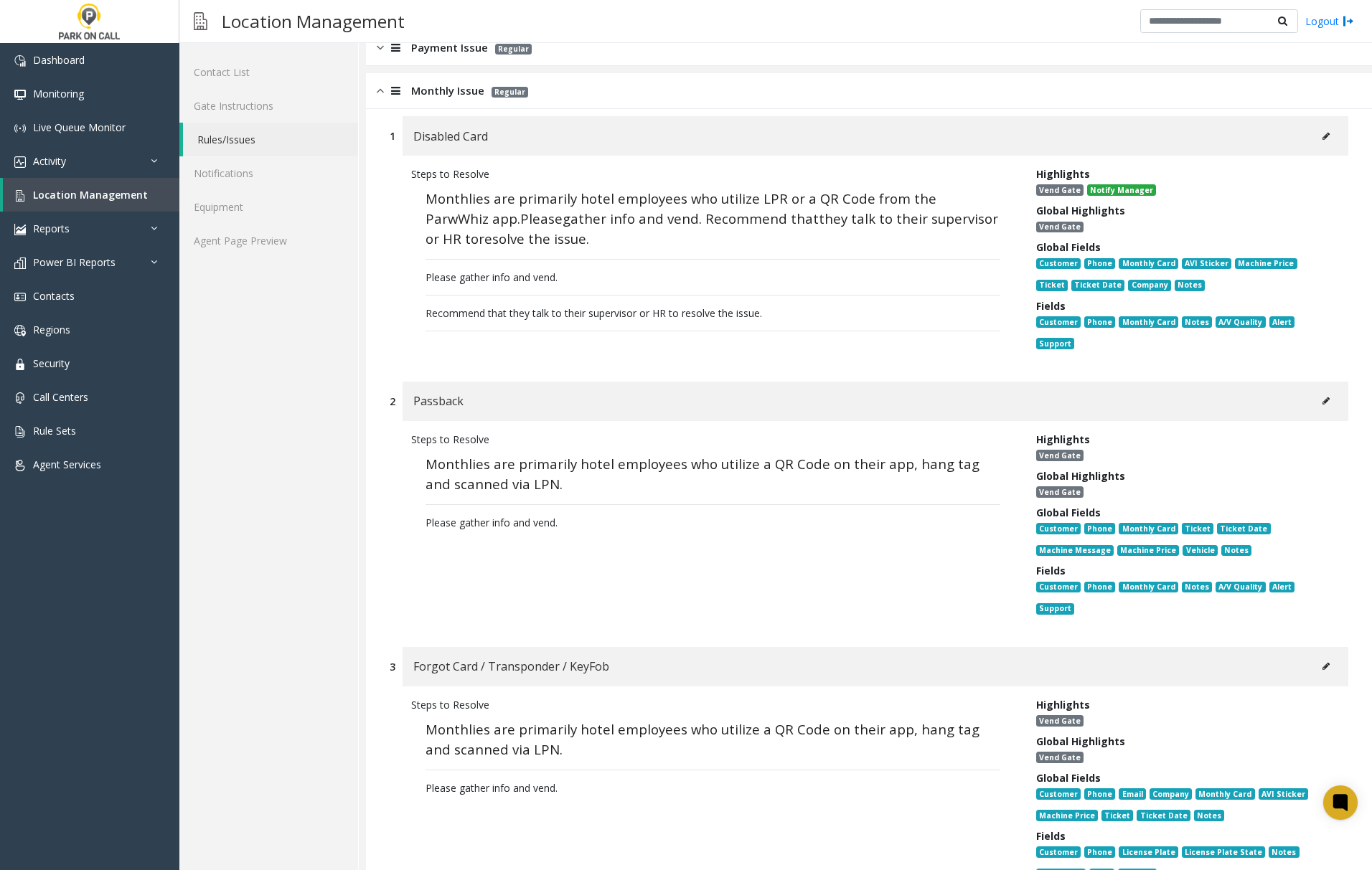
scroll to position [191, 0]
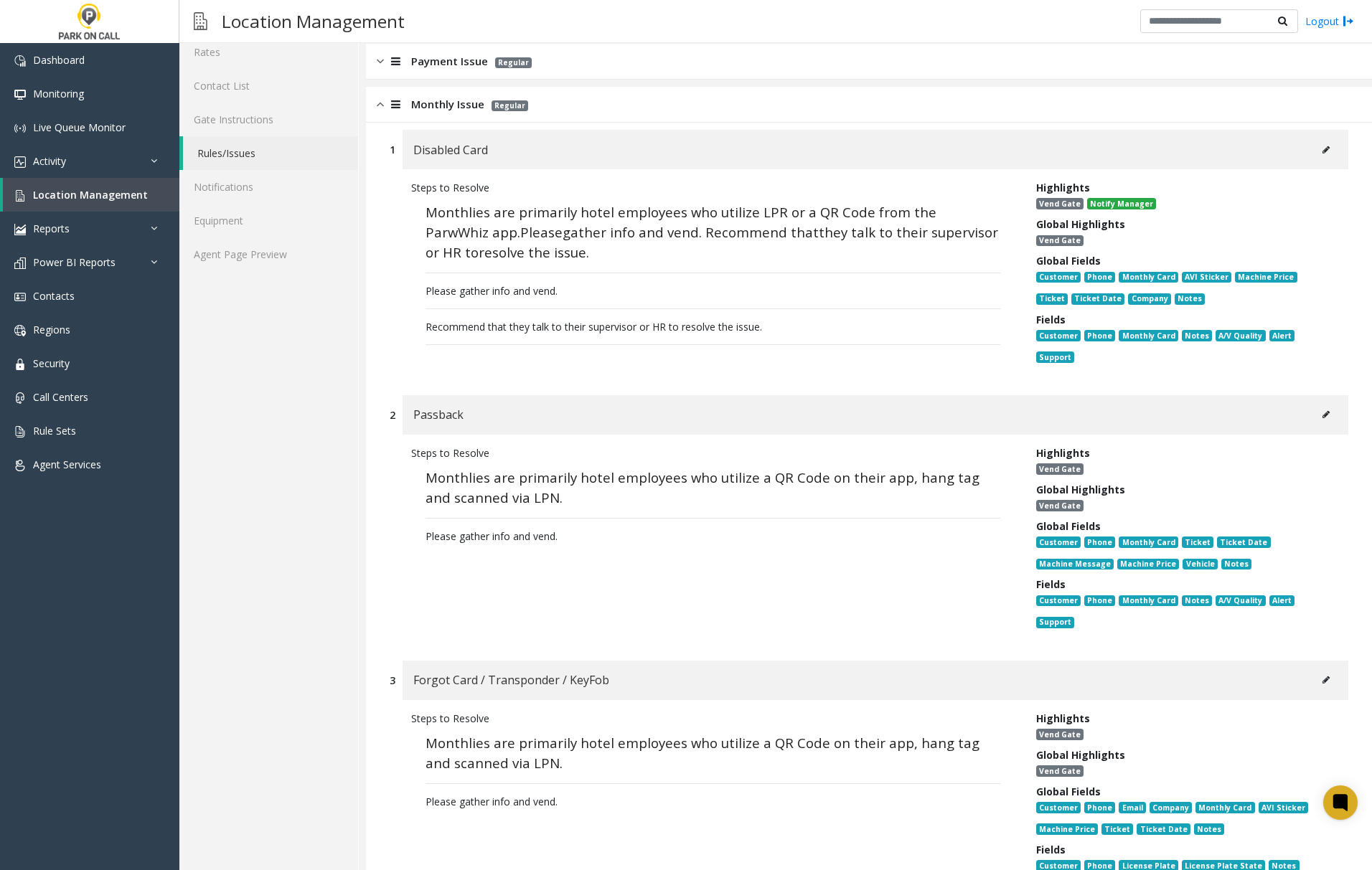
click at [1323, 149] on icon at bounding box center [1326, 150] width 7 height 8
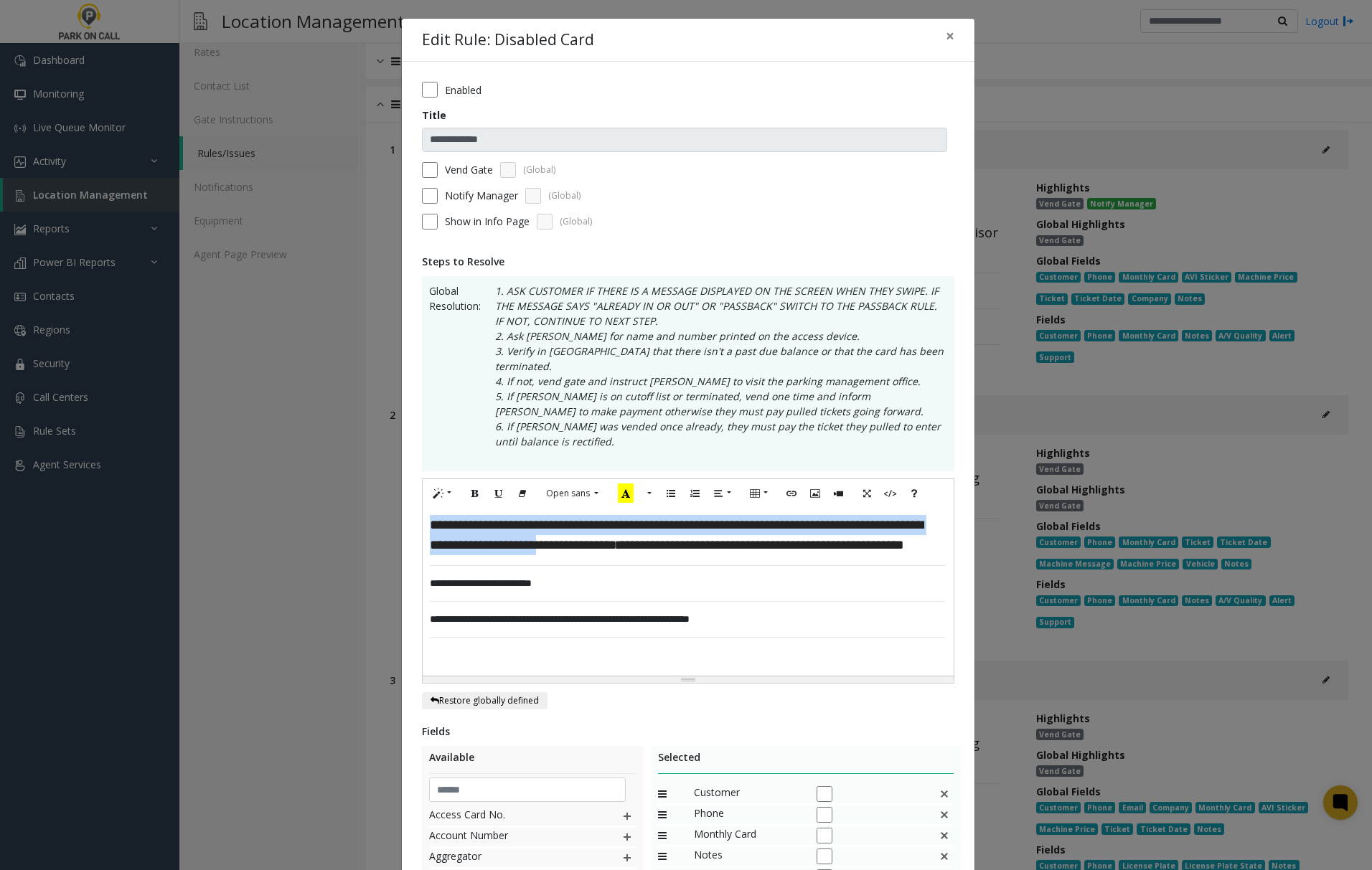
drag, startPoint x: 694, startPoint y: 532, endPoint x: 419, endPoint y: 514, distance: 275.6
click at [423, 514] on div "**********" at bounding box center [688, 592] width 530 height 168
copy div "**********"
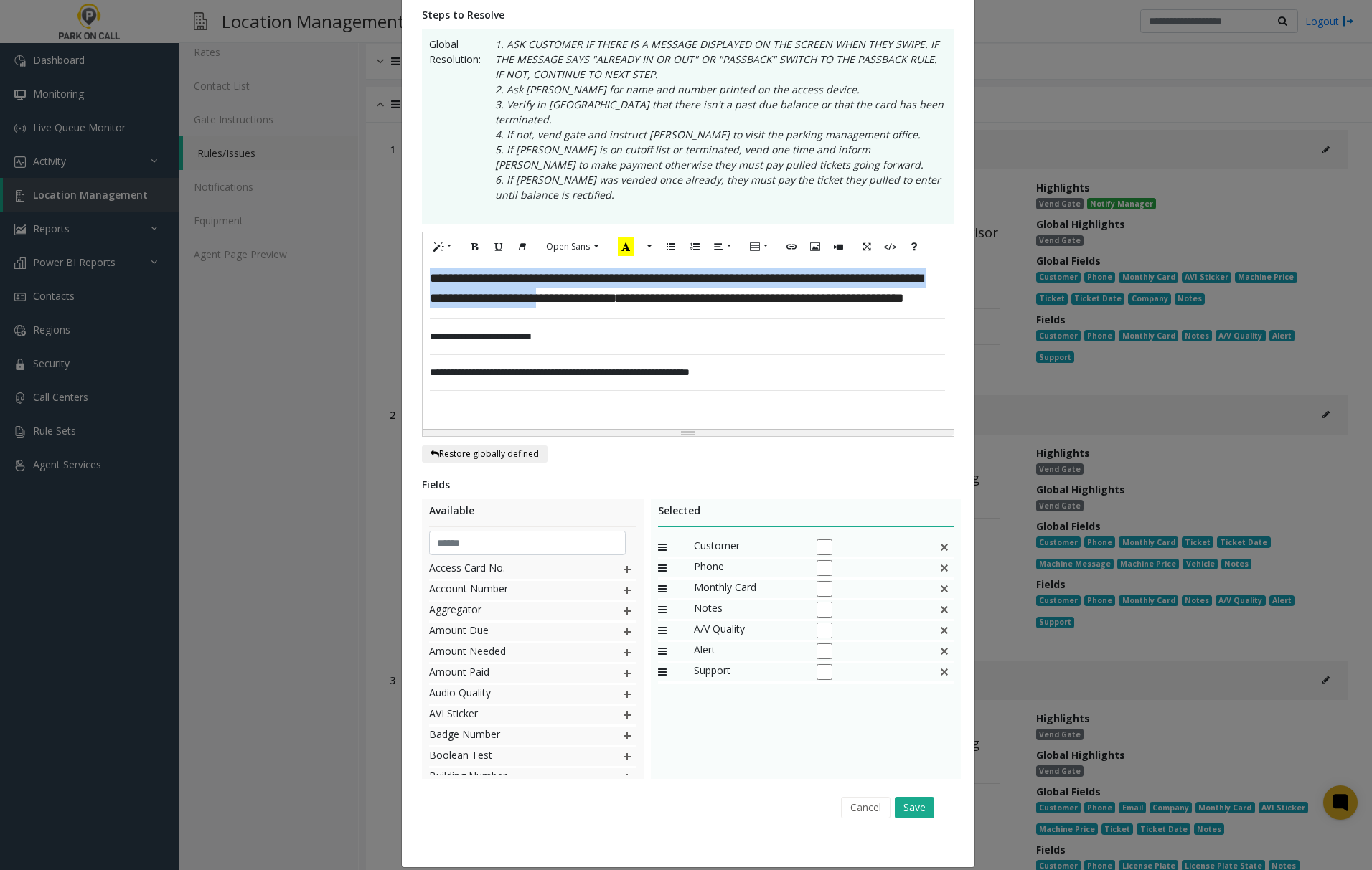
scroll to position [249, 0]
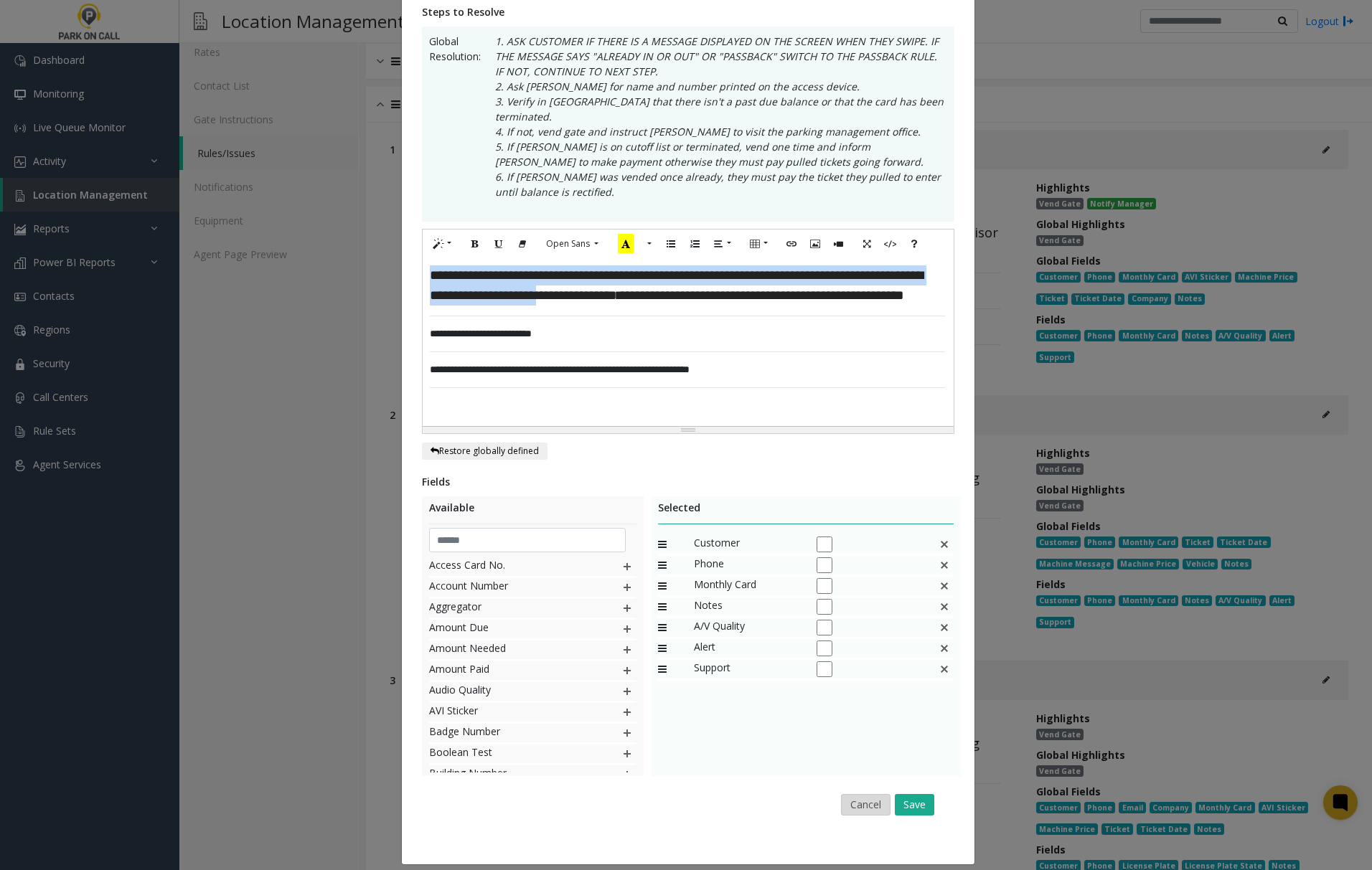
click at [871, 794] on button "Cancel" at bounding box center [865, 805] width 49 height 21
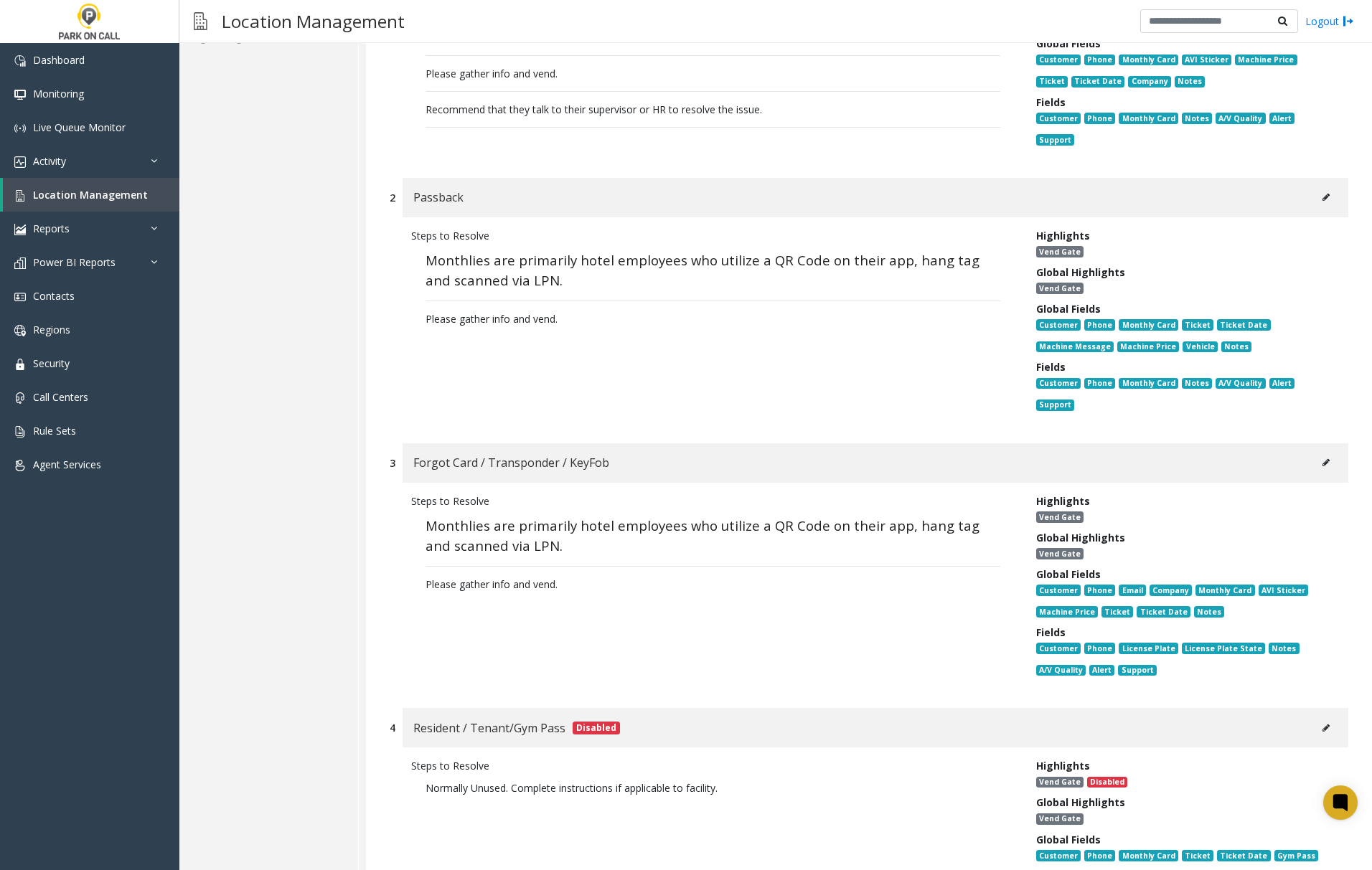
scroll to position [478, 0]
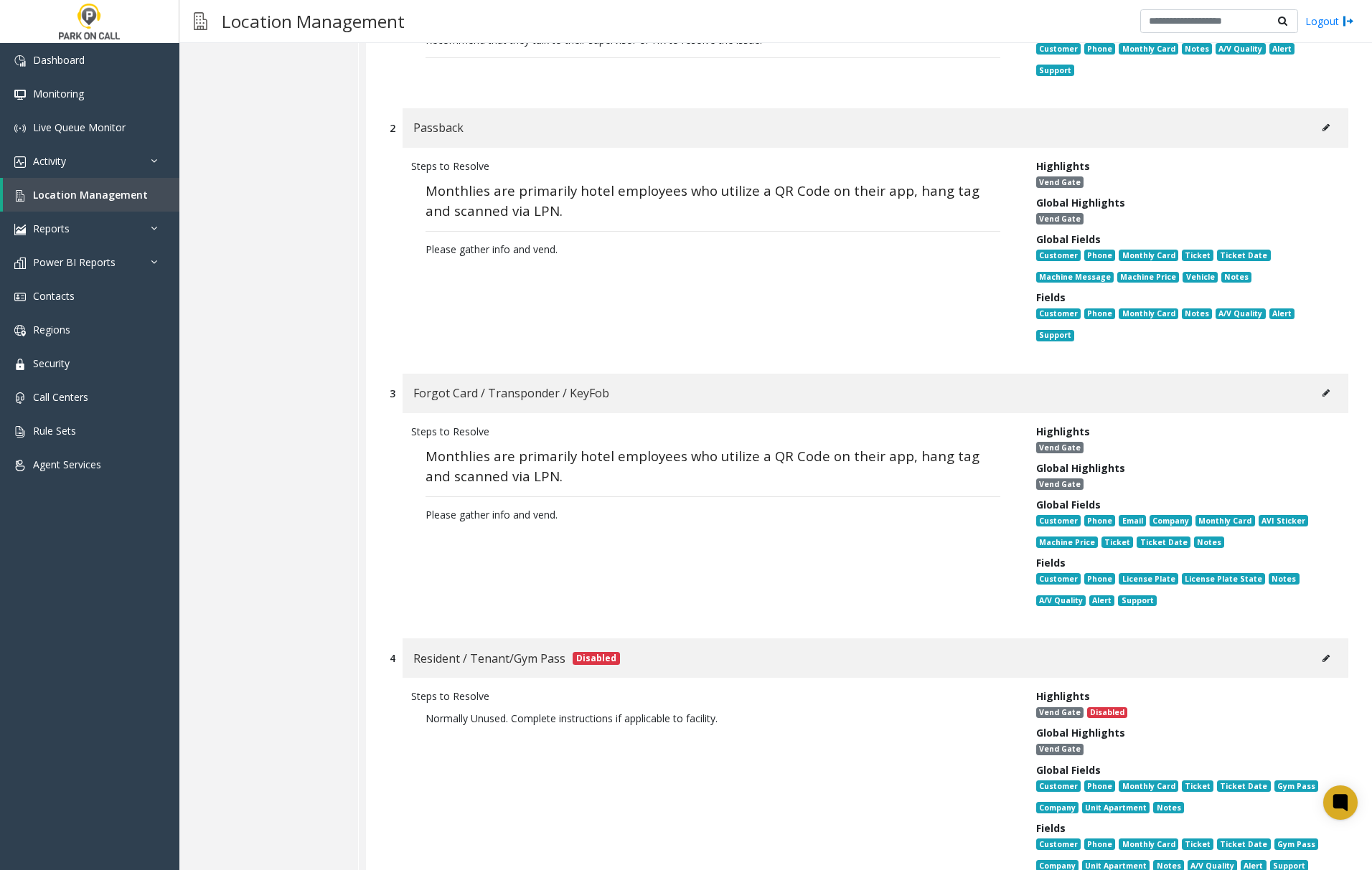
click at [1323, 390] on icon at bounding box center [1326, 392] width 7 height 8
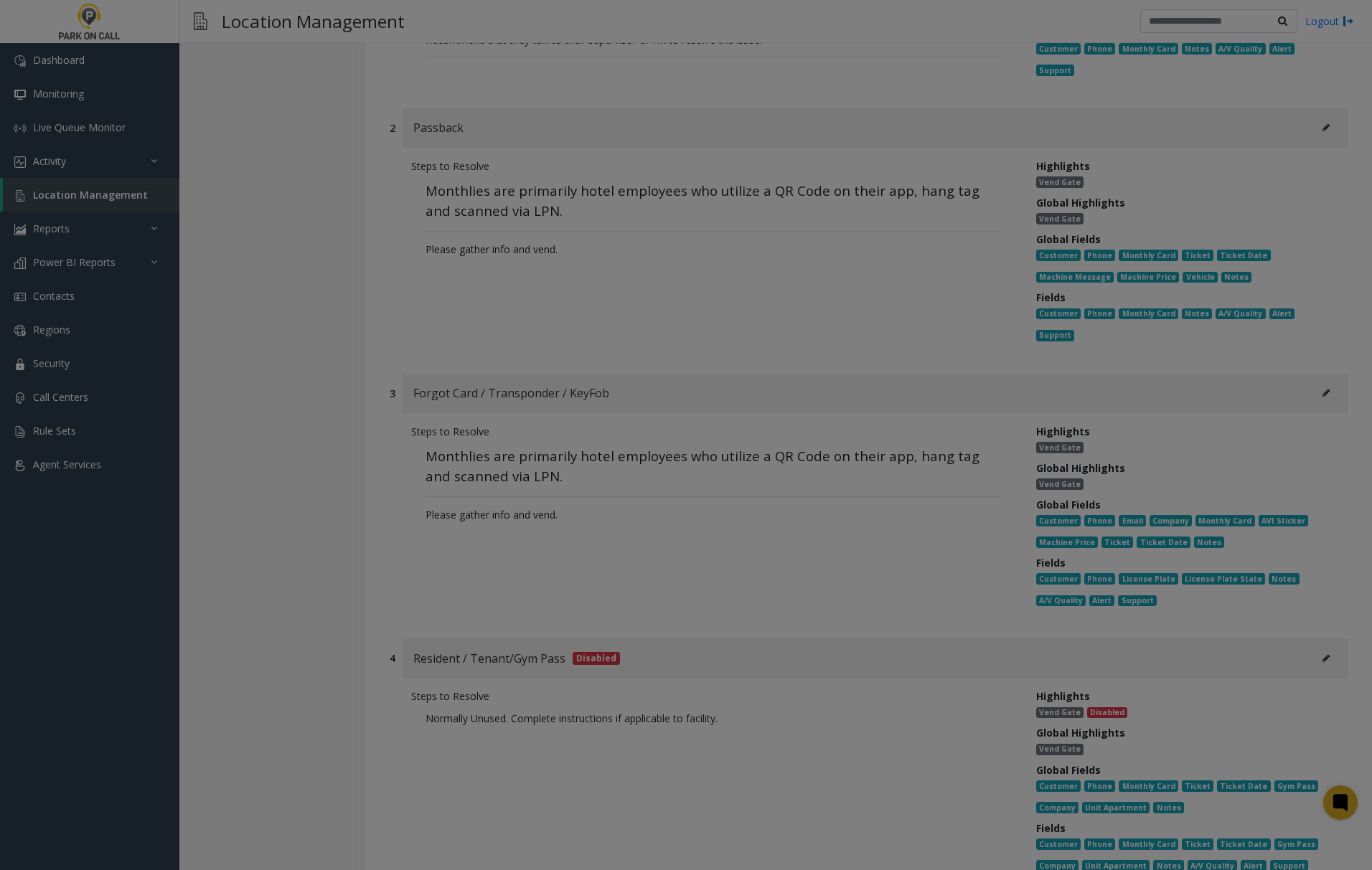
scroll to position [0, 0]
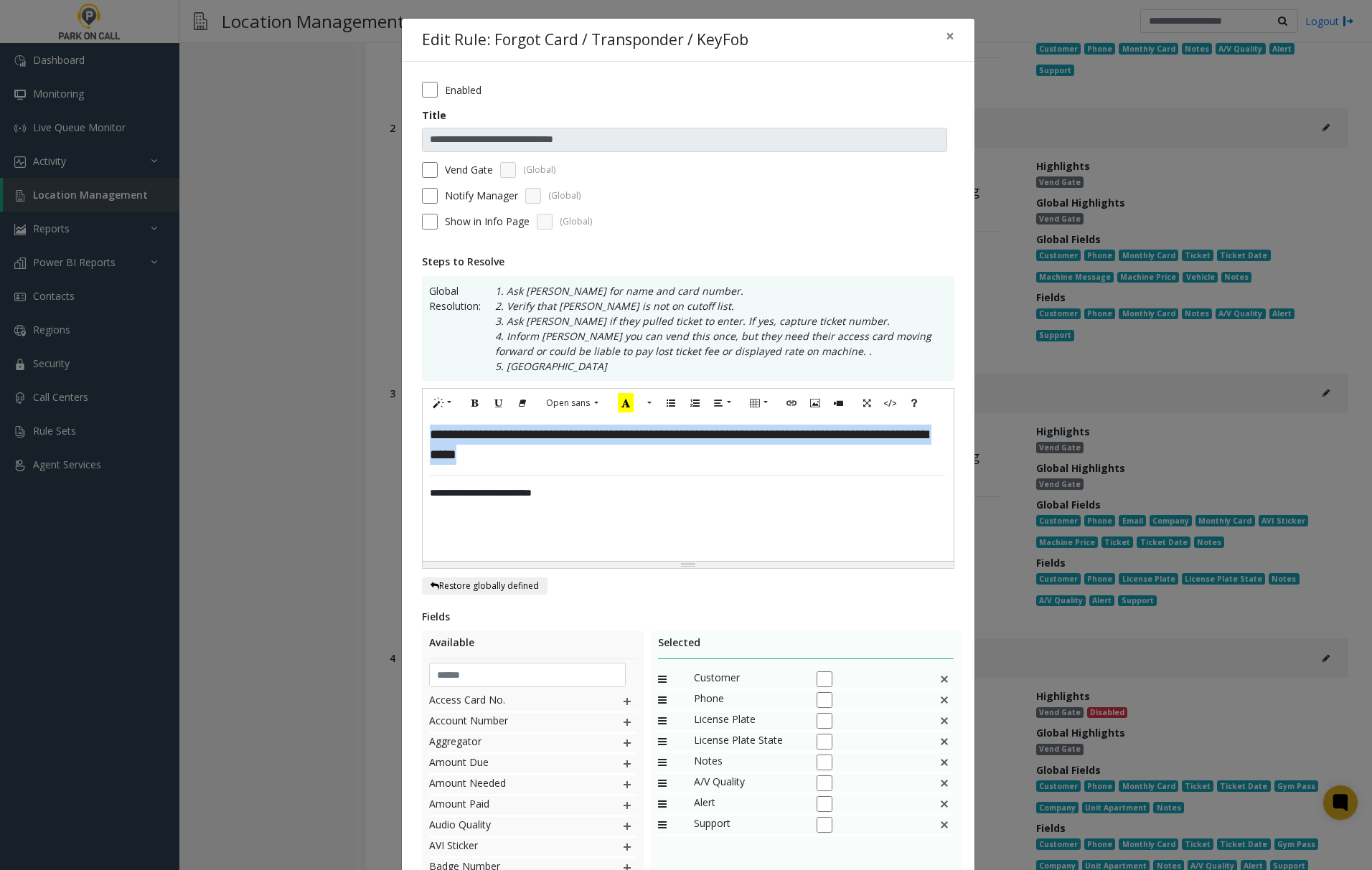
drag, startPoint x: 586, startPoint y: 460, endPoint x: 414, endPoint y: 432, distance: 174.3
click at [423, 432] on div "**********" at bounding box center [688, 489] width 530 height 144
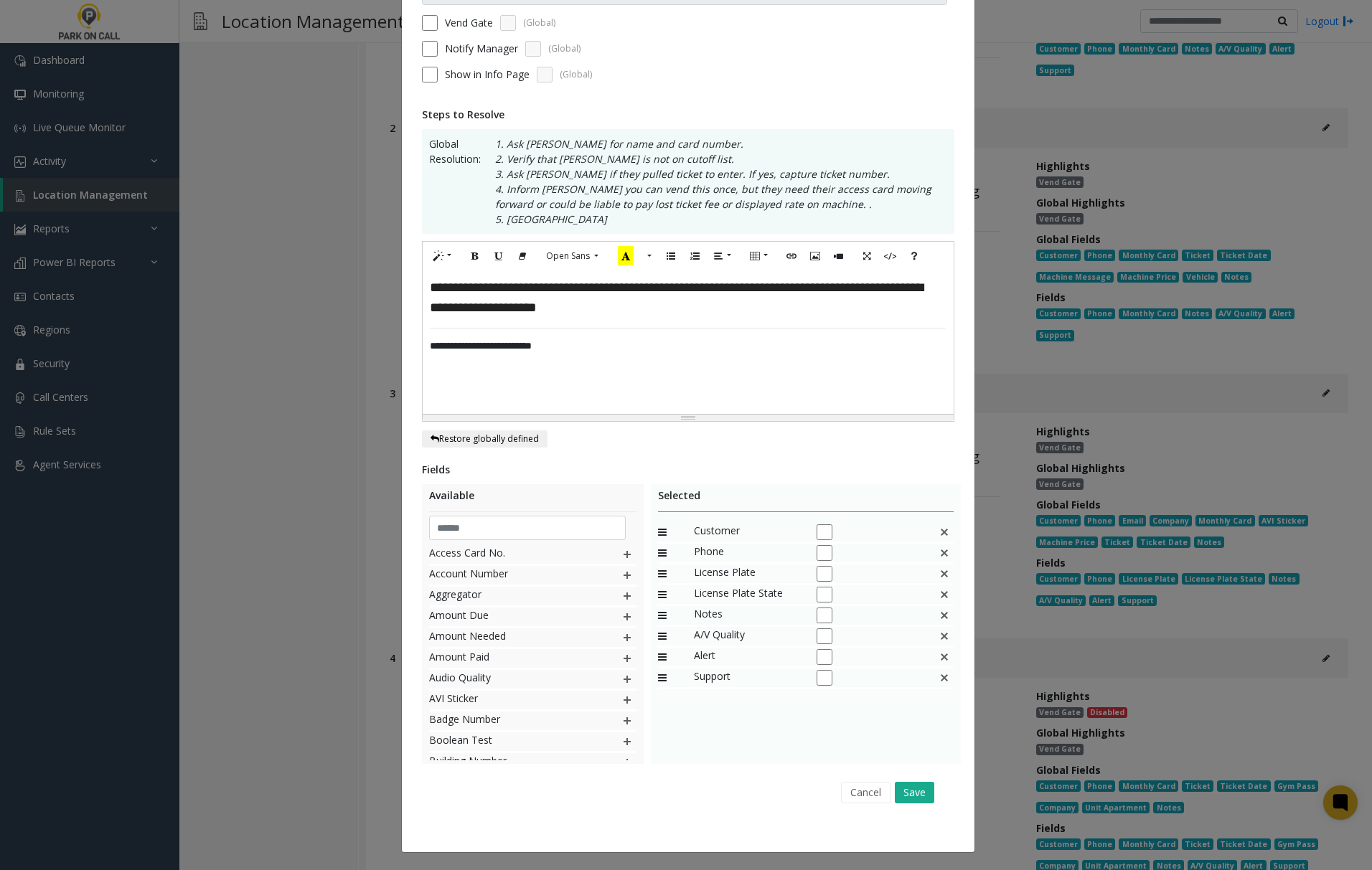
scroll to position [149, 0]
click at [904, 792] on button "Save" at bounding box center [914, 792] width 40 height 21
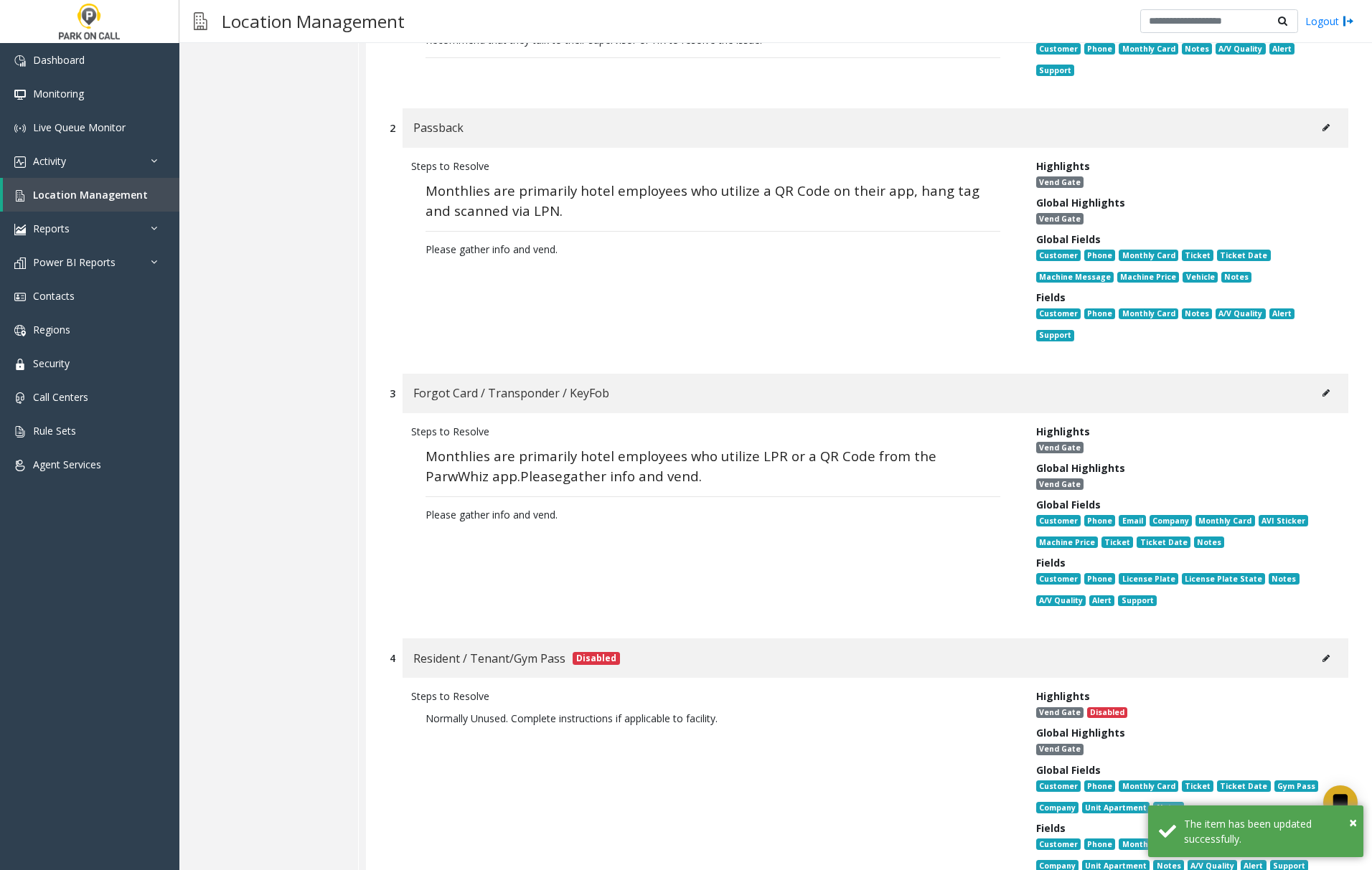
scroll to position [0, 0]
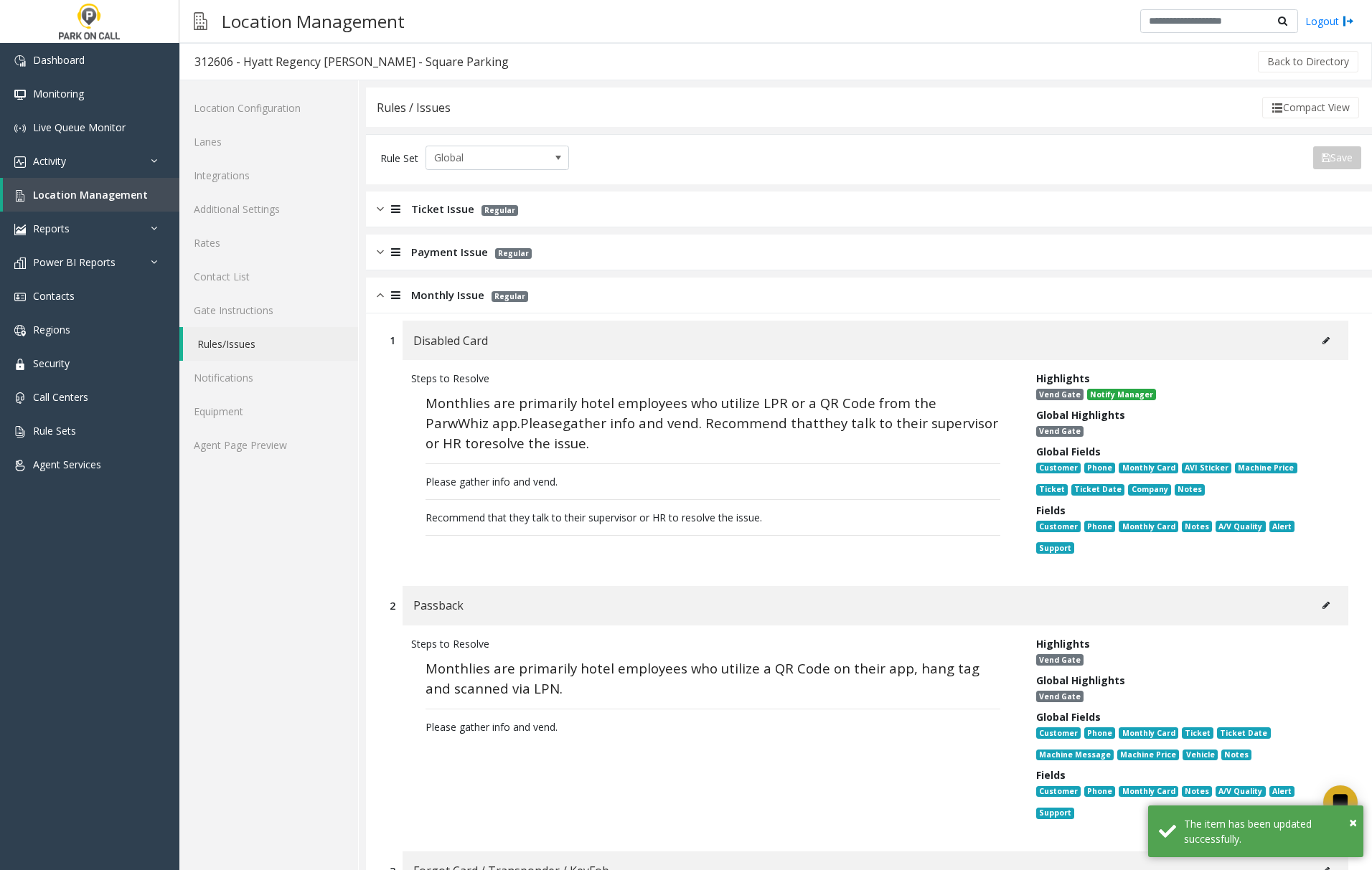
click at [376, 299] on img at bounding box center [380, 295] width 7 height 17
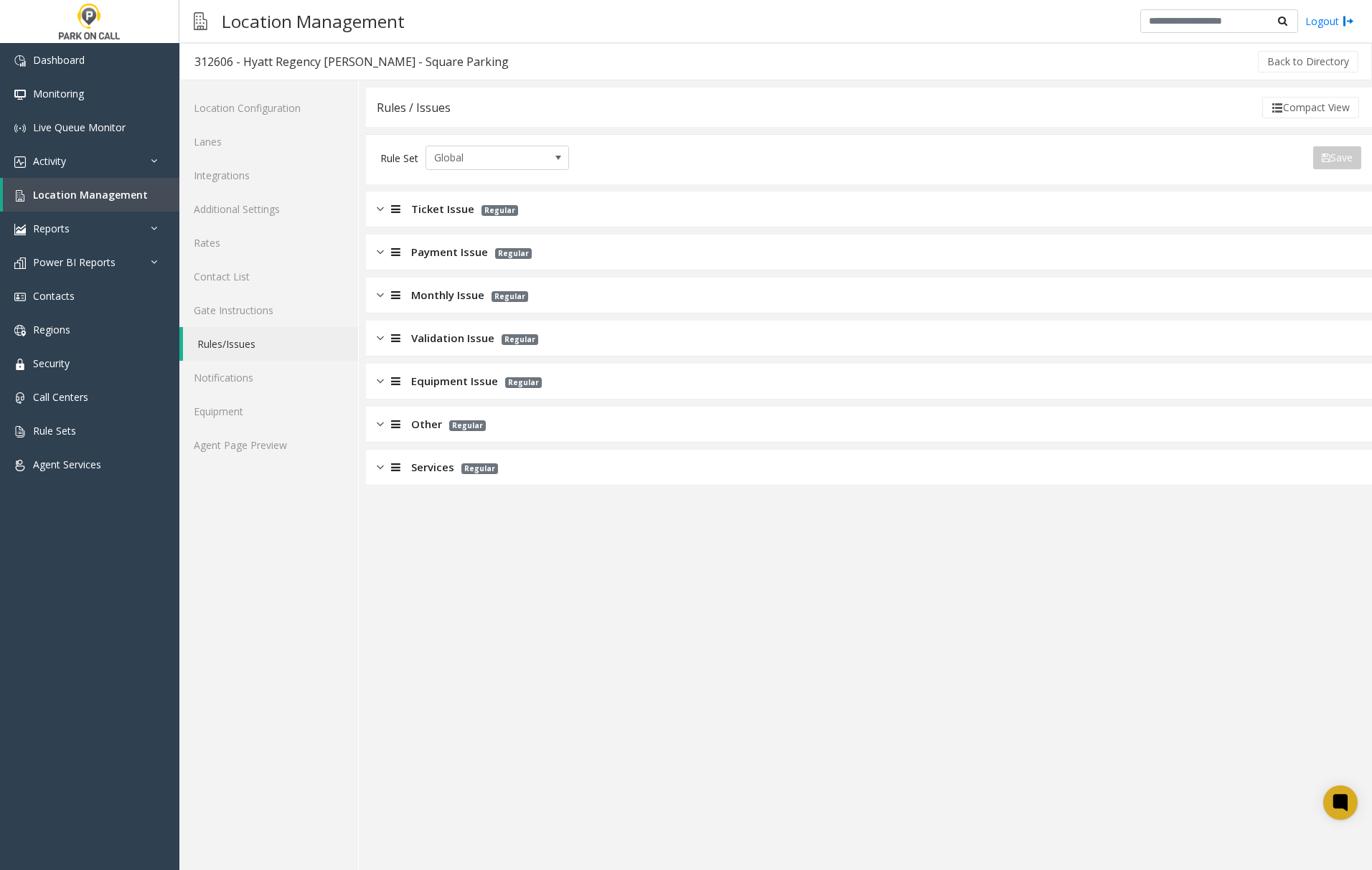
click at [382, 341] on img at bounding box center [380, 338] width 7 height 17
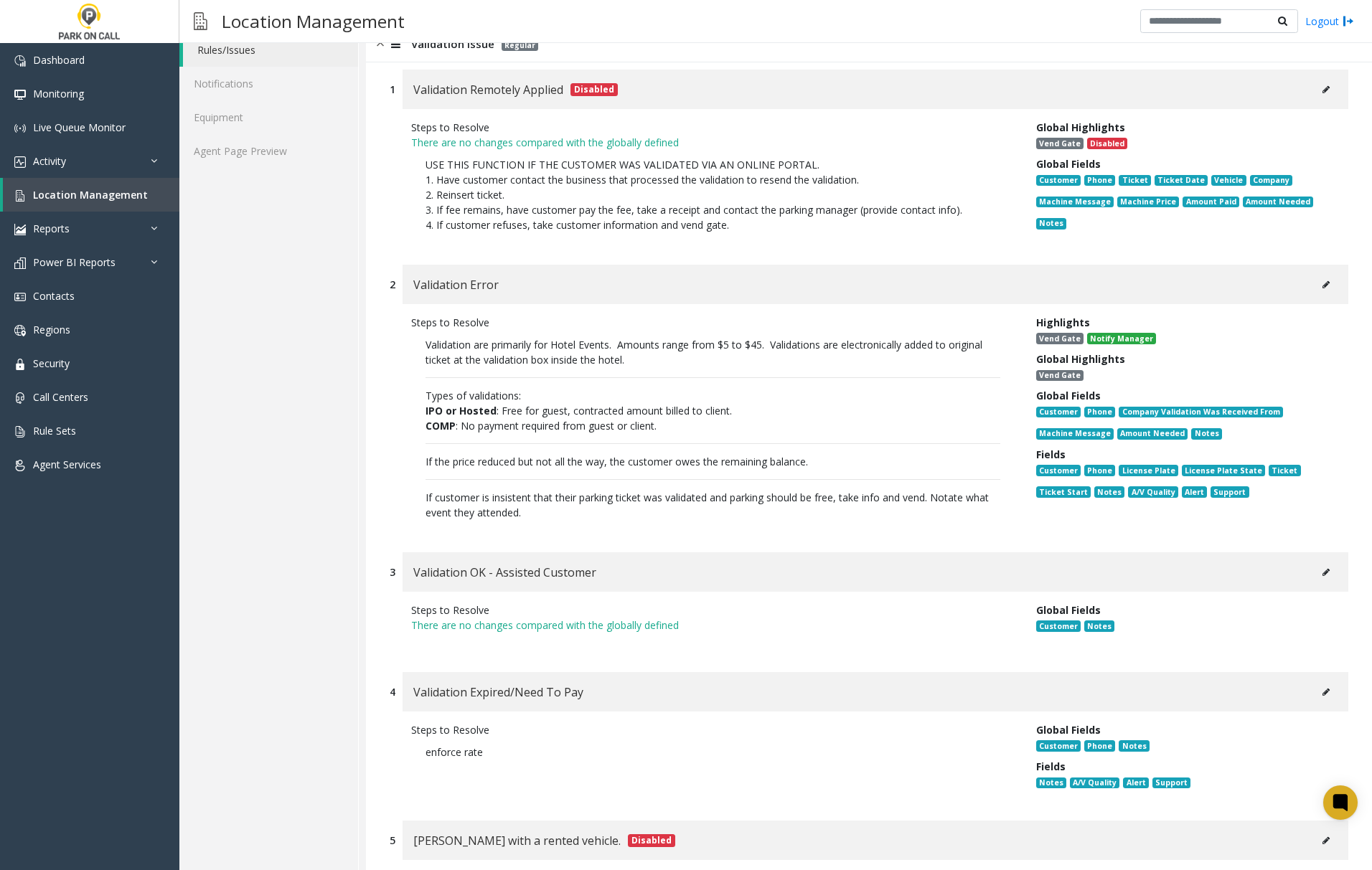
scroll to position [287, 0]
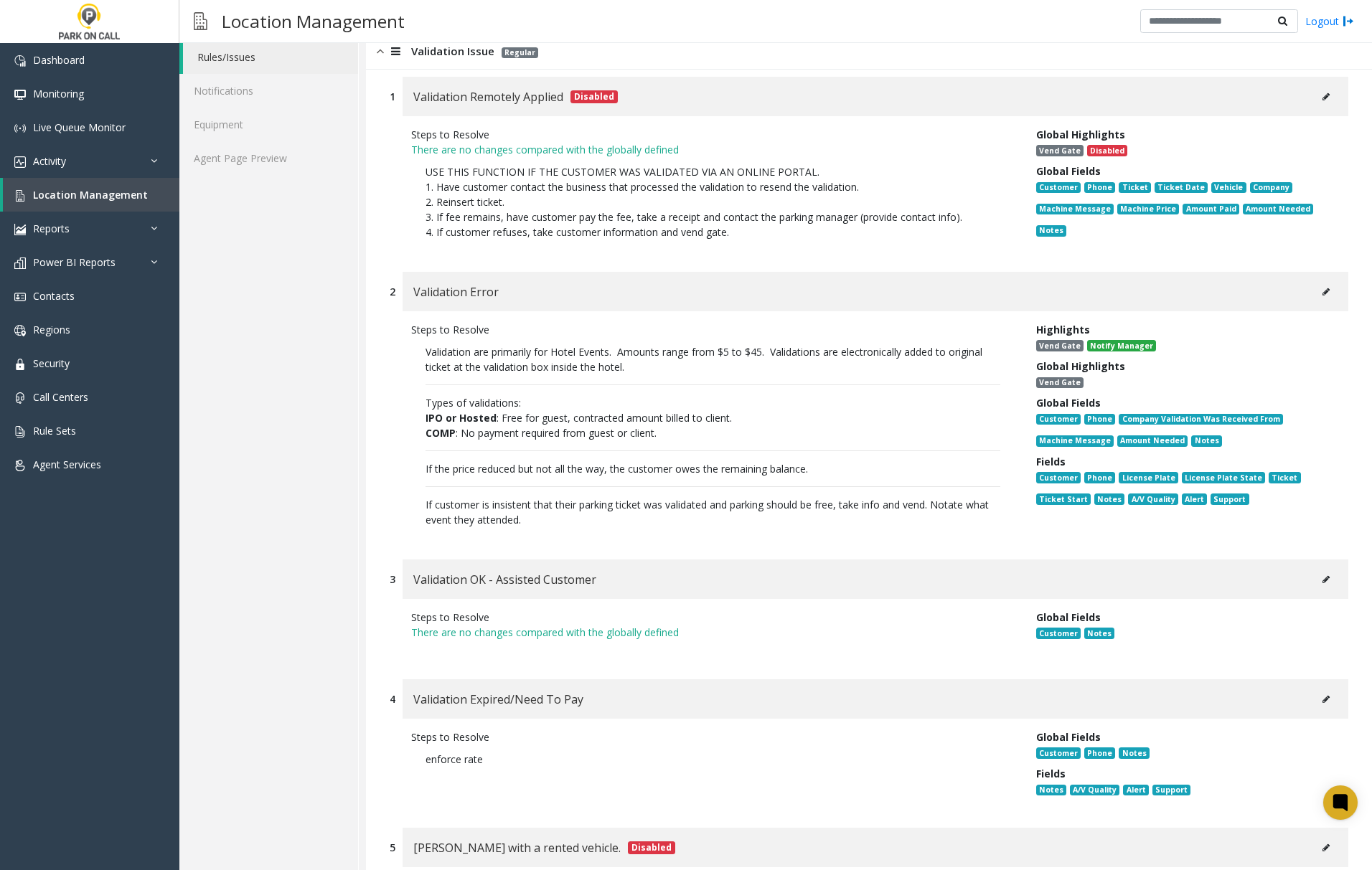
click at [1323, 294] on icon at bounding box center [1326, 291] width 7 height 8
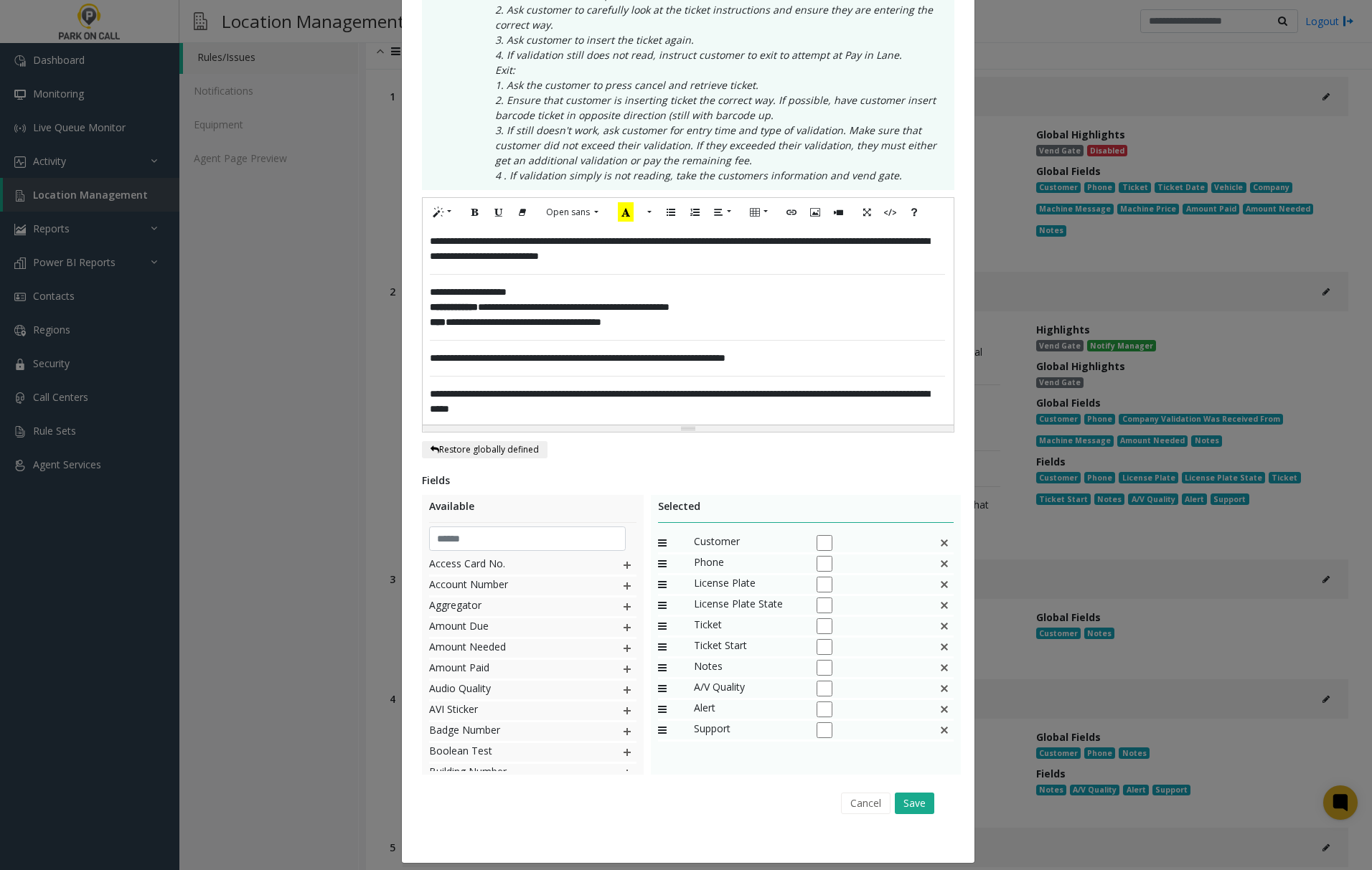
scroll to position [324, 0]
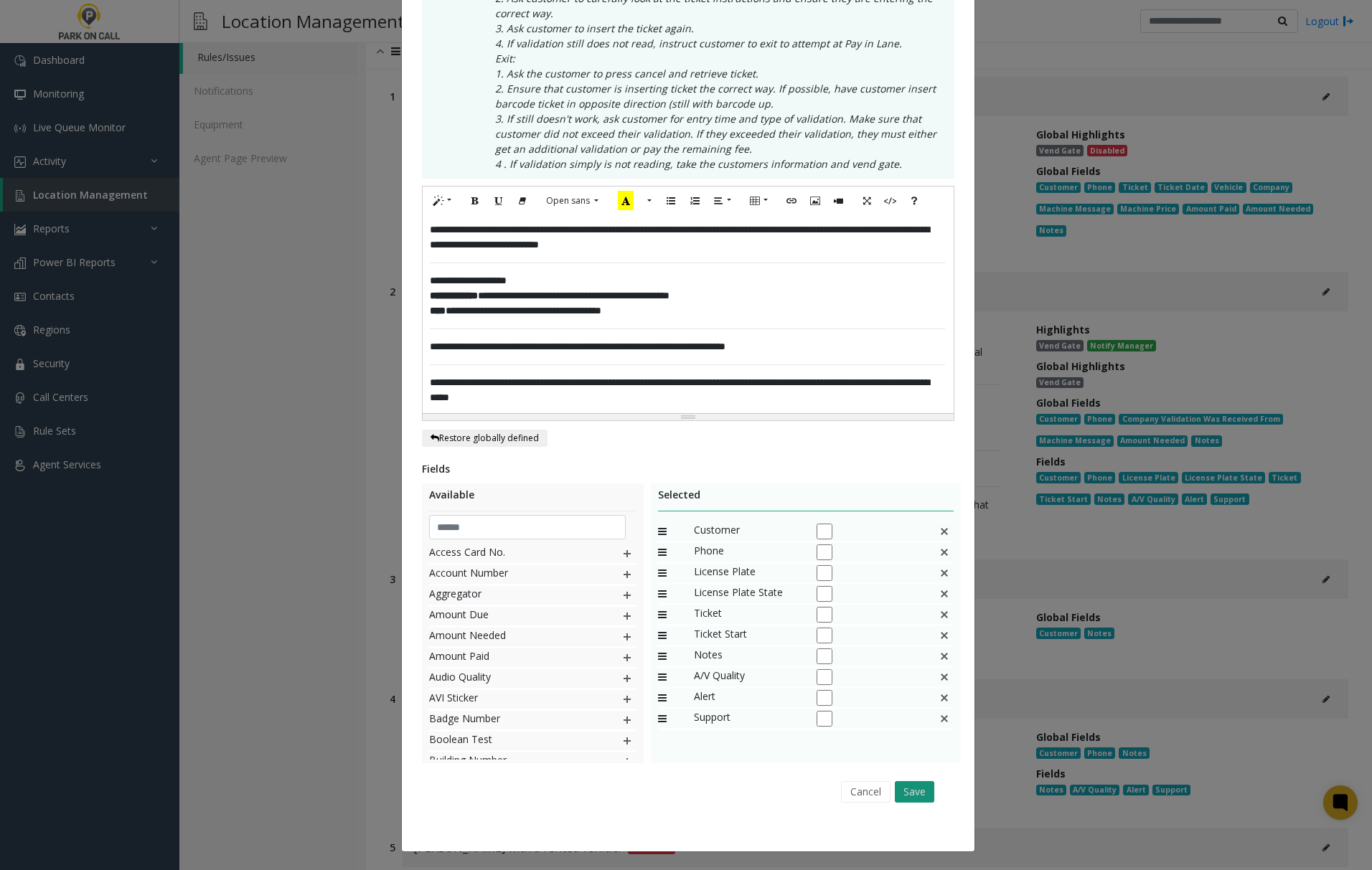
click at [898, 785] on button "Save" at bounding box center [914, 792] width 40 height 21
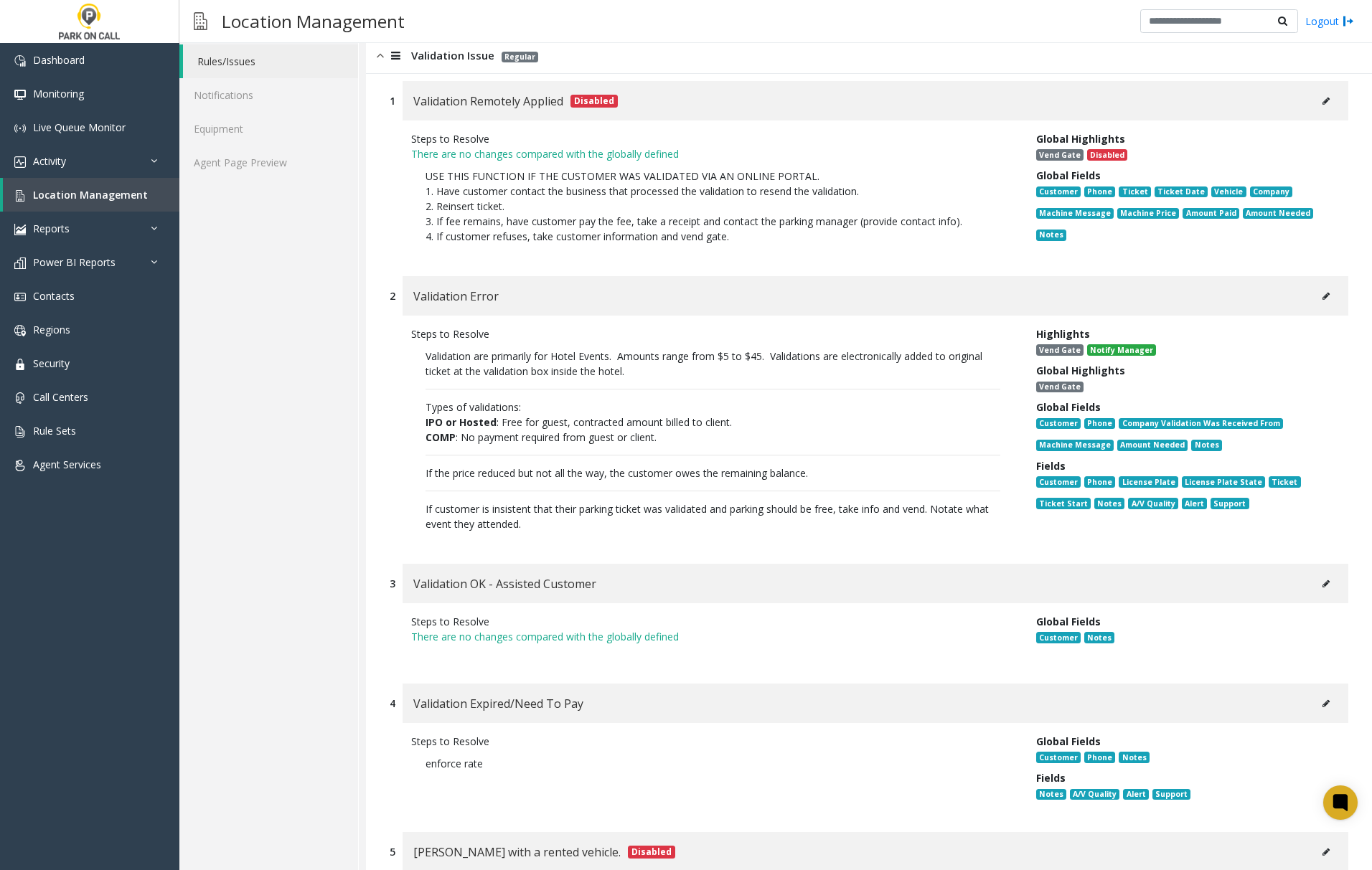
scroll to position [242, 0]
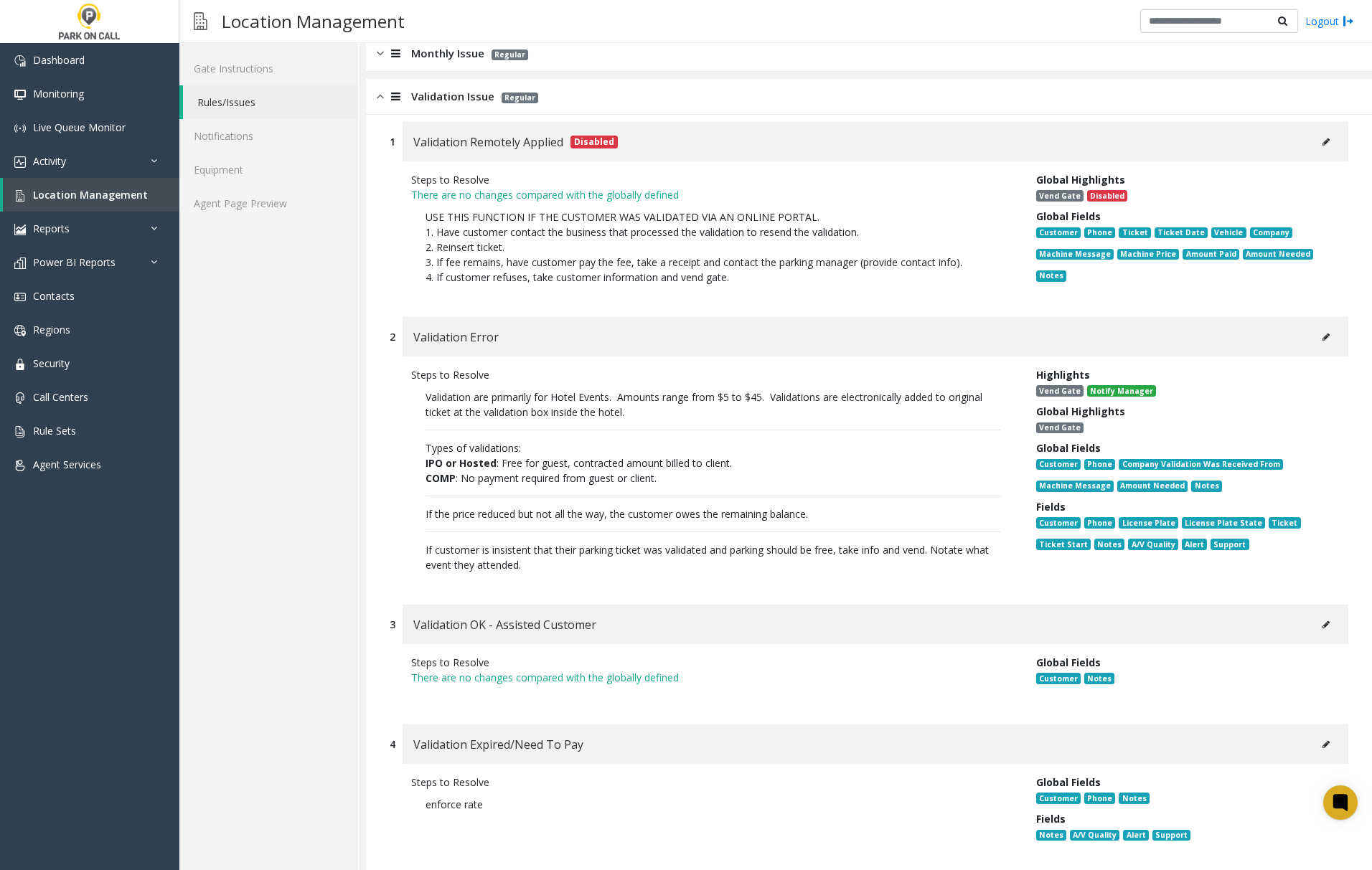
click at [379, 105] on div "Validation Issue Regular" at bounding box center [869, 97] width 1006 height 36
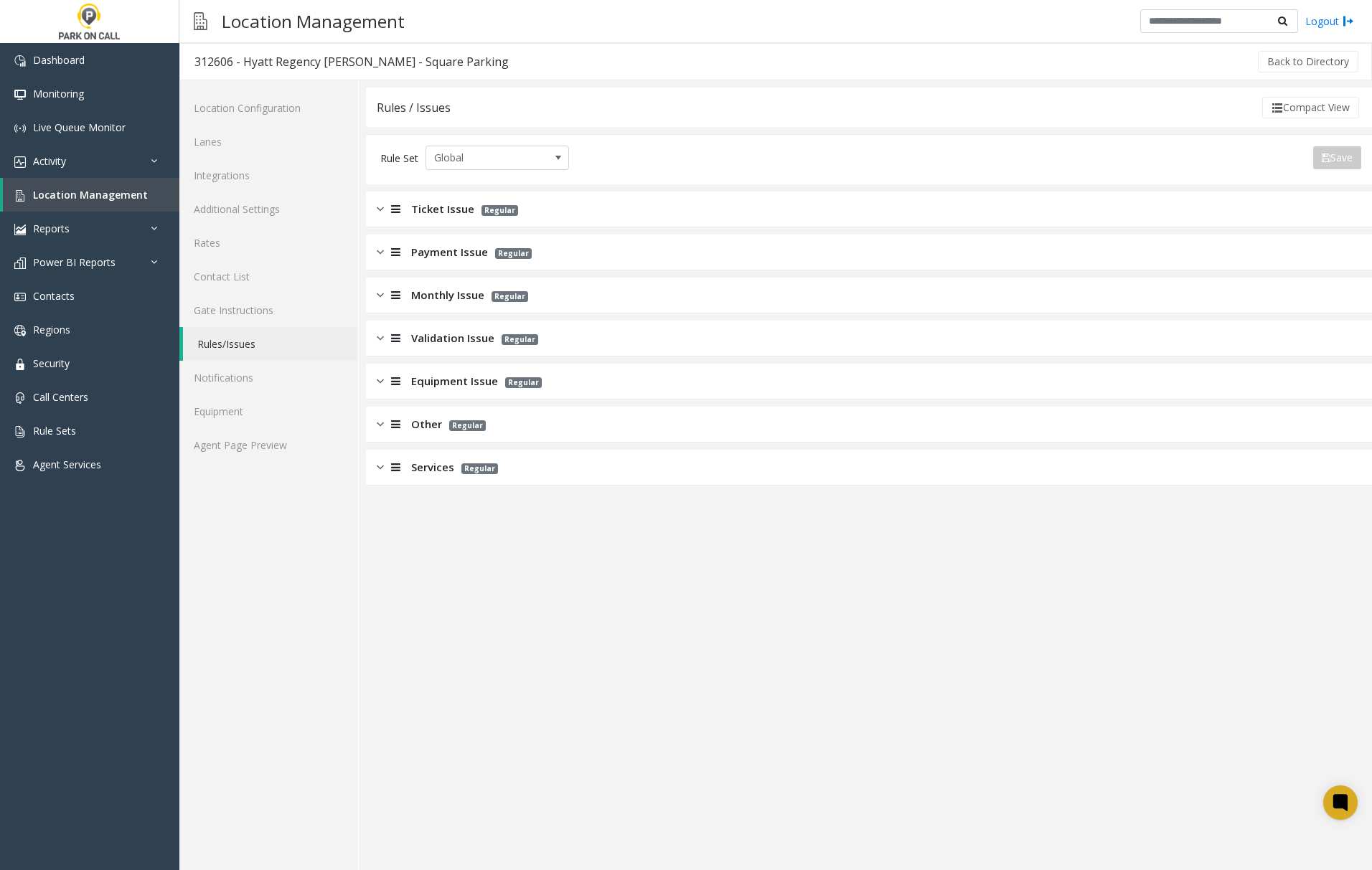
scroll to position [0, 0]
click at [383, 468] on img at bounding box center [380, 468] width 7 height 17
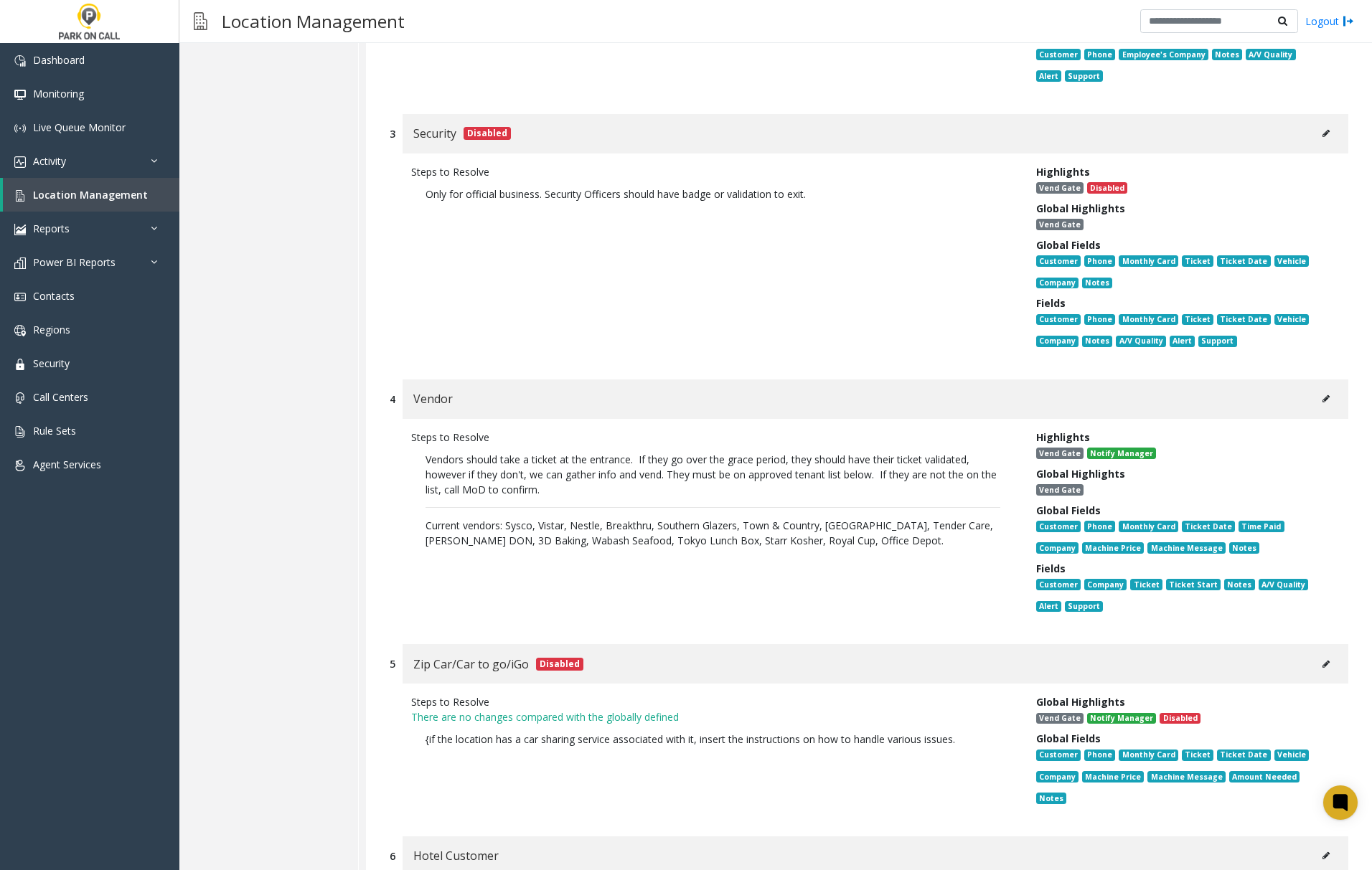
scroll to position [957, 0]
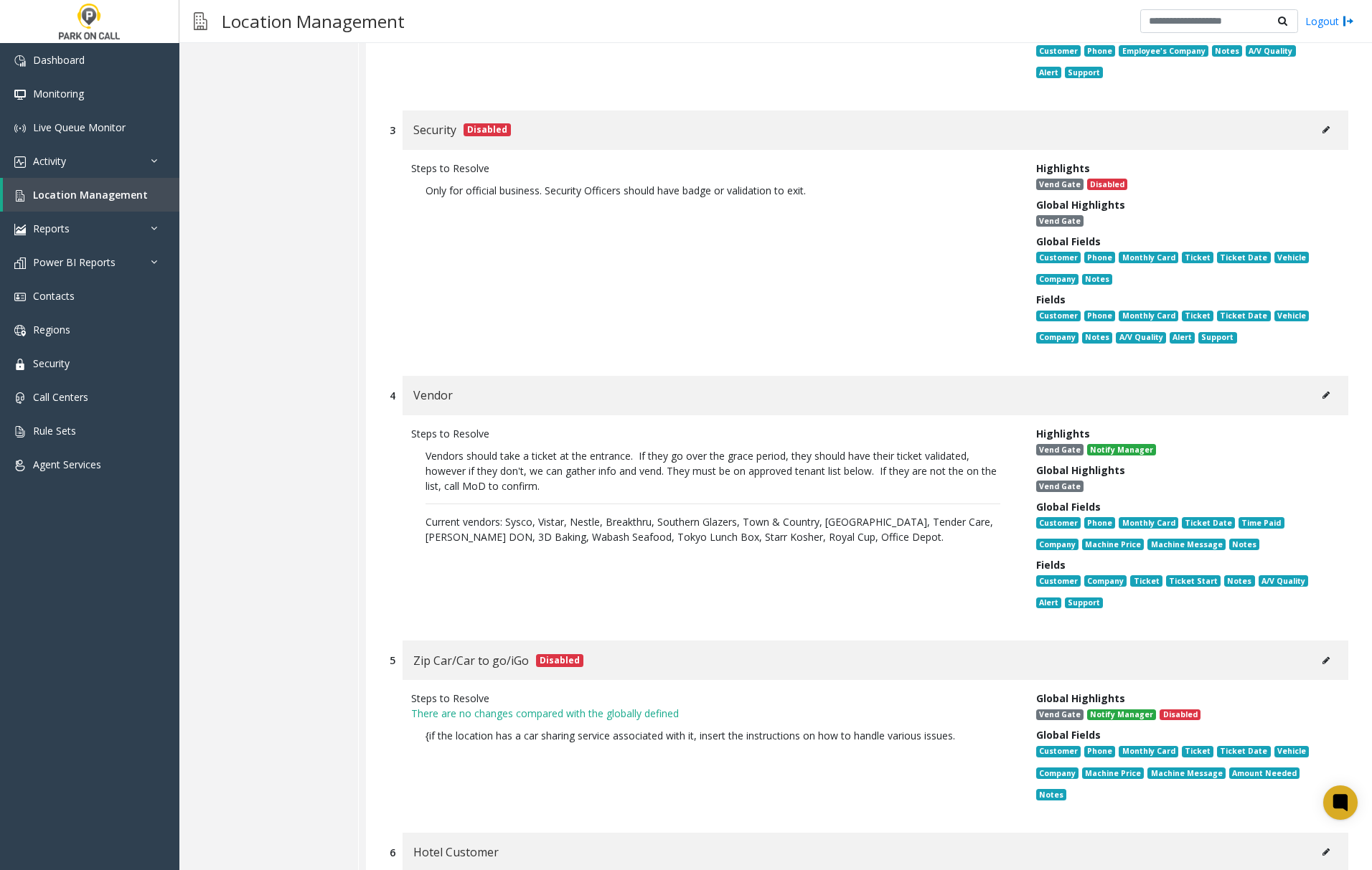
click at [1323, 391] on icon at bounding box center [1326, 395] width 7 height 8
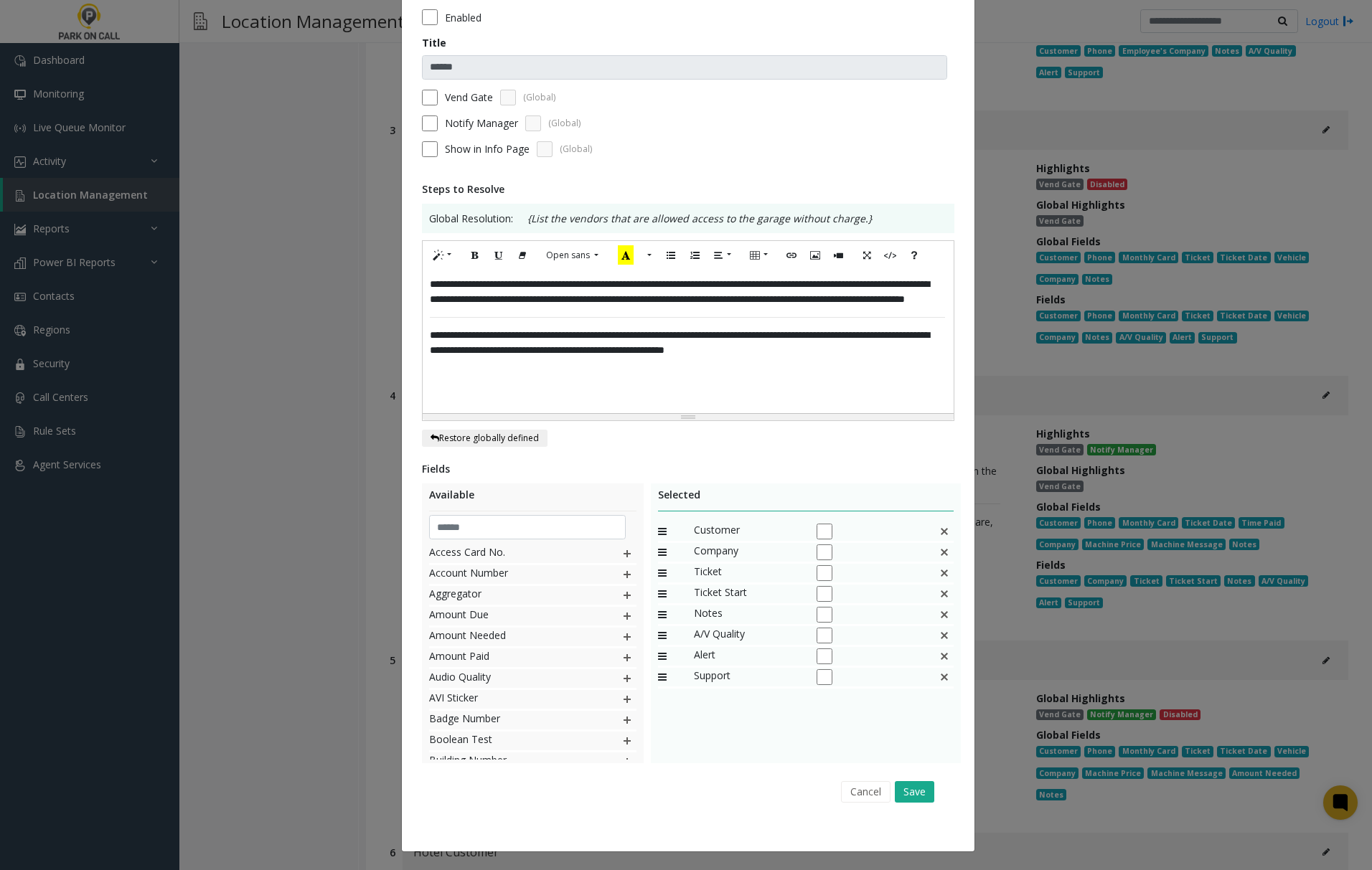
scroll to position [0, 0]
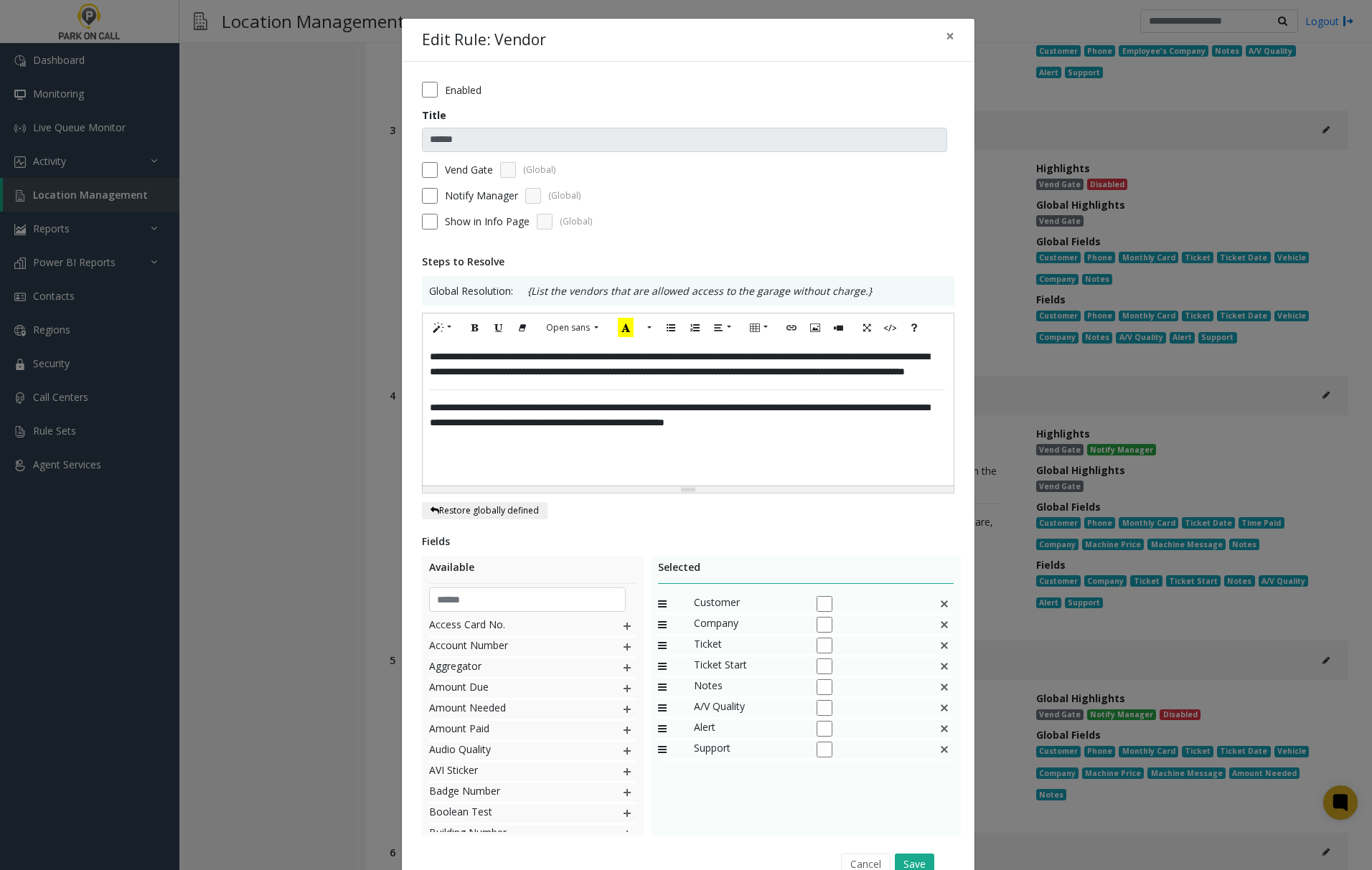
click at [707, 459] on div "**********" at bounding box center [688, 414] width 530 height 144
click at [910, 443] on div "**********" at bounding box center [688, 414] width 530 height 144
click at [901, 449] on div "**********" at bounding box center [688, 414] width 530 height 144
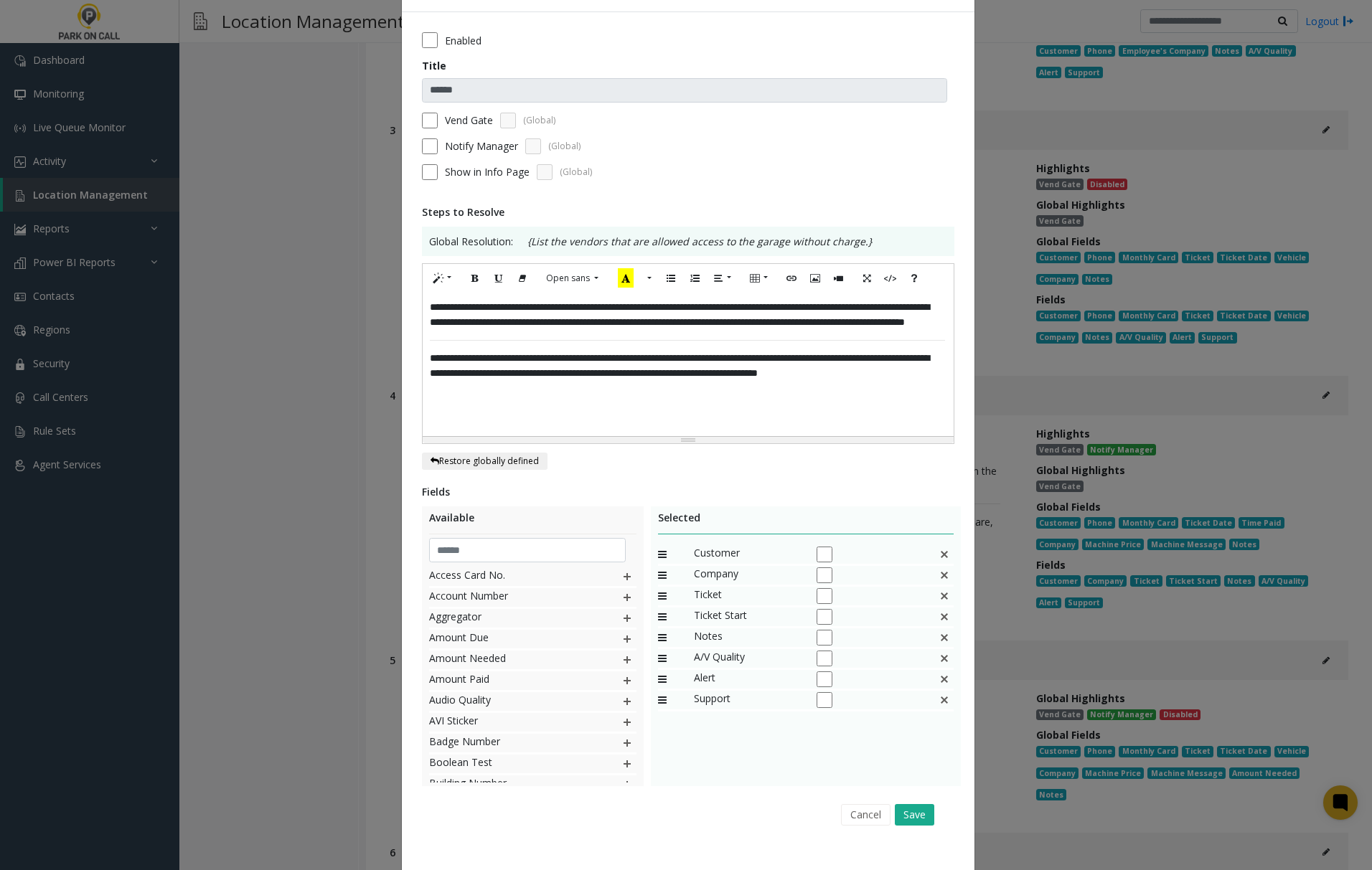
scroll to position [75, 0]
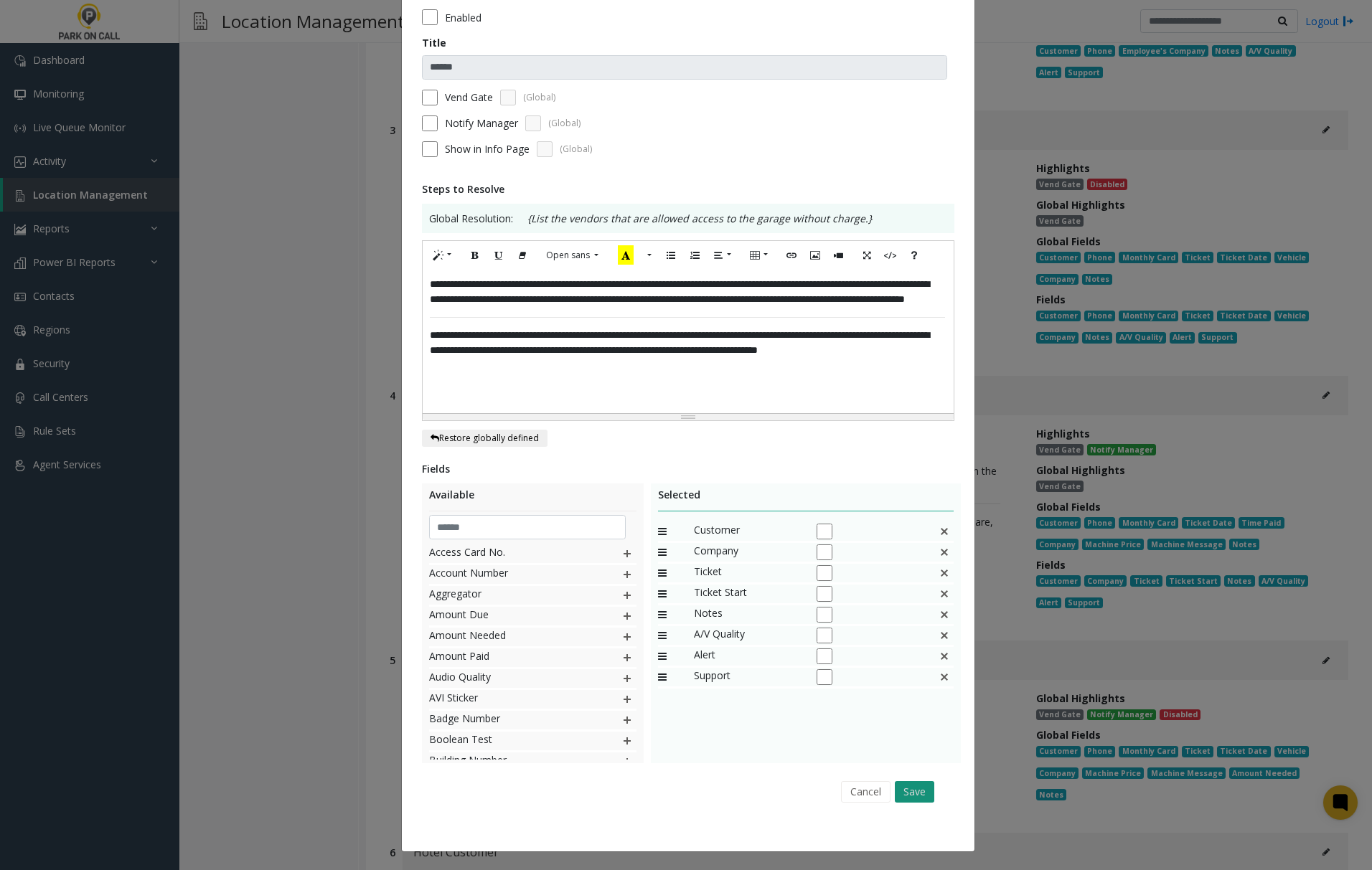
click at [904, 790] on button "Save" at bounding box center [914, 792] width 40 height 21
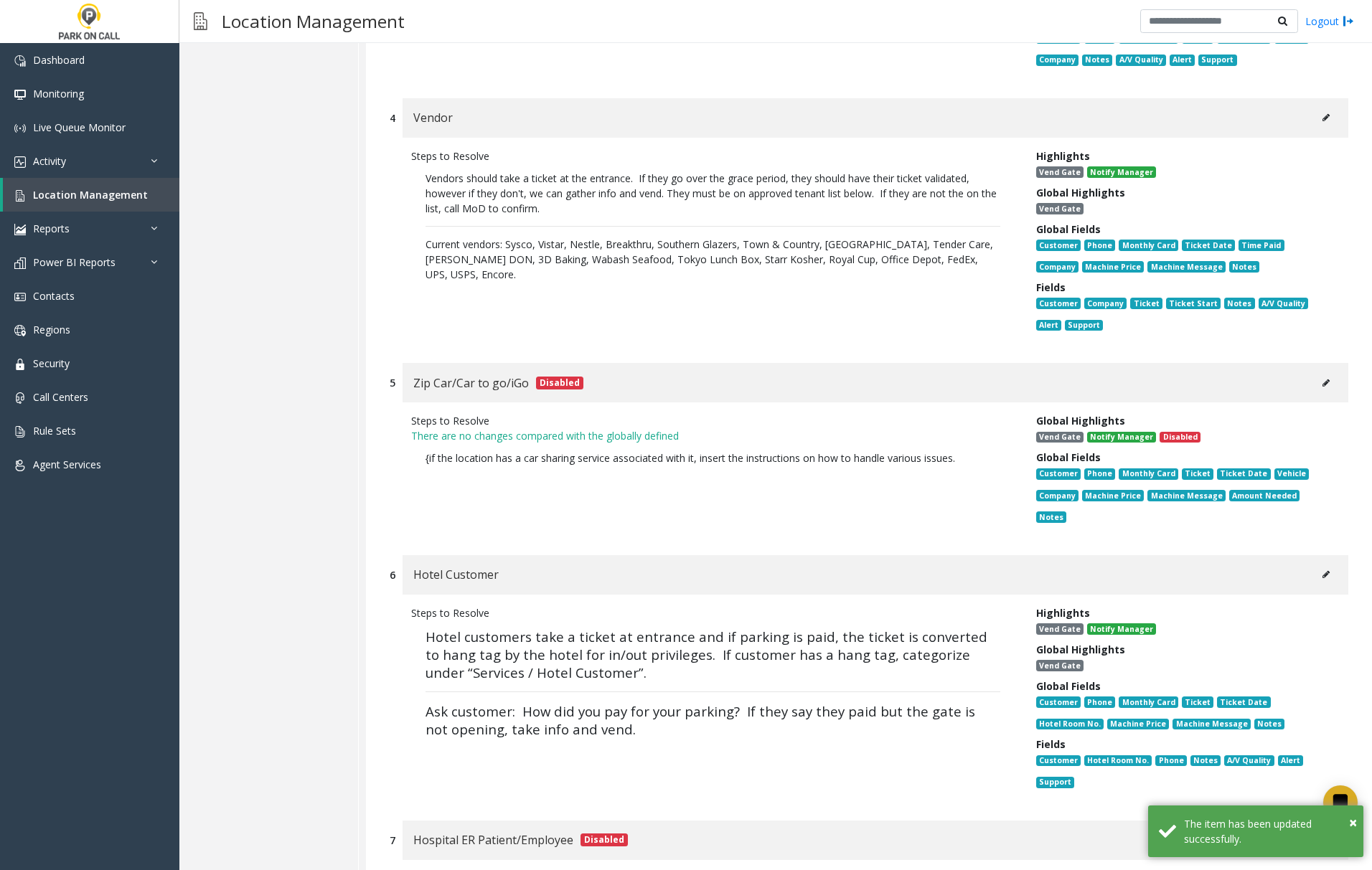
scroll to position [1338, 0]
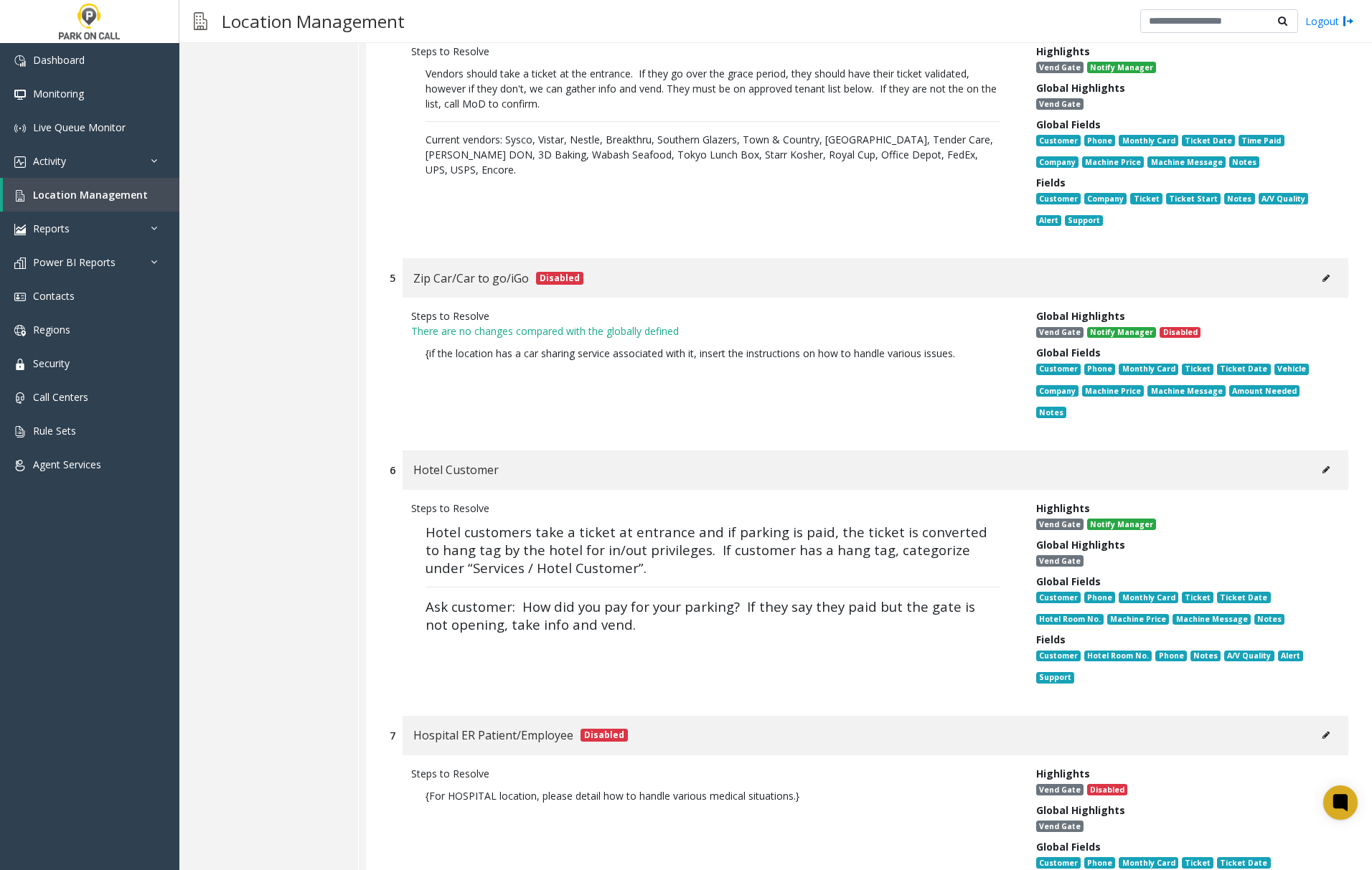
click at [1323, 465] on icon at bounding box center [1326, 469] width 7 height 8
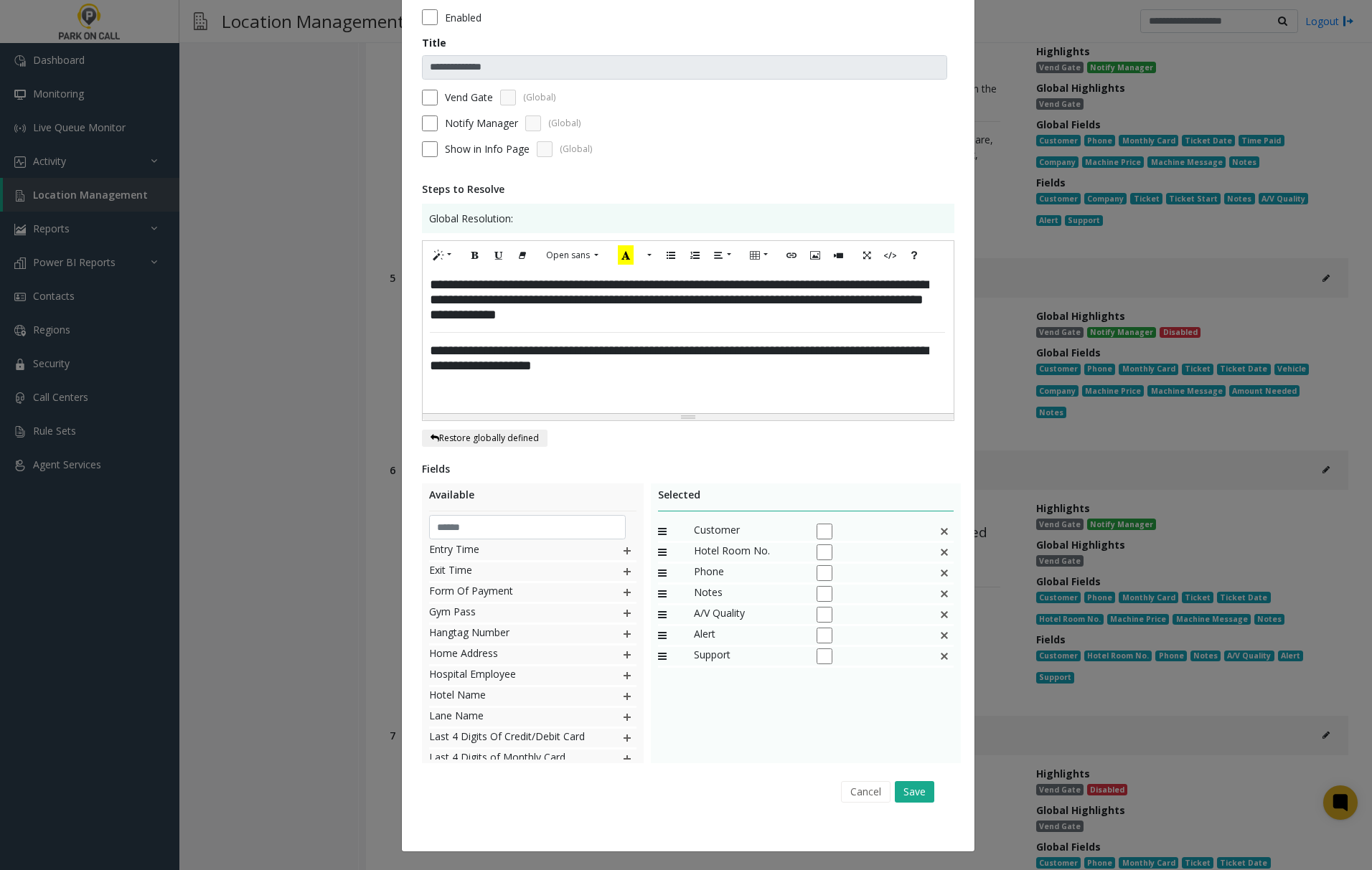
scroll to position [478, 0]
click at [621, 614] on img at bounding box center [627, 617] width 11 height 19
click at [905, 793] on button "Save" at bounding box center [914, 792] width 40 height 21
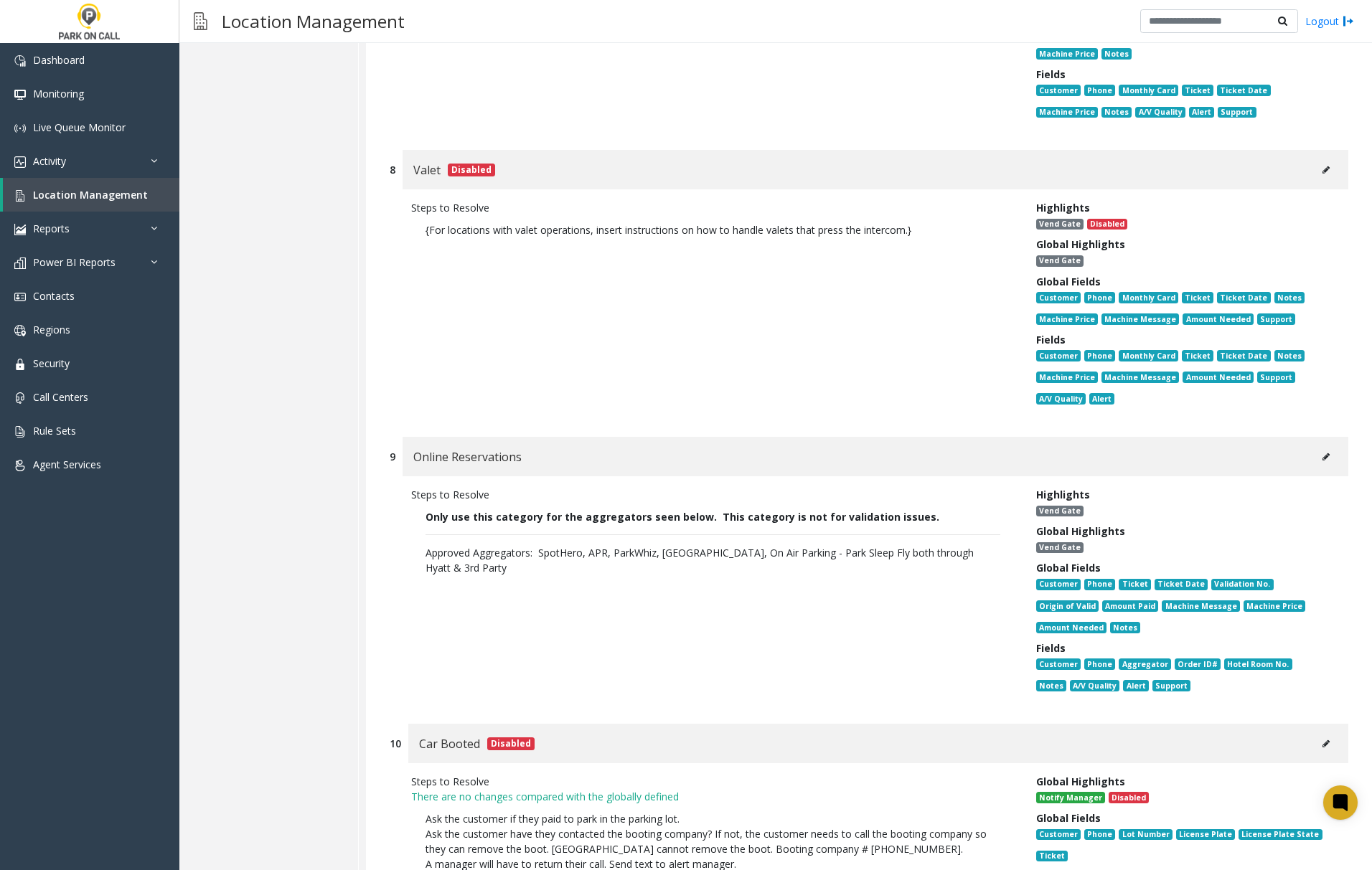
scroll to position [2199, 0]
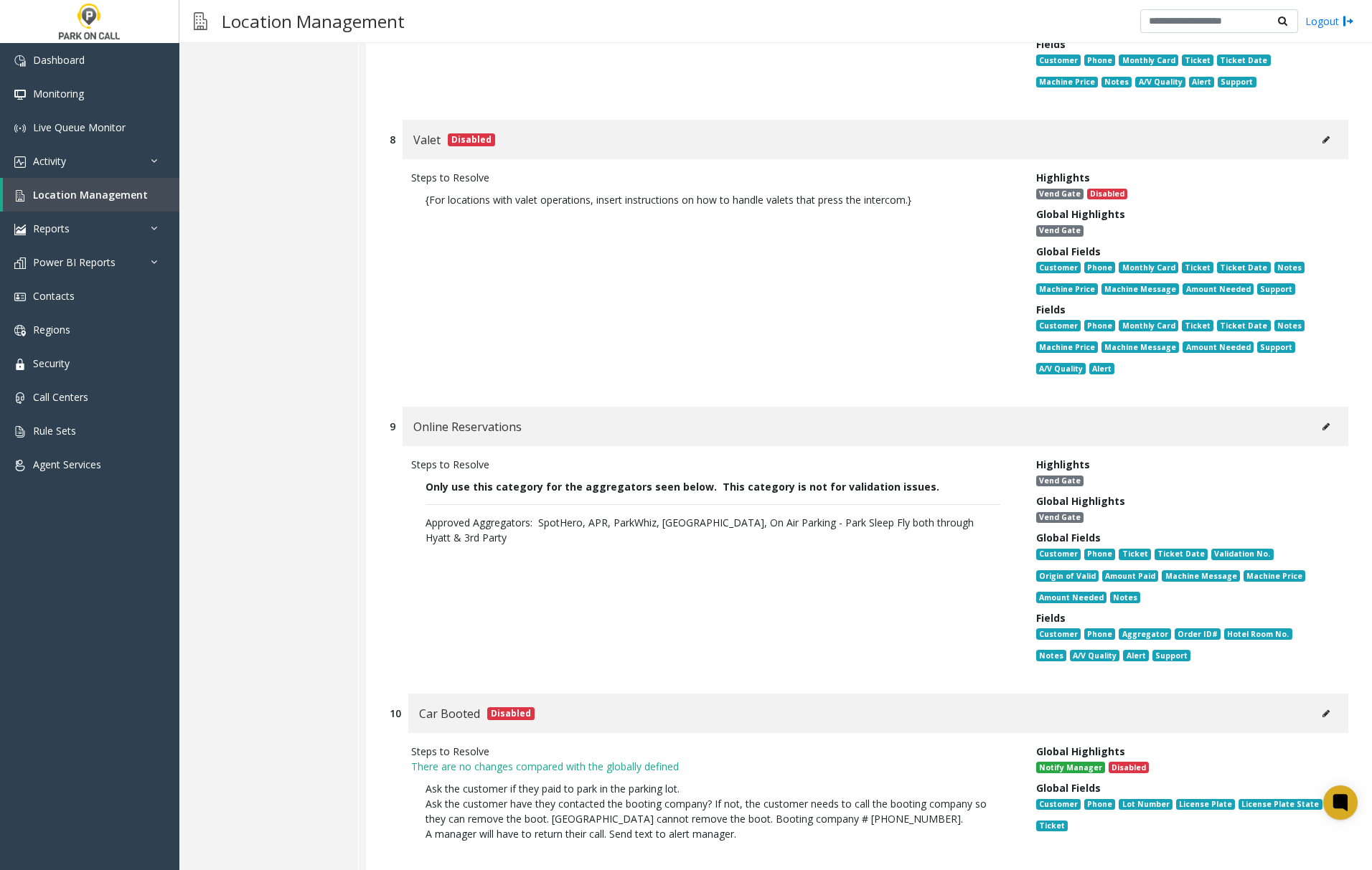
click at [1314, 416] on button at bounding box center [1326, 427] width 23 height 21
type input "**********"
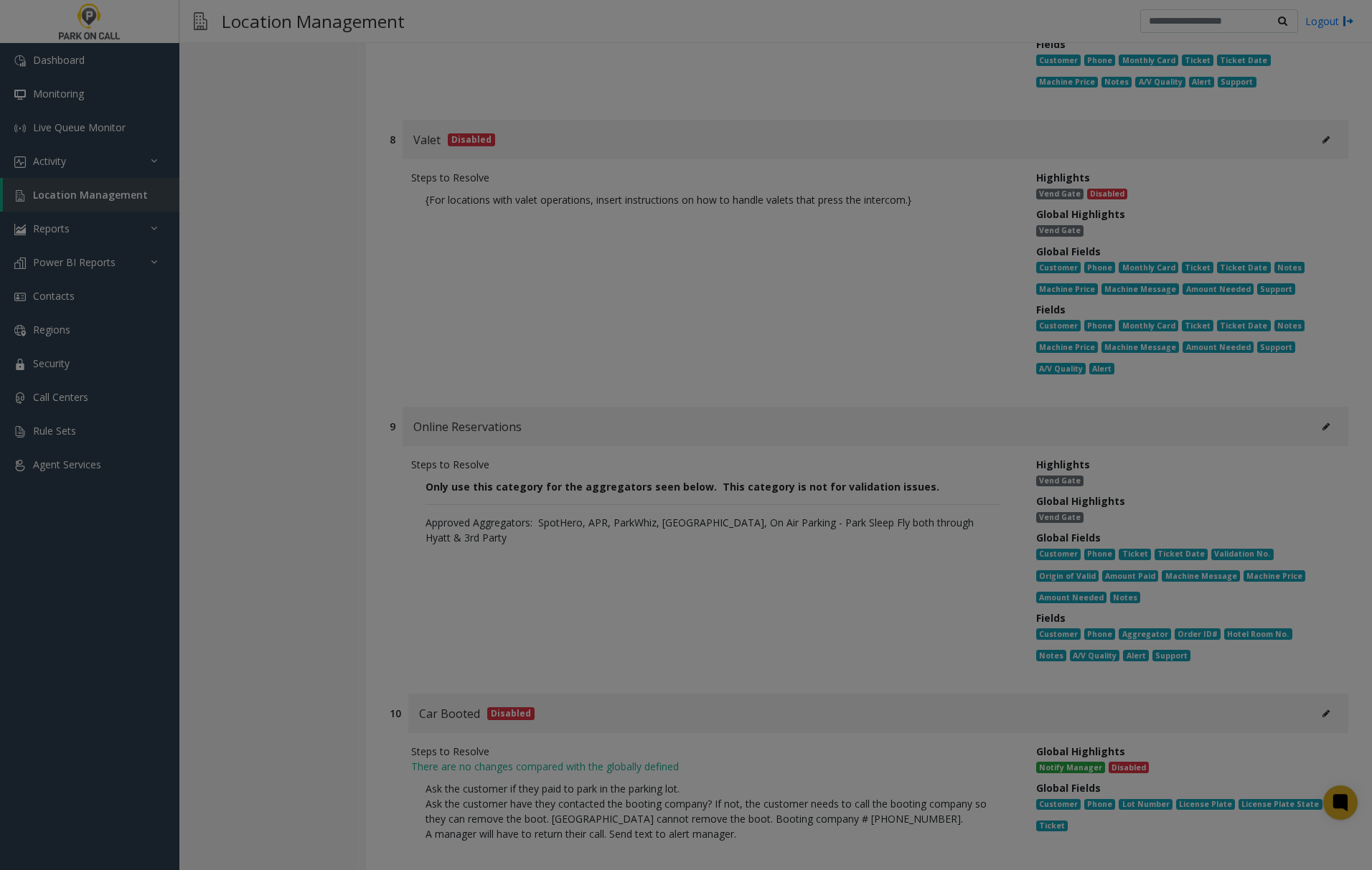
scroll to position [0, 0]
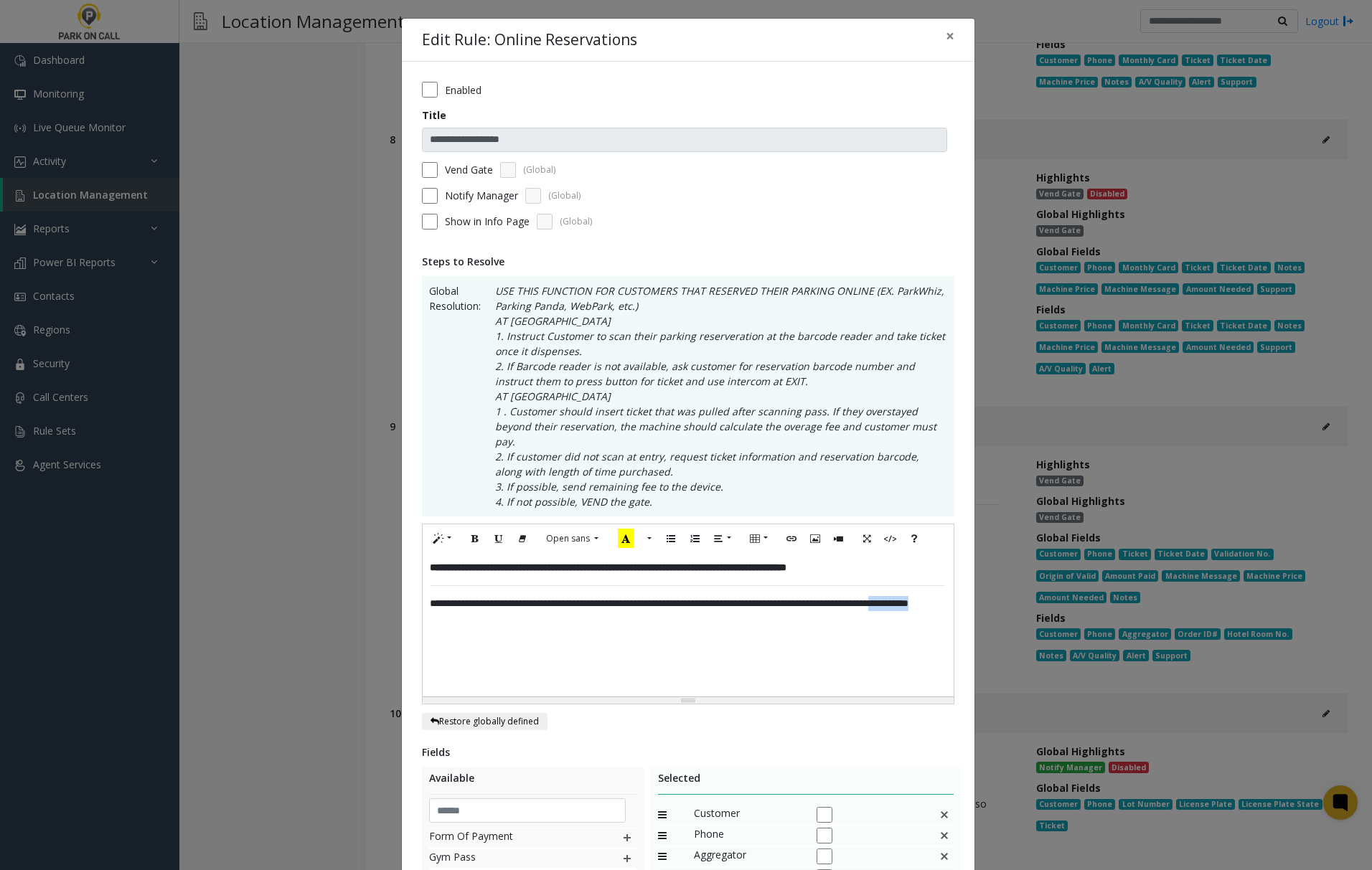
drag, startPoint x: 551, startPoint y: 608, endPoint x: 489, endPoint y: 613, distance: 62.2
click at [489, 613] on div "**********" at bounding box center [688, 624] width 530 height 144
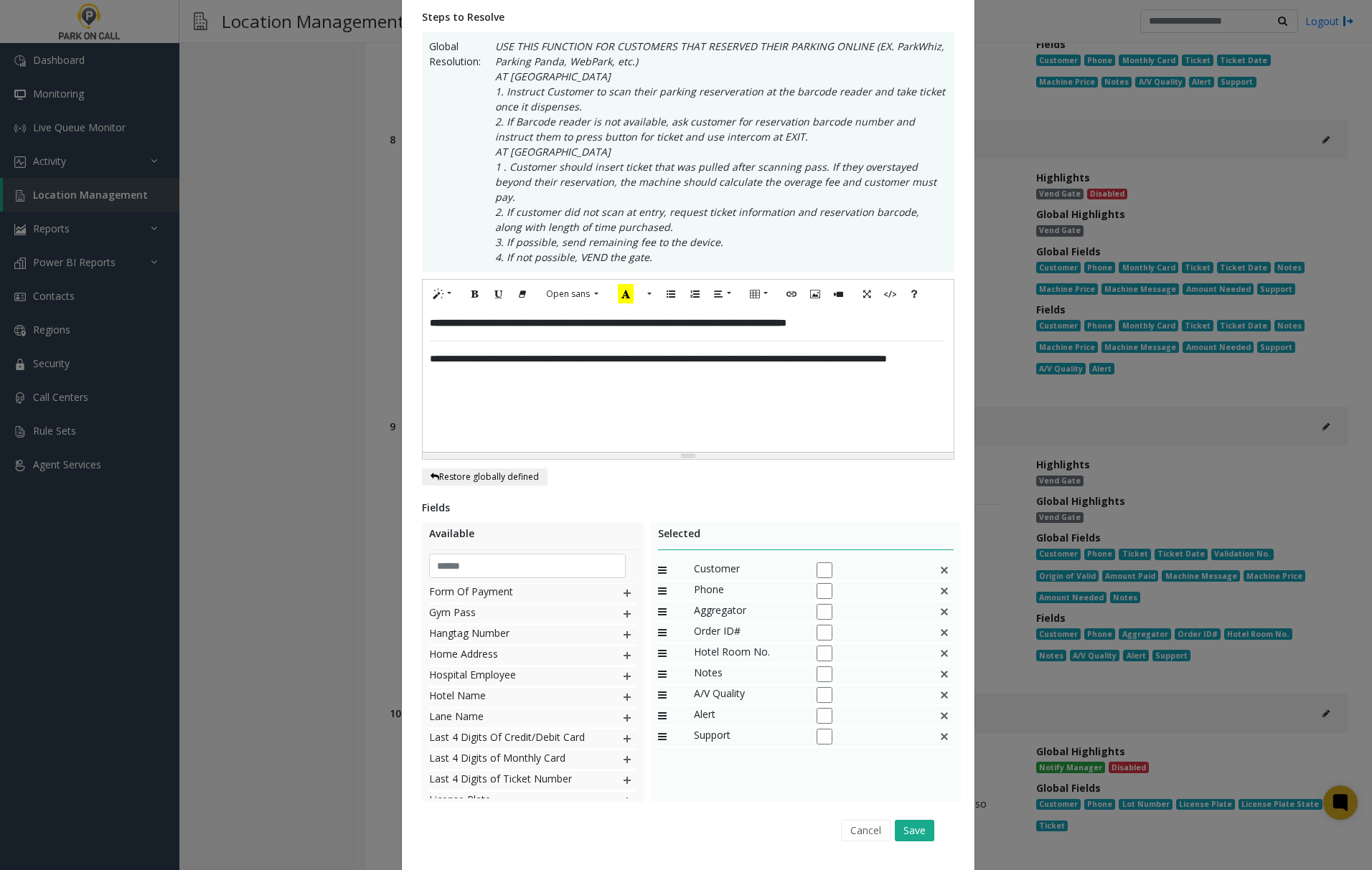
scroll to position [270, 0]
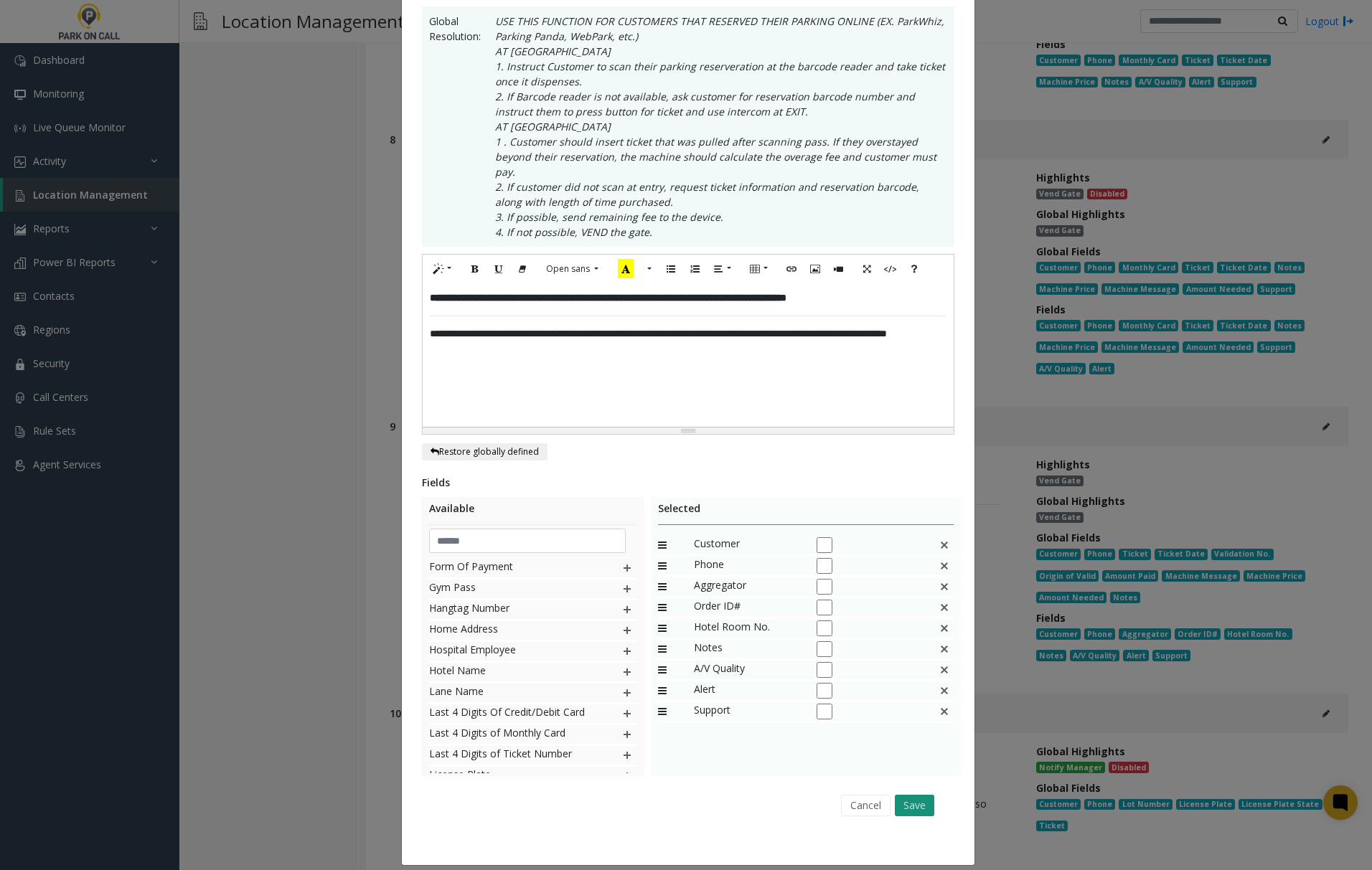
click at [907, 795] on button "Save" at bounding box center [914, 805] width 40 height 21
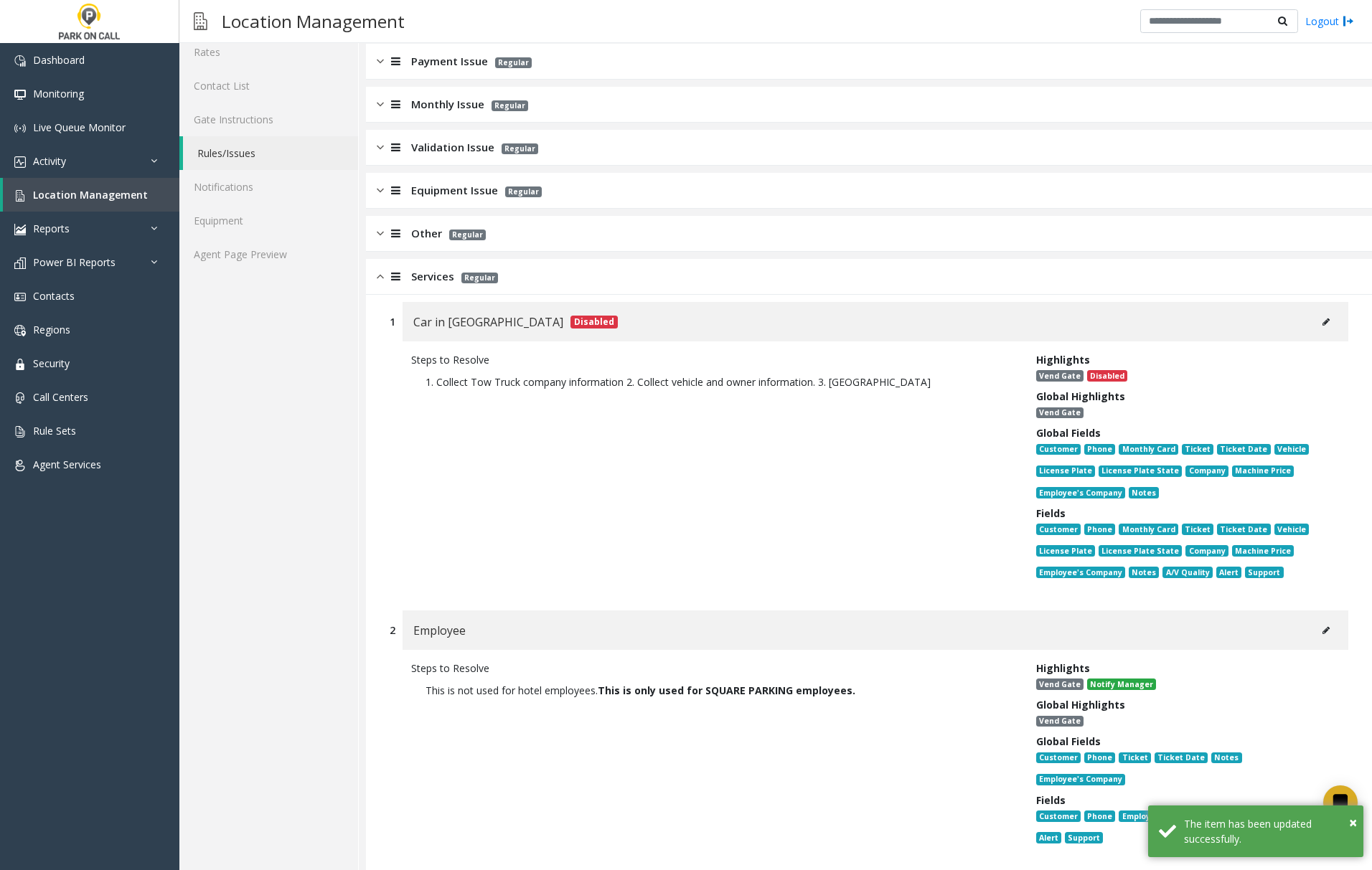
scroll to position [0, 0]
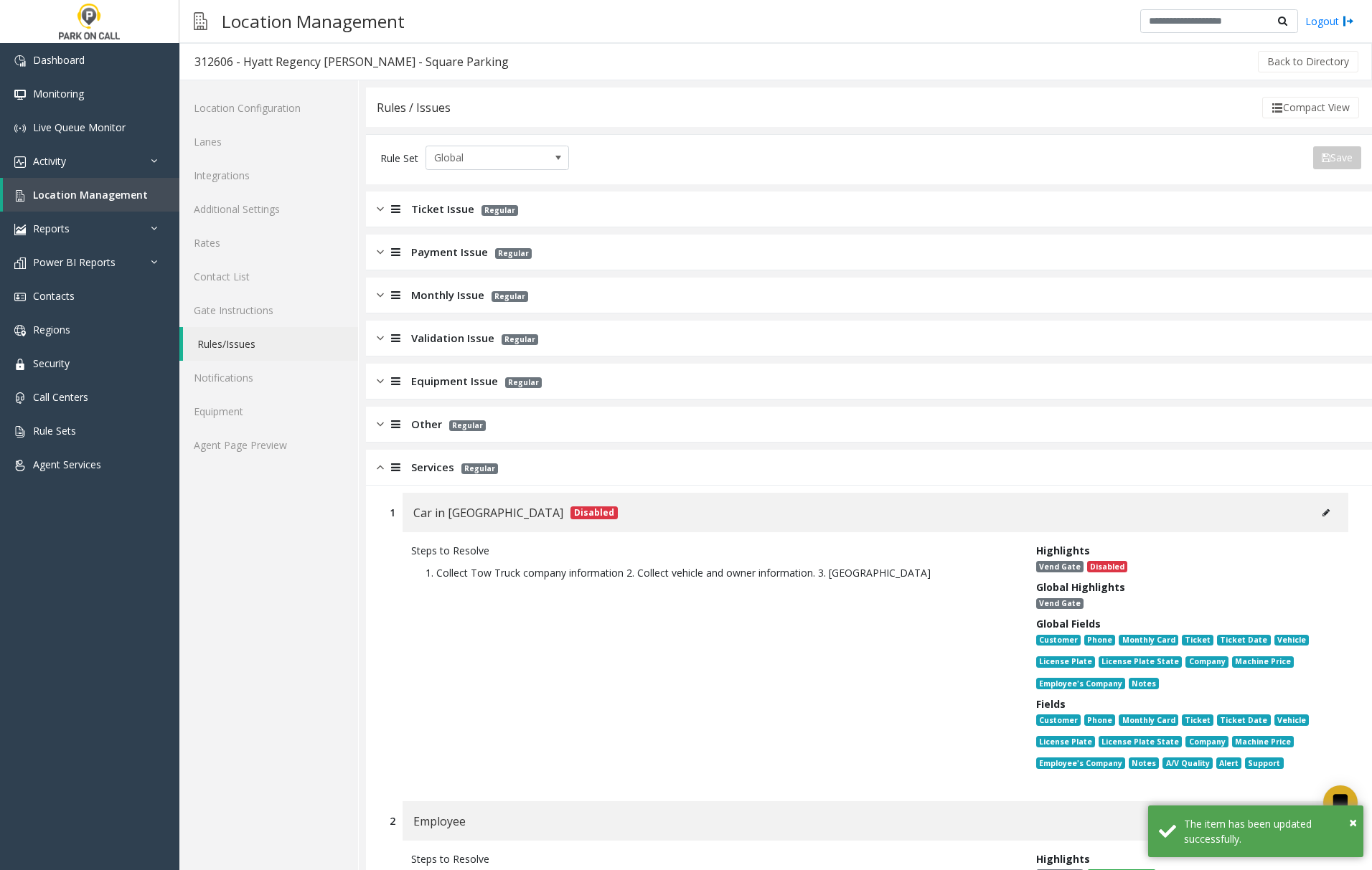
click at [383, 468] on img at bounding box center [380, 468] width 7 height 17
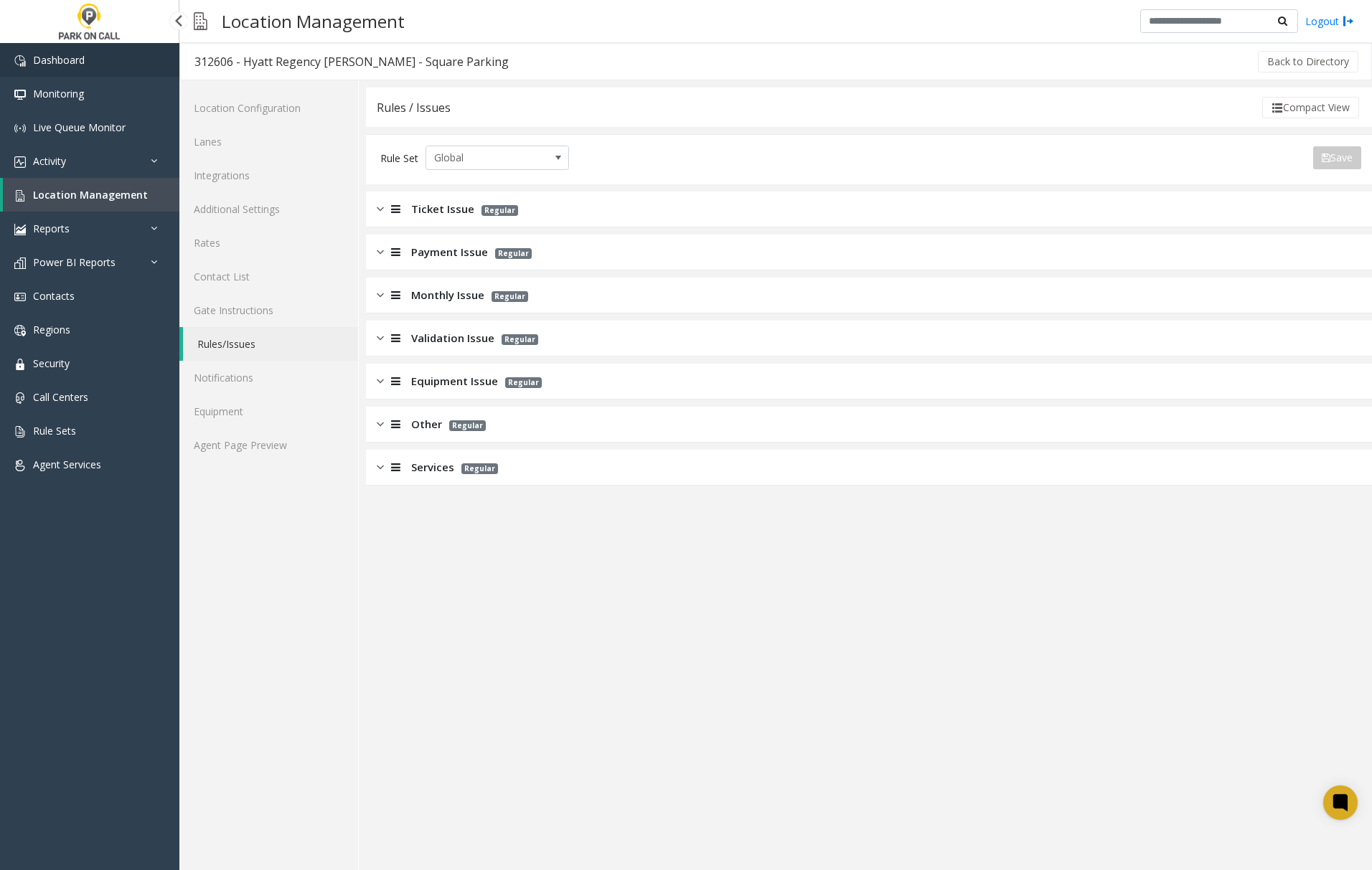
click at [40, 61] on span "Dashboard" at bounding box center [59, 60] width 52 height 14
